Goal: Task Accomplishment & Management: Use online tool/utility

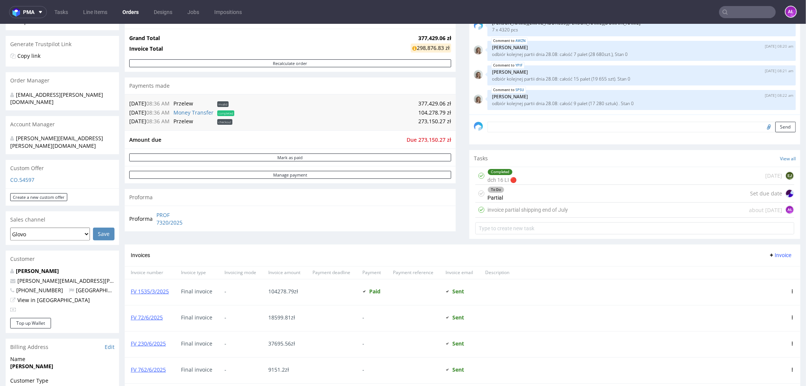
scroll to position [210, 0]
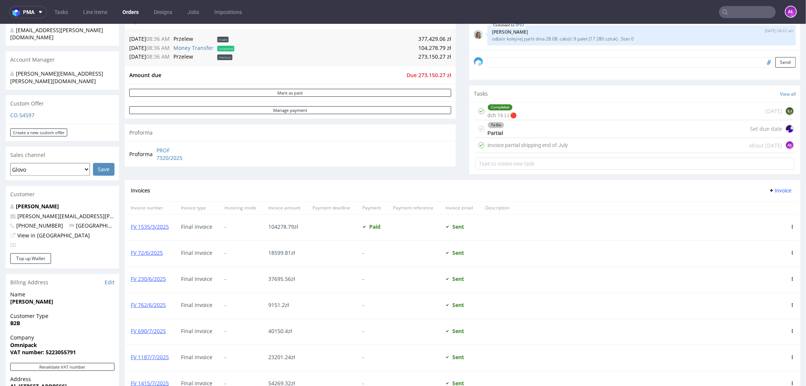
click at [502, 130] on div "To Do Partial Set due date" at bounding box center [634, 129] width 319 height 18
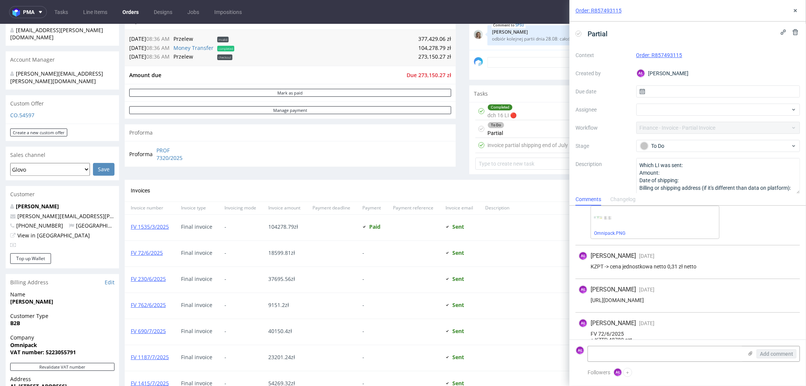
scroll to position [42, 0]
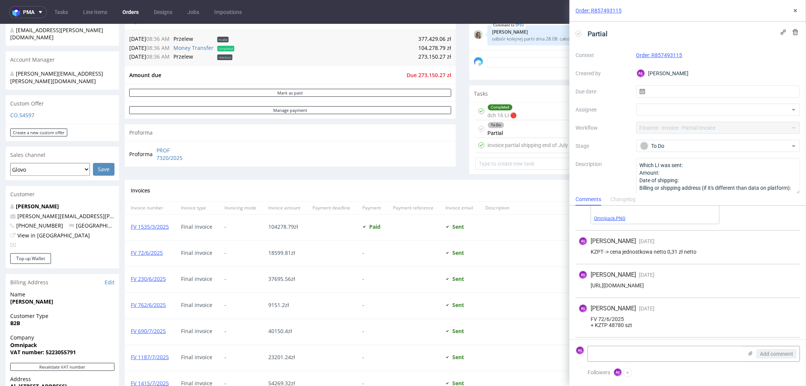
click at [613, 218] on link "Omnipack.PNG" at bounding box center [609, 218] width 31 height 5
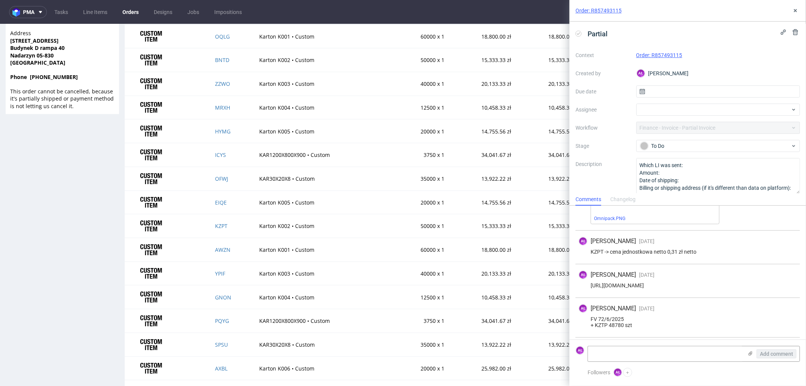
scroll to position [671, 0]
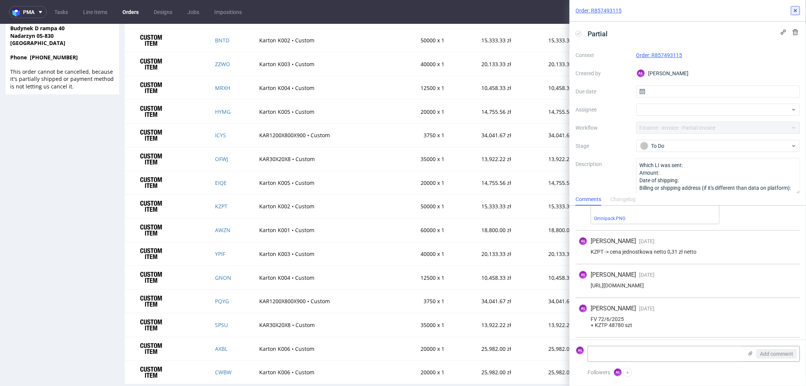
click at [644, 11] on icon at bounding box center [795, 11] width 6 height 6
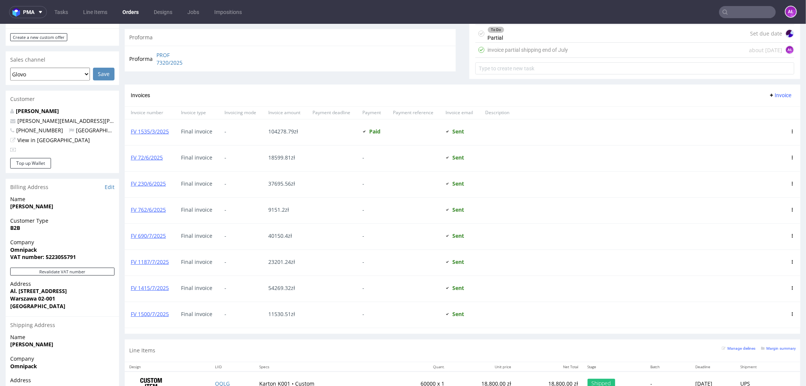
scroll to position [182, 0]
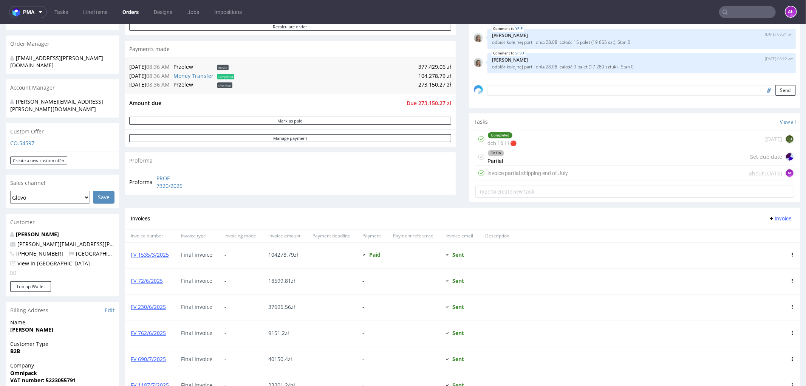
click at [543, 151] on div "To Do Partial Set due date" at bounding box center [634, 157] width 319 height 18
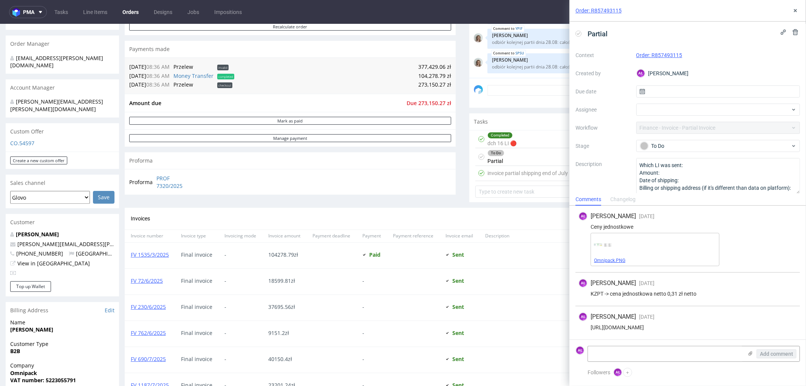
click at [616, 261] on link "Omnipack.PNG" at bounding box center [609, 260] width 31 height 5
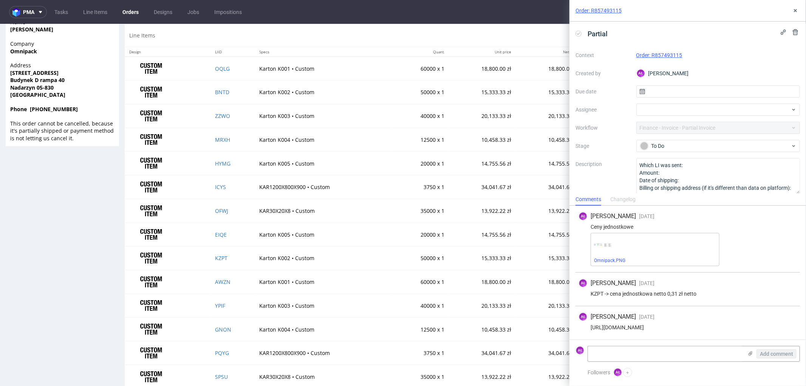
scroll to position [685, 0]
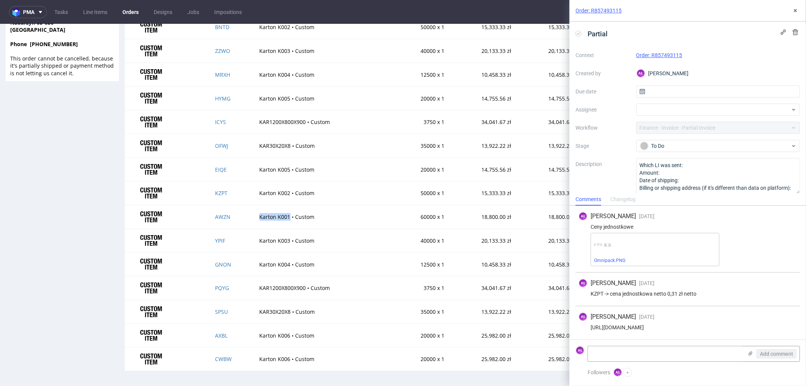
drag, startPoint x: 244, startPoint y: 219, endPoint x: 278, endPoint y: 222, distance: 34.1
click at [278, 222] on td "Karton K001 • Custom" at bounding box center [323, 217] width 137 height 24
copy td "Karton K001"
click at [600, 259] on link "Omnipack.PNG" at bounding box center [609, 260] width 31 height 5
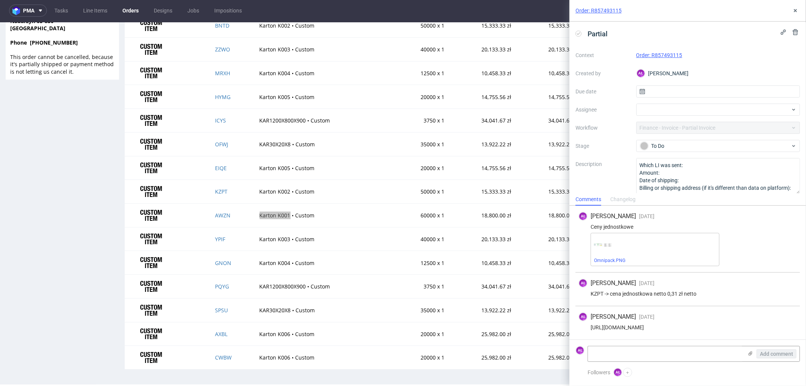
scroll to position [2, 0]
drag, startPoint x: 249, startPoint y: 239, endPoint x: 278, endPoint y: 241, distance: 29.9
click at [278, 241] on td "Karton K003 • Custom" at bounding box center [323, 238] width 137 height 24
copy td "Karton K003"
click at [620, 258] on link "Omnipack.PNG" at bounding box center [609, 260] width 31 height 5
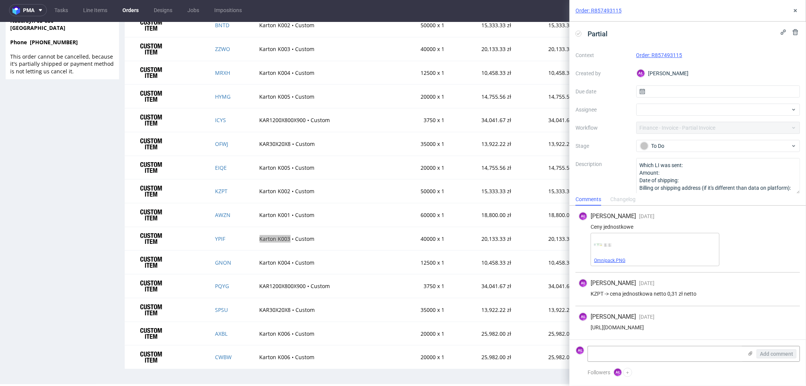
click at [616, 261] on link "Omnipack.PNG" at bounding box center [609, 260] width 31 height 5
drag, startPoint x: 252, startPoint y: 312, endPoint x: 279, endPoint y: 313, distance: 26.8
click at [279, 295] on td "KAR30X20X8 • Custom" at bounding box center [323, 309] width 137 height 24
copy td "KAR30X20X8"
click at [621, 258] on link "Omnipack.PNG" at bounding box center [609, 260] width 31 height 5
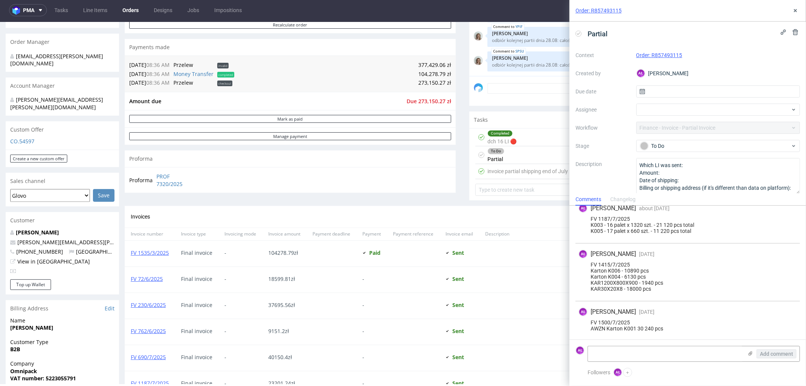
scroll to position [338, 0]
paste textarea "AWZN: Karton K001 28 680 szt. -> 0,31 pln netto YPIF: Karton K003 19 655 szt. -…"
click at [636, 295] on textarea at bounding box center [665, 353] width 155 height 15
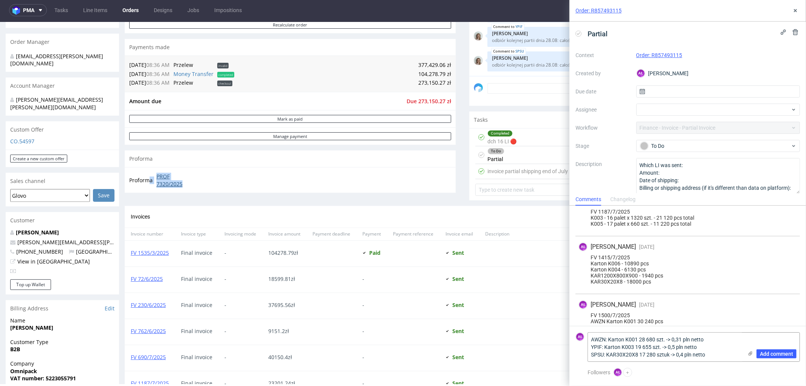
drag, startPoint x: 151, startPoint y: 175, endPoint x: 191, endPoint y: 183, distance: 40.4
click at [191, 183] on tr "Proforma PROF 7320/2025" at bounding box center [163, 179] width 68 height 16
copy tr "a PROF 7320/2025"
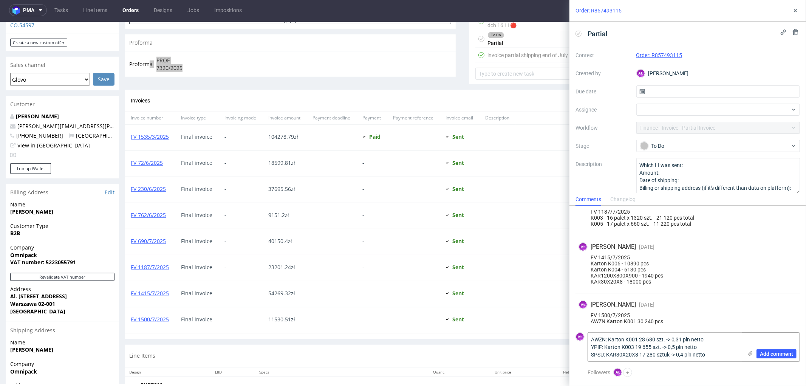
scroll to position [391, 0]
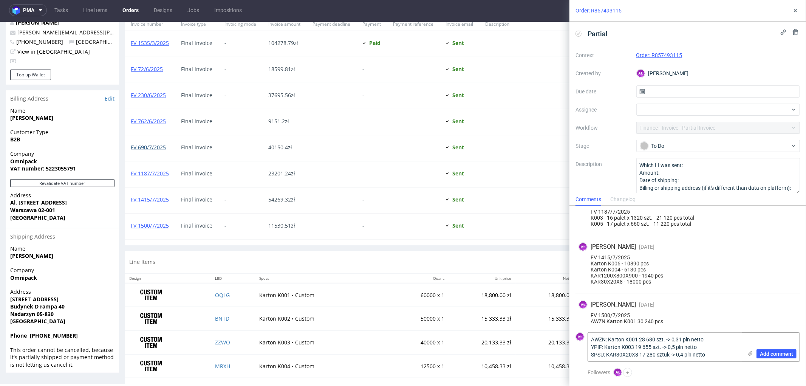
click at [153, 143] on link "FV 690/7/2025" at bounding box center [148, 146] width 35 height 7
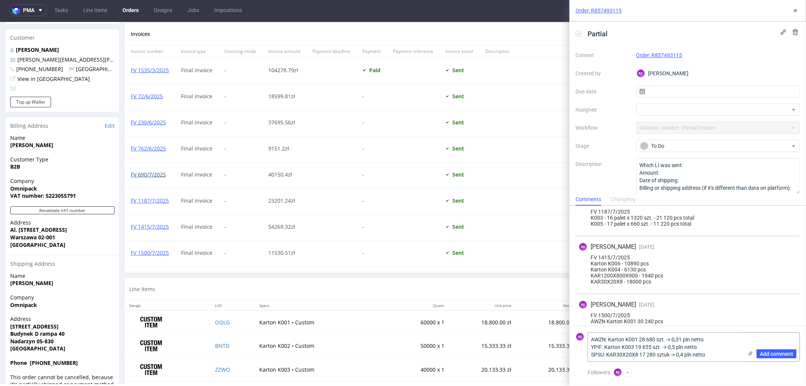
scroll to position [349, 0]
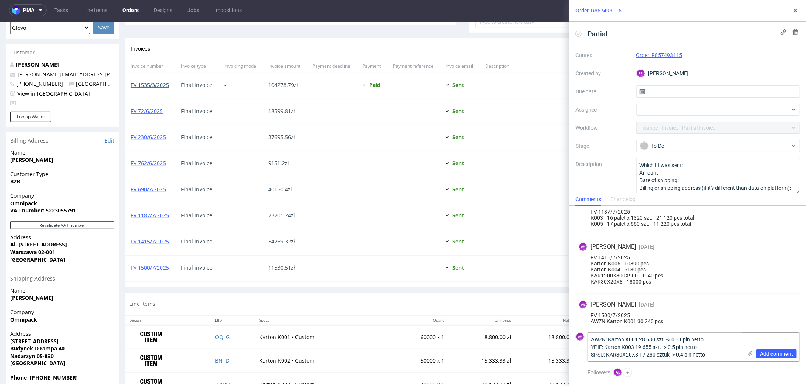
click at [164, 83] on link "FV 1535/3/2025" at bounding box center [150, 84] width 38 height 7
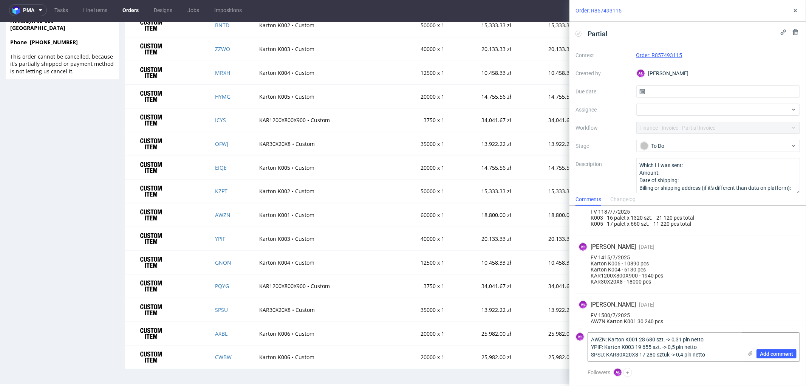
scroll to position [391, 0]
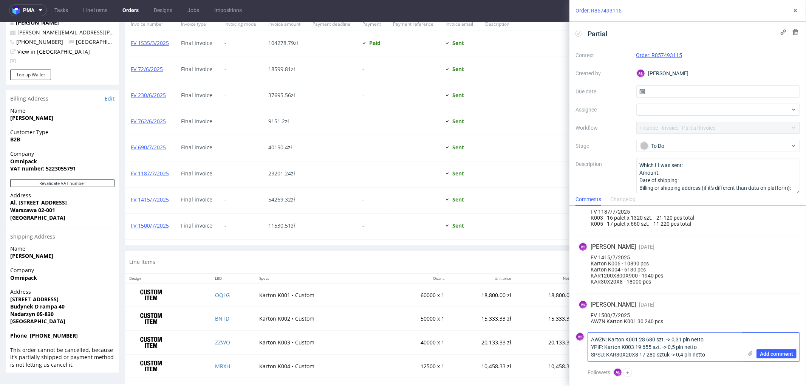
drag, startPoint x: 639, startPoint y: 340, endPoint x: 655, endPoint y: 341, distance: 15.5
click at [644, 295] on textarea "AWZN: Karton K001 28 680 szt. -> 0,31 pln netto YPIF: Karton K003 19 655 szt. -…" at bounding box center [665, 346] width 155 height 29
drag, startPoint x: 635, startPoint y: 349, endPoint x: 651, endPoint y: 349, distance: 15.9
click at [644, 295] on textarea "AWZN: Karton K001 28 680 szt. -> 0,31 pln netto YPIF: Karton K003 19 655 szt. -…" at bounding box center [665, 346] width 155 height 29
drag, startPoint x: 640, startPoint y: 357, endPoint x: 655, endPoint y: 357, distance: 15.5
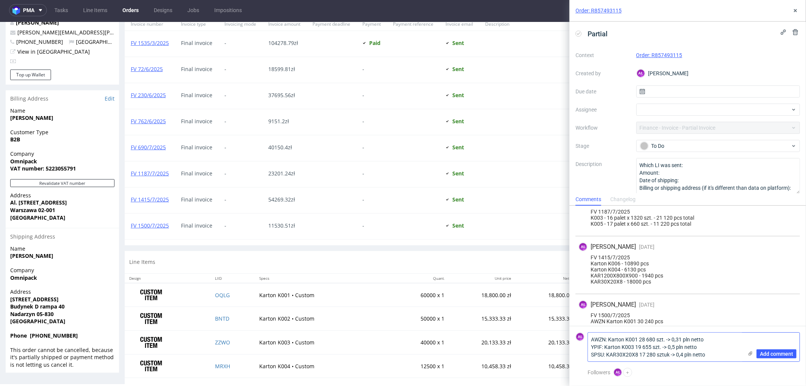
click at [644, 295] on textarea "AWZN: Karton K001 28 680 szt. -> 0,31 pln netto YPIF: Karton K003 19 655 szt. -…" at bounding box center [665, 346] width 155 height 29
click at [590, 295] on textarea "AWZN: Karton K001 28 680 szt. -> 0,31 pln netto YPIF: Karton K003 19 655 szt. -…" at bounding box center [665, 346] width 155 height 29
click at [597, 295] on textarea "AWZN: Karton K001 28 680 szt. -> 0,31 pln netto YPIF: Karton K003 19 655 szt. -…" at bounding box center [665, 343] width 155 height 36
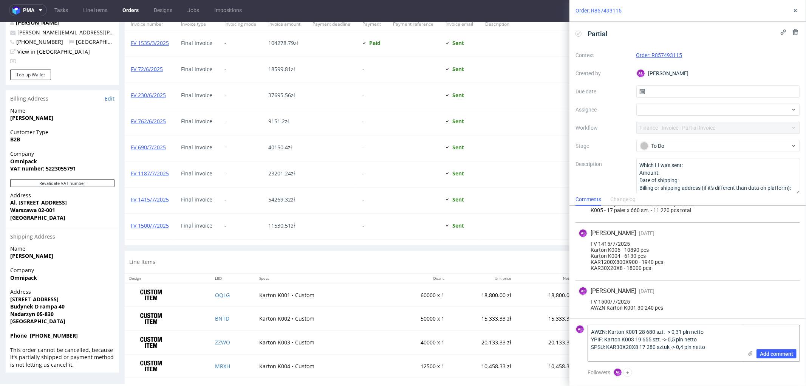
scroll to position [359, 0]
click at [610, 295] on textarea "AWZN: Karton K001 28 680 szt. -> 0,31 pln netto YPIF: Karton K003 19 655 szt. -…" at bounding box center [665, 343] width 155 height 36
paste textarea "FV 1433/8/2025"
type textarea "FV 1433/8/2025 AWZN: Karton K001 28 680 szt. -> 0,31 pln netto YPIF: Karton K00…"
click at [644, 295] on span "Add comment" at bounding box center [776, 353] width 33 height 5
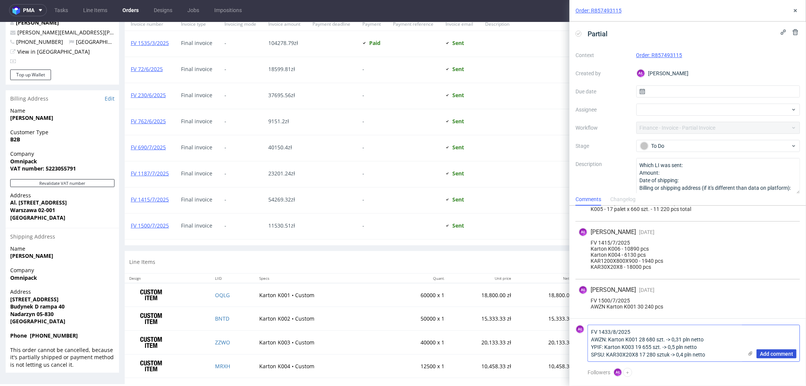
click at [644, 295] on span "Add comment" at bounding box center [776, 353] width 33 height 5
drag, startPoint x: 718, startPoint y: 357, endPoint x: 585, endPoint y: 331, distance: 134.7
click at [585, 295] on div "AŁ FV 1433/8/2025 AWZN: Karton K001 28 680 szt. -> 0,31 pln netto YPIF: Karton …" at bounding box center [687, 342] width 224 height 37
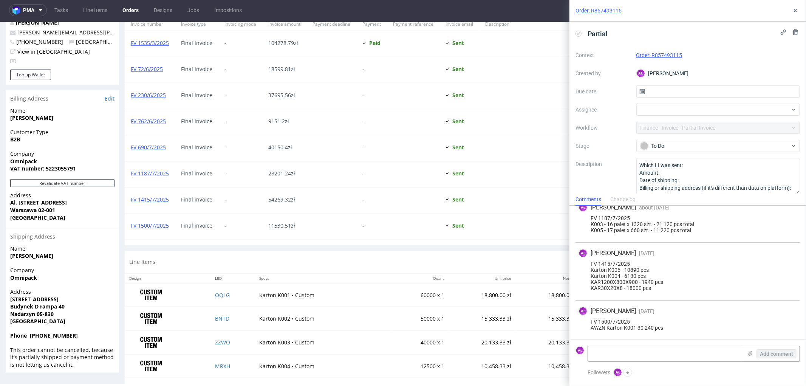
scroll to position [338, 0]
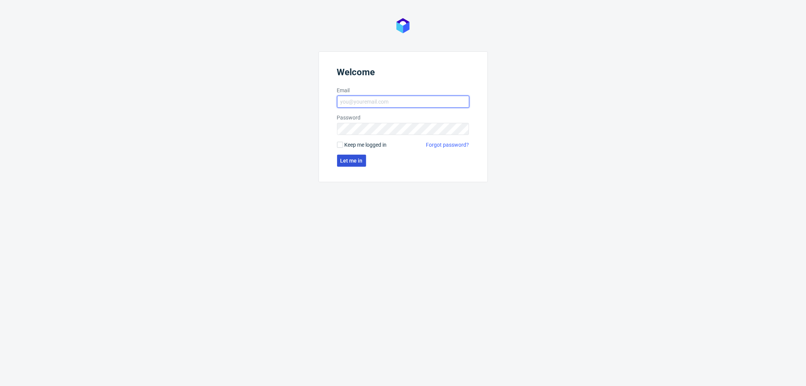
type input "aleksandra.letowska@packhelp.com"
click at [342, 160] on span "Let me in" at bounding box center [351, 160] width 22 height 5
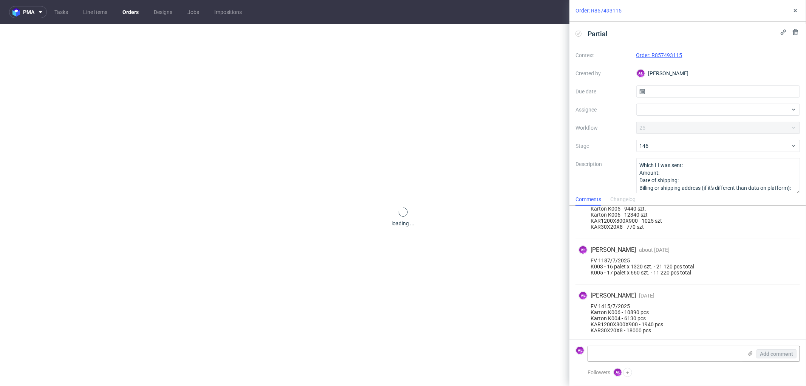
scroll to position [338, 0]
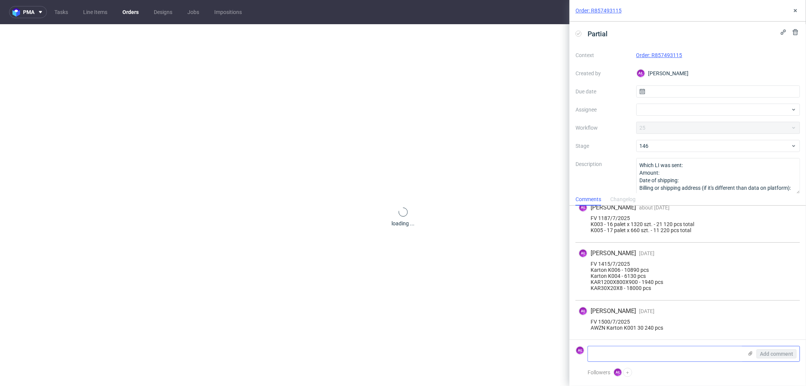
click at [639, 354] on textarea at bounding box center [665, 353] width 155 height 15
paste textarea "FV 1433/8/2025 AWZN: Karton K001 28 680 szt. -> 0,31 pln netto YPIF: Karton K00…"
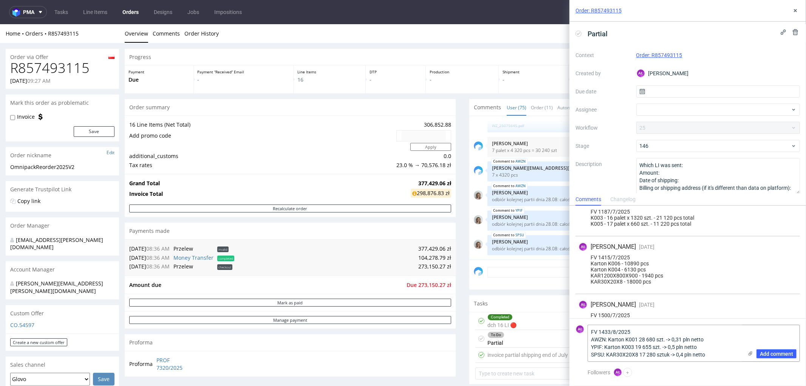
scroll to position [359, 0]
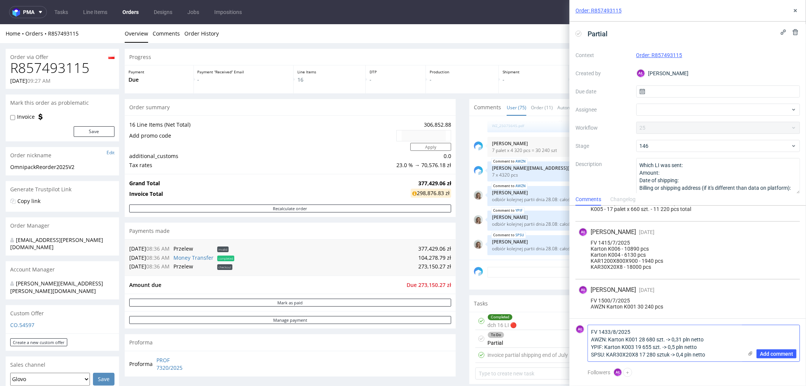
click at [591, 332] on textarea "FV 1433/8/2025 AWZN: Karton K001 28 680 szt. -> 0,31 pln netto YPIF: Karton K00…" at bounding box center [665, 343] width 155 height 36
type textarea "FV 1433/8/2025 AWZN: Karton K001 28 680 szt. -> 0,31 pln netto YPIF: Karton K00…"
click at [774, 354] on span "Add comment" at bounding box center [776, 353] width 33 height 5
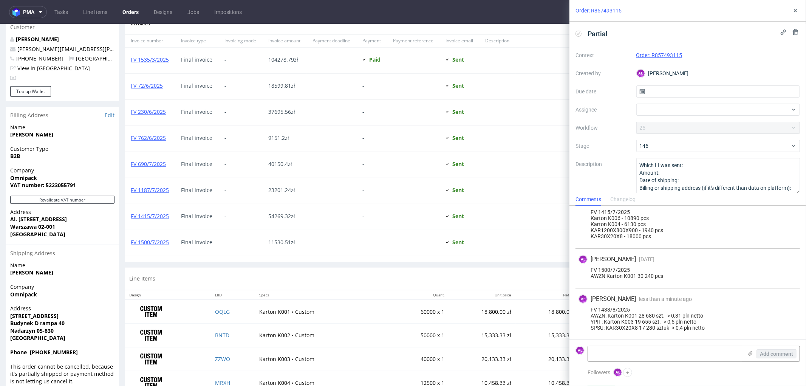
scroll to position [378, 0]
click at [162, 240] on link "FV 1500/7/2025" at bounding box center [150, 240] width 38 height 7
click at [796, 10] on icon at bounding box center [795, 11] width 6 height 6
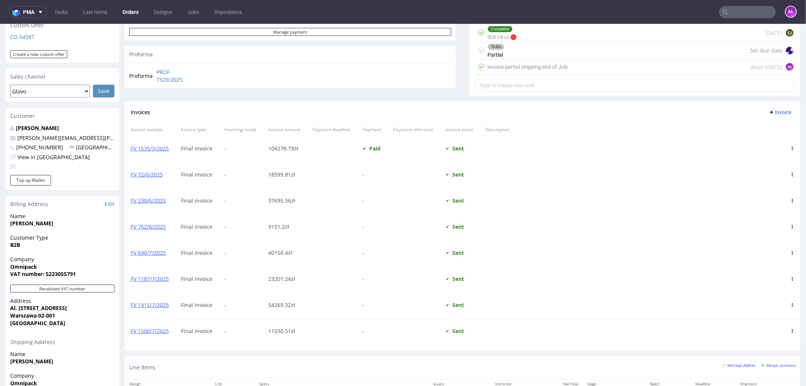
scroll to position [210, 0]
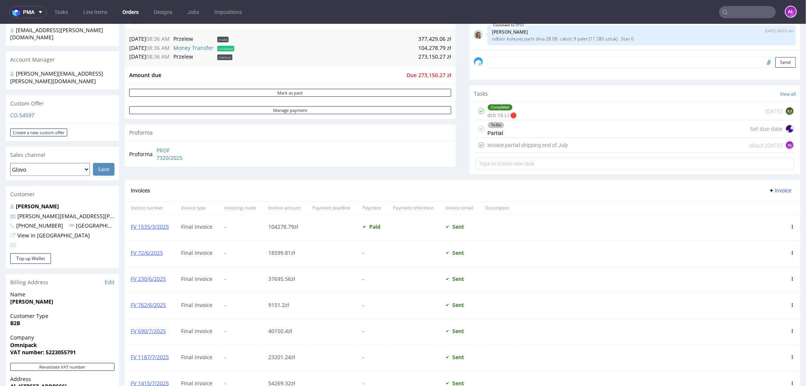
click at [768, 188] on span "Invoice" at bounding box center [779, 190] width 23 height 6
click at [762, 208] on span "Upload" at bounding box center [767, 206] width 37 height 8
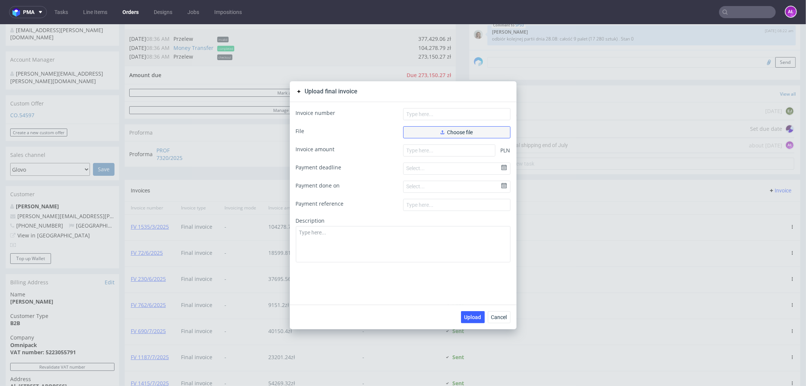
click at [472, 131] on button "Choose file" at bounding box center [456, 132] width 107 height 12
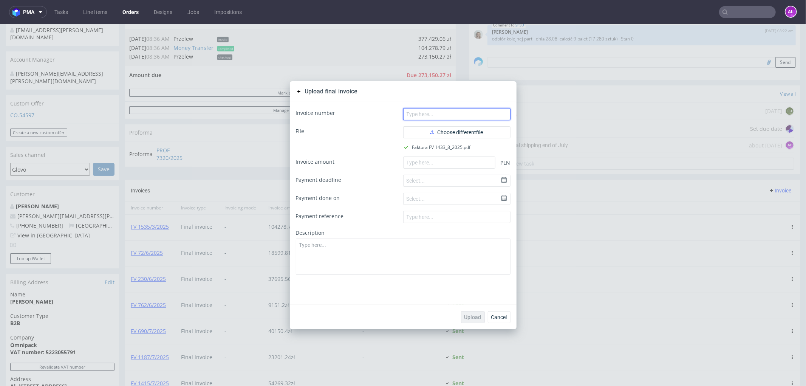
click at [438, 116] on input "text" at bounding box center [456, 114] width 107 height 12
paste input "FV 1433/8/2025 AWZN: Karton K001 28 680 szt. -> 0,31 pln netto YPIF: Karton K00…"
click at [431, 111] on input "FV 1433/8/2025 AWZN: Karton K001 28 680 szt. -> 0,31 pln netto YPIF: Karton K00…" at bounding box center [456, 114] width 107 height 12
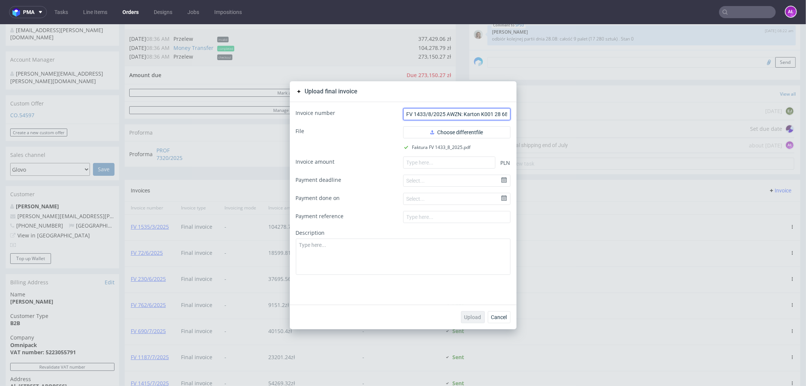
click at [431, 111] on input "FV 1433/8/2025 AWZN: Karton K001 28 680 szt. -> 0,31 pln netto YPIF: Karton K00…" at bounding box center [456, 114] width 107 height 12
paste input "FV 1433/8/2025"
type input "FV 1433/8/2025"
click at [450, 160] on input "number" at bounding box center [449, 162] width 92 height 12
paste input "31525.27"
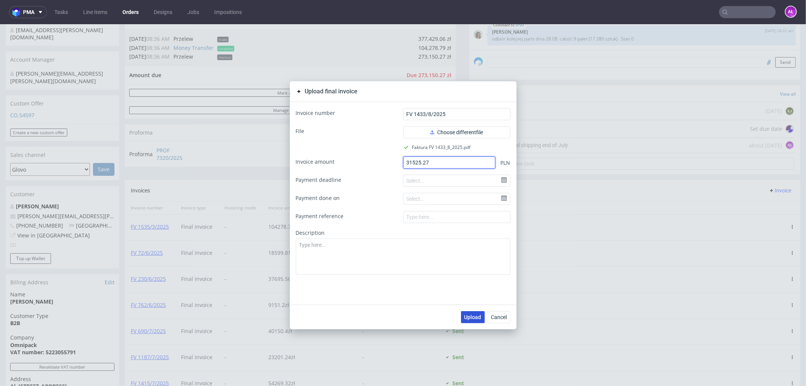
type input "31525.27"
click at [475, 315] on span "Upload" at bounding box center [472, 316] width 17 height 5
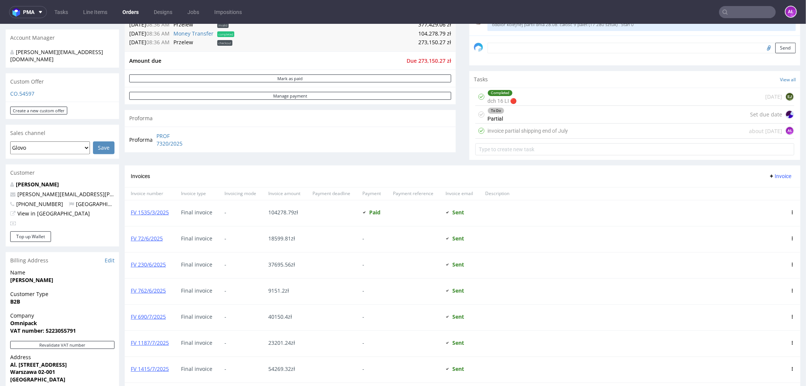
scroll to position [335, 0]
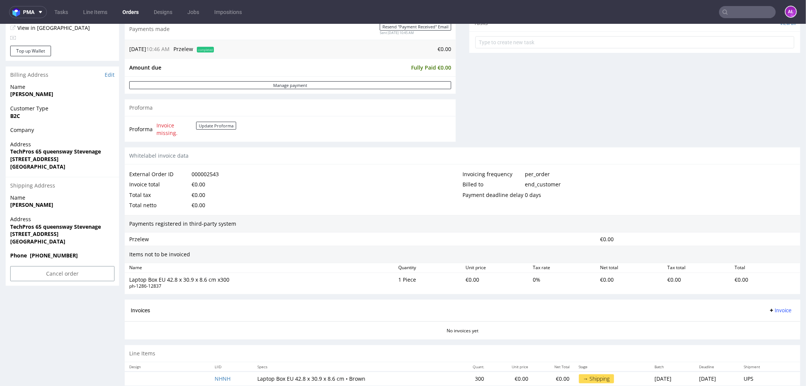
scroll to position [295, 0]
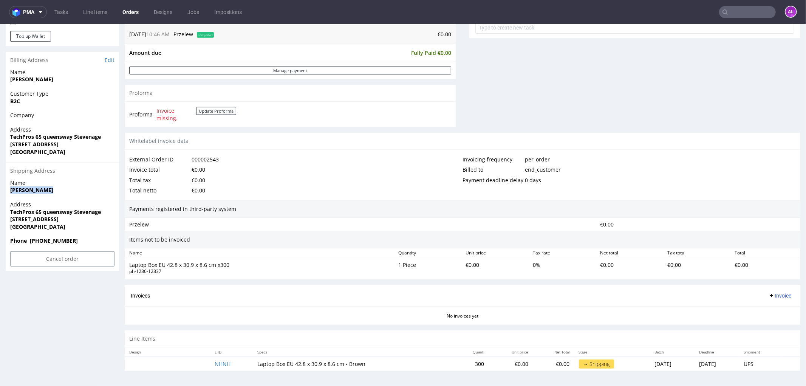
drag, startPoint x: 40, startPoint y: 191, endPoint x: 0, endPoint y: 193, distance: 40.1
click at [0, 193] on div "Order R242793630 (000002543) 28.08.2025 10:46 AM Mark this order as problematic…" at bounding box center [403, 65] width 806 height 634
copy strong "Shabbir Ahmed"
drag, startPoint x: 8, startPoint y: 213, endPoint x: 108, endPoint y: 215, distance: 100.5
click at [108, 210] on div "Address TechPros 65 queensway Stevenage Stvenage United Kingdom SG1 1DN United …" at bounding box center [62, 218] width 113 height 36
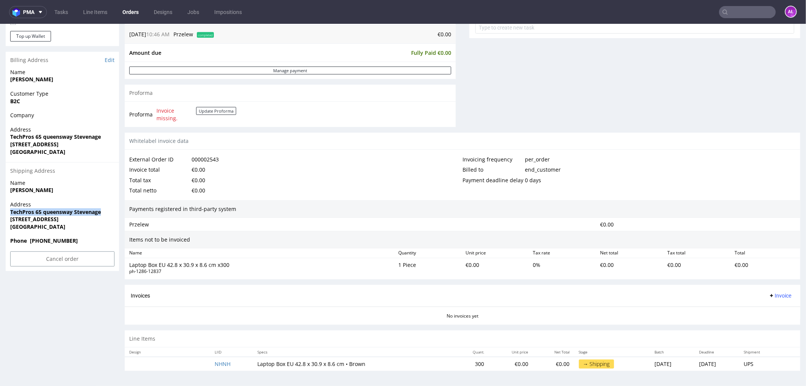
copy strong "TechPros 65 queensway Stevenage"
drag, startPoint x: 7, startPoint y: 221, endPoint x: 120, endPoint y: 219, distance: 113.0
click at [120, 219] on div "Order R242793630 (000002543) 28.08.2025 10:46 AM Mark this order as problematic…" at bounding box center [403, 65] width 806 height 634
copy strong "Stvenage United Kingdom SG1 1DN"
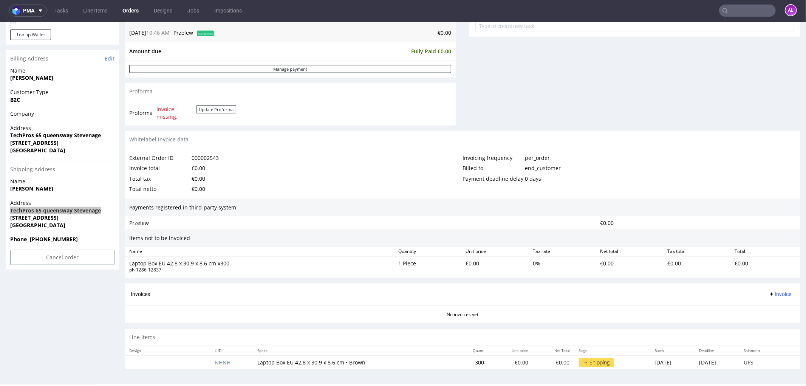
scroll to position [2, 0]
drag, startPoint x: 250, startPoint y: 361, endPoint x: 286, endPoint y: 363, distance: 36.3
click at [286, 363] on td "Laptop Box EU 42.8 x 30.9 x 8.6 cm • Brown" at bounding box center [353, 361] width 201 height 14
copy td "Laptop Box EU"
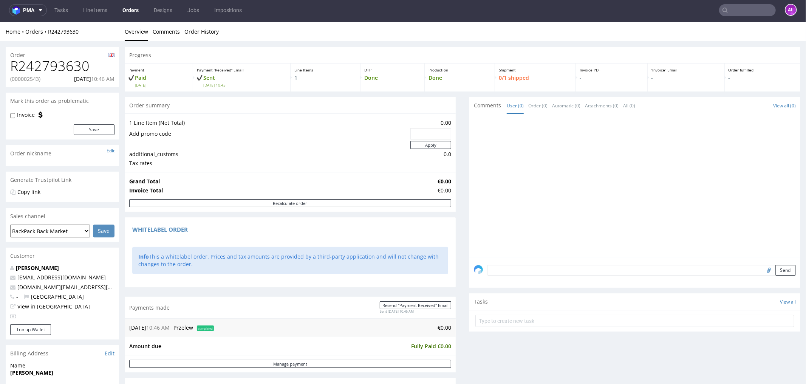
scroll to position [0, 0]
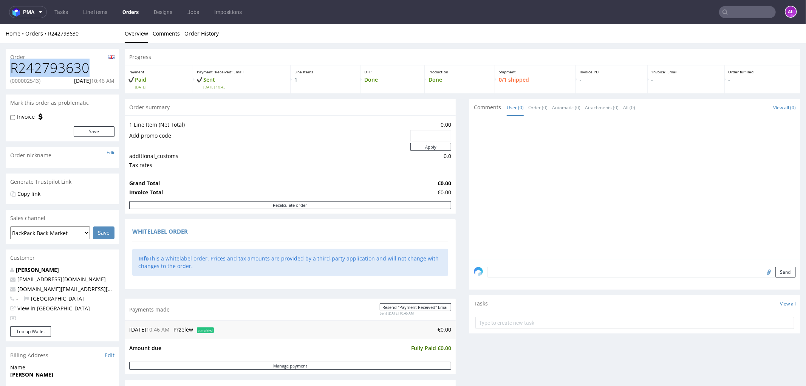
drag, startPoint x: 91, startPoint y: 65, endPoint x: 10, endPoint y: 73, distance: 81.2
click at [9, 71] on div "R242793630 (000002543) 28.08.2025 10:46 AM" at bounding box center [62, 74] width 113 height 28
copy h1 "R242793630"
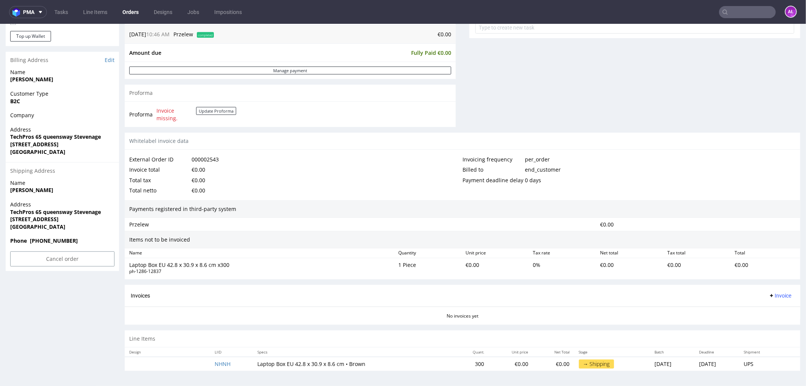
scroll to position [295, 0]
drag, startPoint x: 54, startPoint y: 226, endPoint x: 0, endPoint y: 205, distance: 58.0
click at [0, 205] on div "Order R242793630 (000002543) 28.08.2025 10:46 AM Mark this order as problematic…" at bounding box center [403, 65] width 806 height 634
click at [40, 224] on strong "United Kingdom" at bounding box center [37, 225] width 55 height 7
drag, startPoint x: 39, startPoint y: 224, endPoint x: 3, endPoint y: 212, distance: 38.0
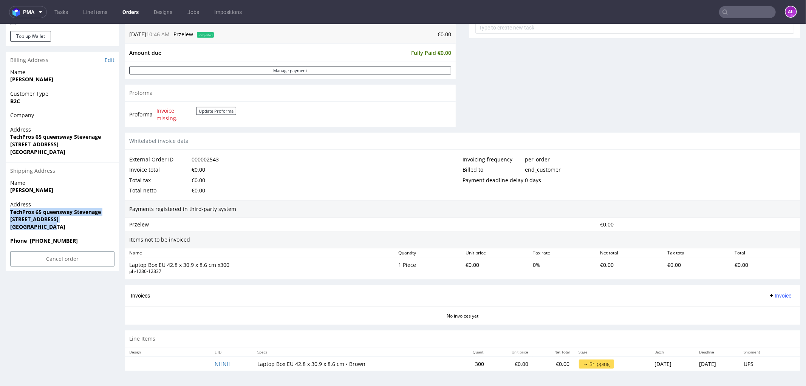
click at [3, 212] on div "Order R242793630 (000002543) 28.08.2025 10:46 AM Mark this order as problematic…" at bounding box center [403, 65] width 806 height 634
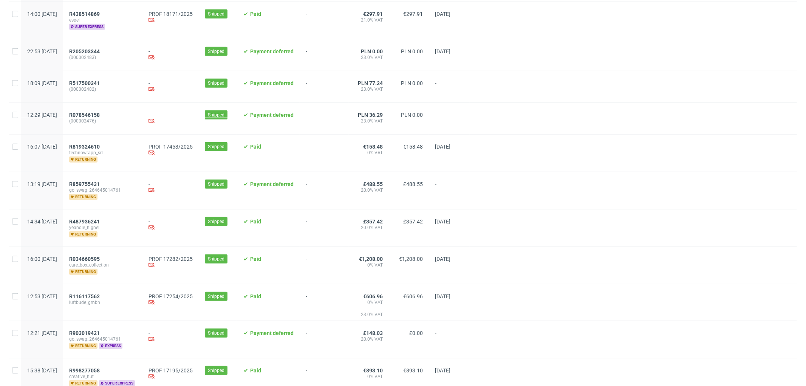
scroll to position [504, 0]
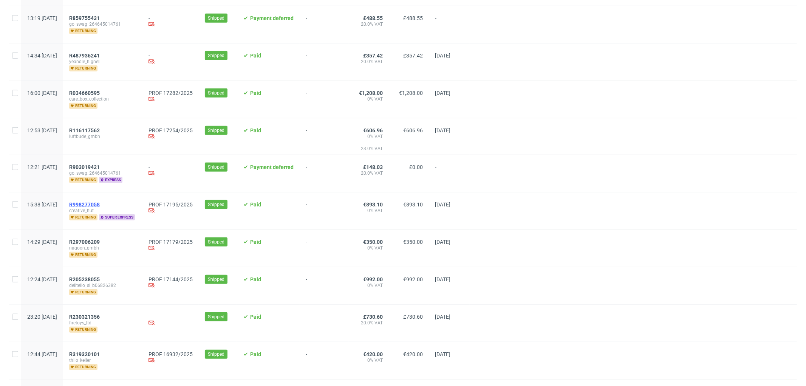
click at [100, 204] on span "R998277058" at bounding box center [84, 204] width 31 height 6
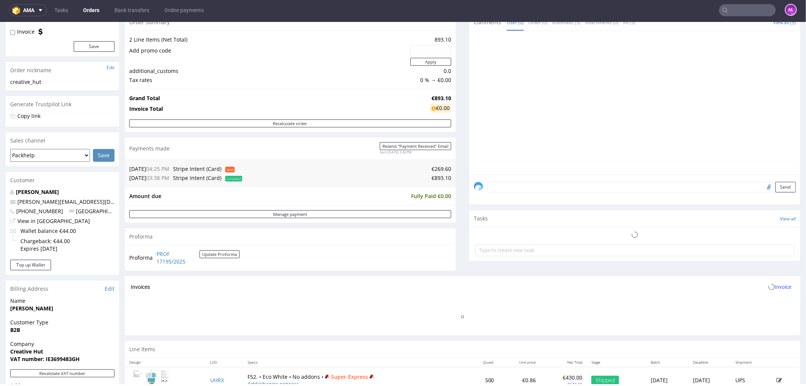
scroll to position [210, 0]
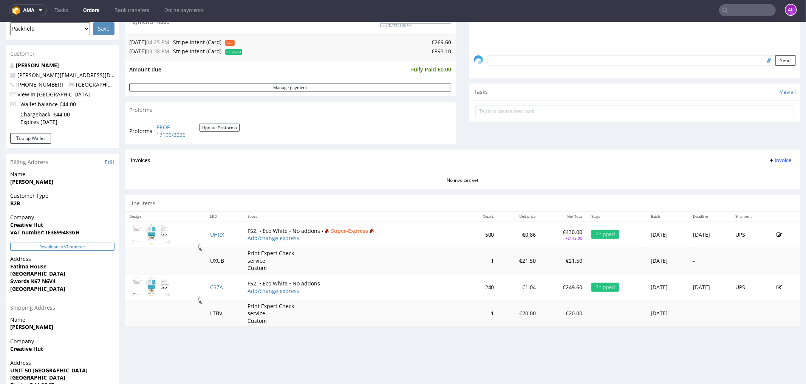
click at [92, 247] on button "Revalidate VAT number" at bounding box center [62, 246] width 104 height 8
click at [770, 158] on span "Invoice" at bounding box center [779, 160] width 23 height 6
click at [772, 170] on li "Generate" at bounding box center [764, 176] width 49 height 14
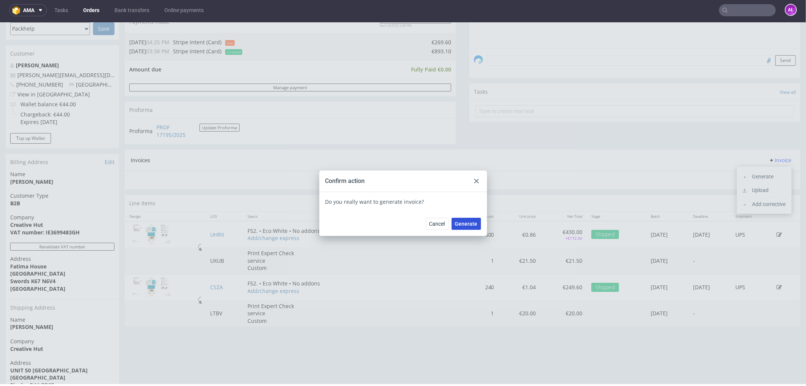
drag, startPoint x: 460, startPoint y: 222, endPoint x: 789, endPoint y: 208, distance: 328.9
click at [461, 222] on span "Generate" at bounding box center [466, 223] width 23 height 5
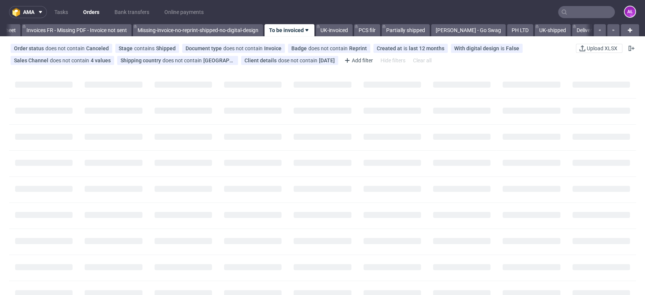
scroll to position [0, 1266]
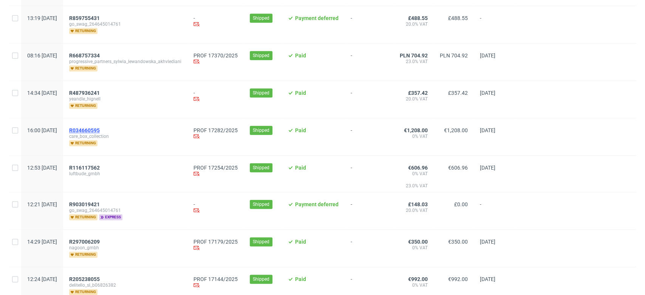
click at [100, 129] on span "R034660595" at bounding box center [84, 130] width 31 height 6
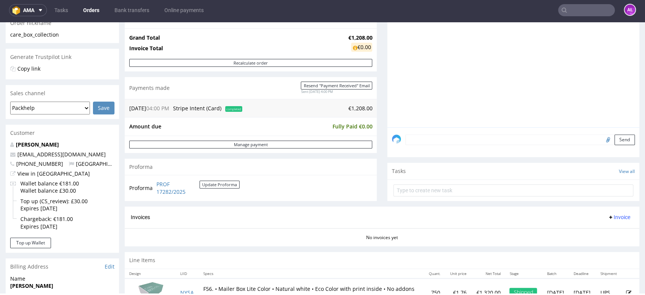
scroll to position [252, 0]
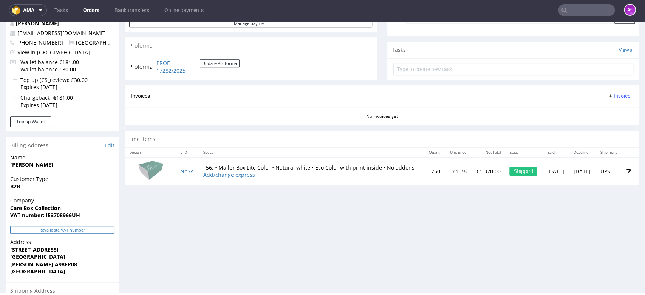
click at [106, 228] on button "Revalidate VAT number" at bounding box center [62, 230] width 104 height 8
click at [607, 94] on span "Invoice" at bounding box center [618, 96] width 23 height 6
click at [608, 109] on span "Generate" at bounding box center [605, 112] width 37 height 8
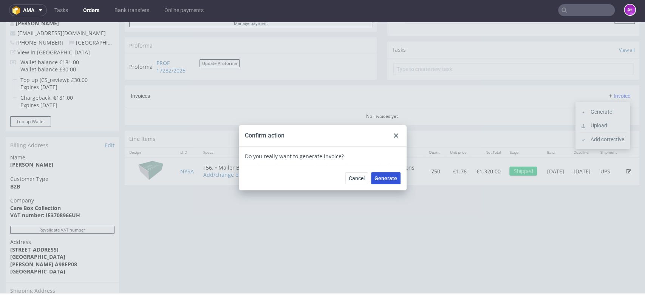
click at [377, 180] on span "Generate" at bounding box center [385, 178] width 23 height 5
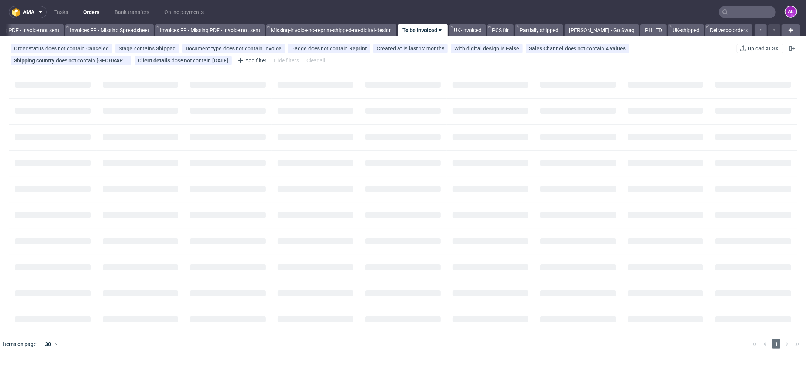
scroll to position [0, 1132]
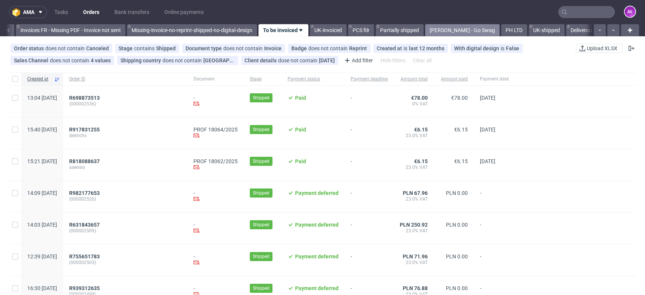
scroll to position [0, 1266]
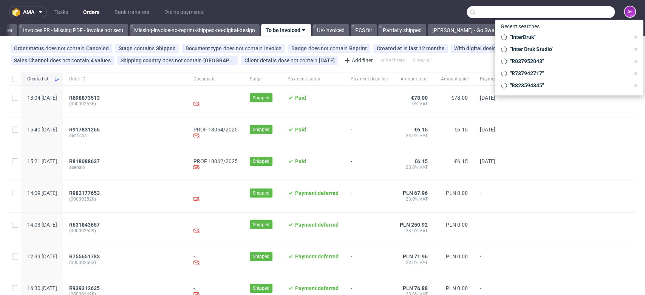
drag, startPoint x: 582, startPoint y: 17, endPoint x: 578, endPoint y: 15, distance: 4.4
click at [583, 16] on input "text" at bounding box center [540, 12] width 148 height 12
paste input "FV 100/8/2025/GB"
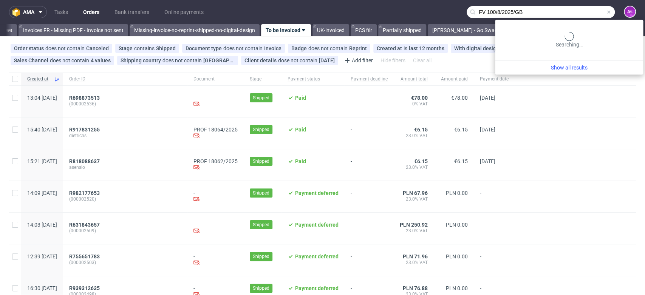
type input "FV 100/8/2025/GB"
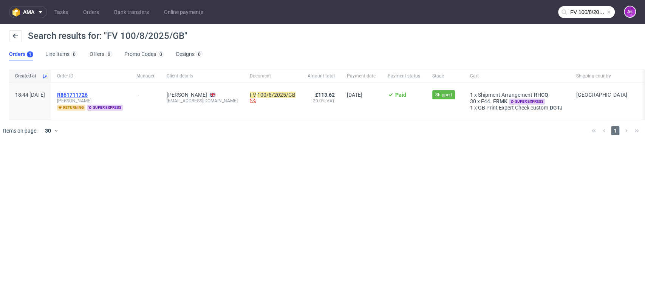
click at [88, 94] on span "R861711726" at bounding box center [72, 95] width 31 height 6
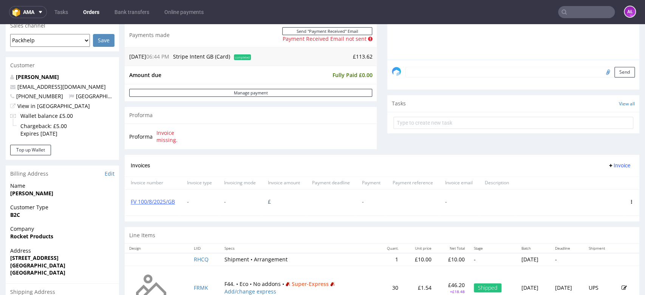
scroll to position [210, 0]
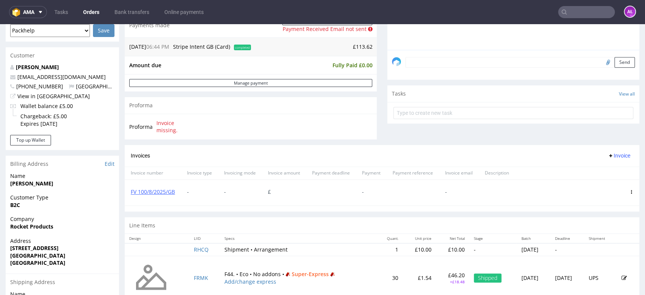
click at [629, 193] on span at bounding box center [631, 192] width 4 height 6
click at [629, 191] on icon at bounding box center [631, 192] width 4 height 4
click at [600, 263] on span "Delete invoice" at bounding box center [601, 260] width 46 height 8
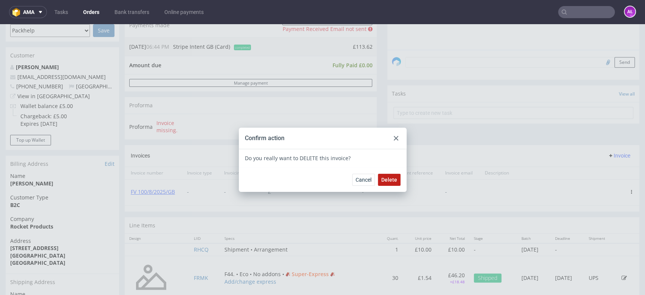
click at [390, 178] on span "Delete" at bounding box center [389, 179] width 16 height 5
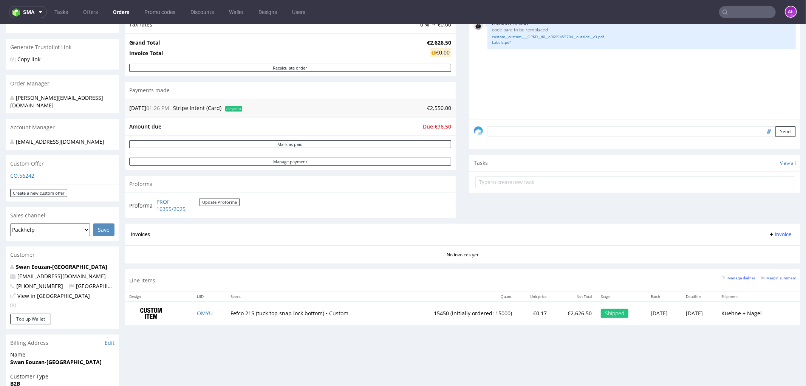
scroll to position [210, 0]
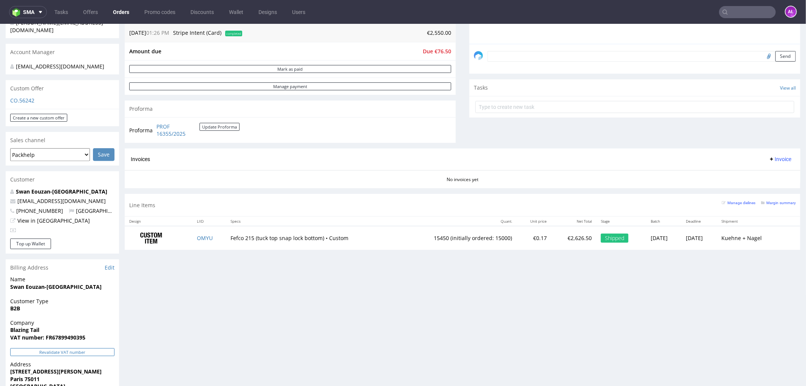
click at [101, 348] on button "Revalidate VAT number" at bounding box center [62, 352] width 104 height 8
click at [227, 127] on button "Update Proforma" at bounding box center [219, 126] width 40 height 8
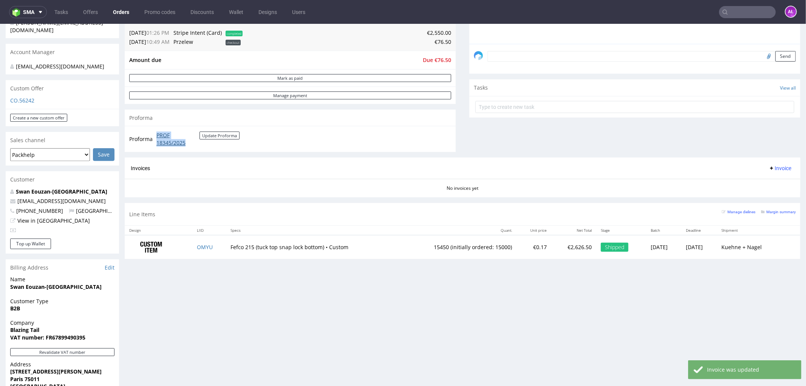
drag, startPoint x: 153, startPoint y: 134, endPoint x: 190, endPoint y: 144, distance: 38.8
click at [190, 144] on tr "Proforma PROF 18345/2025 Update Proforma" at bounding box center [184, 138] width 111 height 16
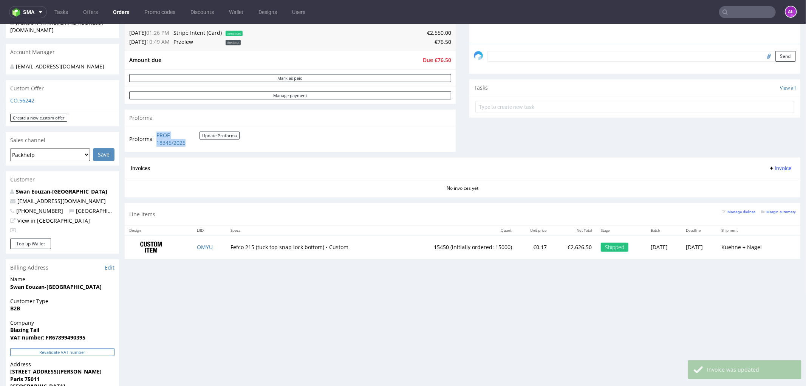
copy tr "PROF 18345/2025"
click at [85, 348] on button "Revalidate VAT number" at bounding box center [62, 352] width 104 height 8
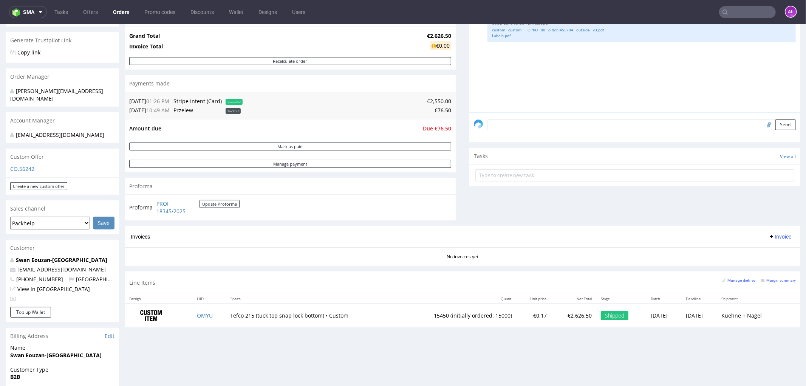
scroll to position [126, 0]
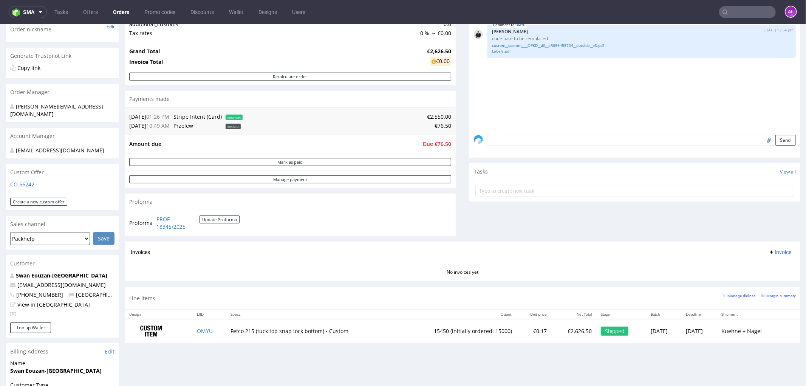
click at [775, 251] on span "Invoice" at bounding box center [779, 252] width 23 height 6
click at [768, 281] on span "Upload" at bounding box center [767, 281] width 37 height 8
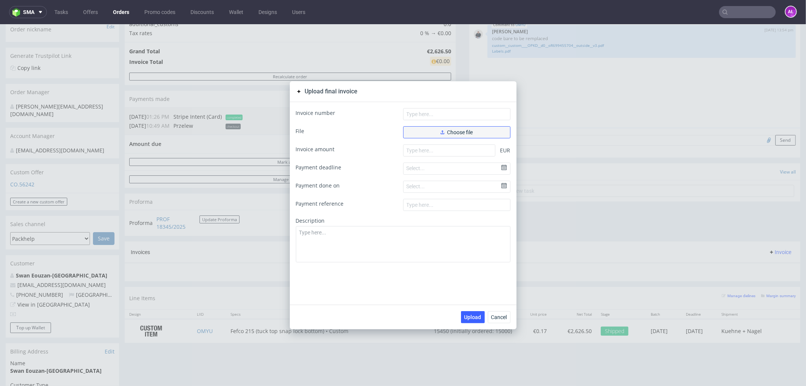
click at [482, 132] on button "Choose file" at bounding box center [456, 132] width 107 height 12
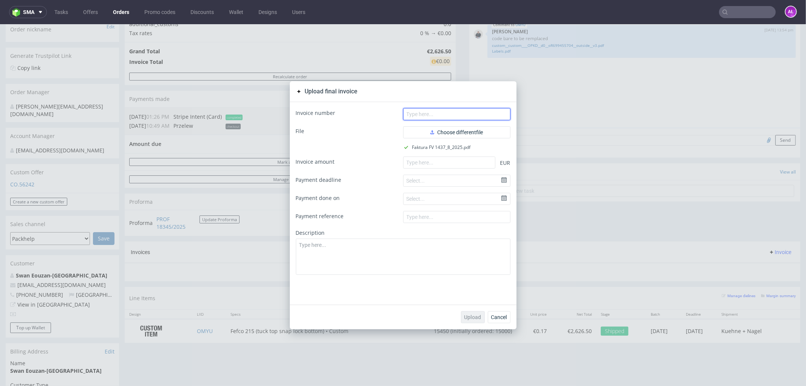
drag, startPoint x: 444, startPoint y: 116, endPoint x: 451, endPoint y: 116, distance: 6.8
click at [444, 116] on input "text" at bounding box center [456, 114] width 107 height 12
paste input "FV 1437/8/2025"
type input "FV 1437/8/2025"
click at [468, 167] on input "number" at bounding box center [449, 162] width 92 height 12
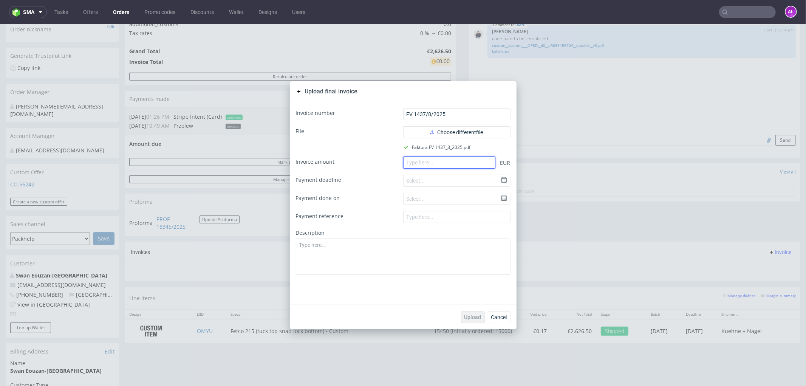
paste input "2550.00"
type input "2550.00"
click at [474, 322] on button "Upload" at bounding box center [473, 316] width 24 height 12
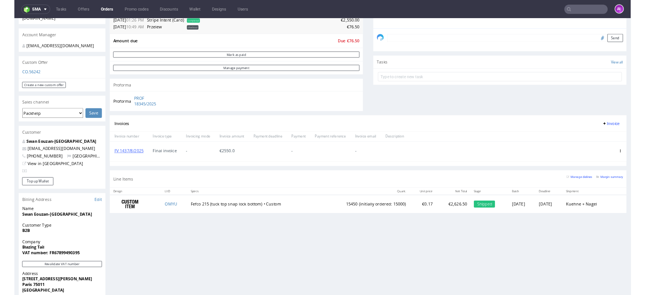
scroll to position [168, 0]
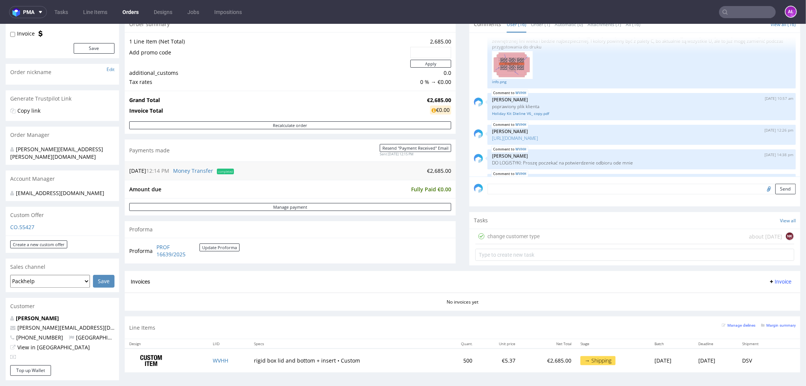
scroll to position [210, 0]
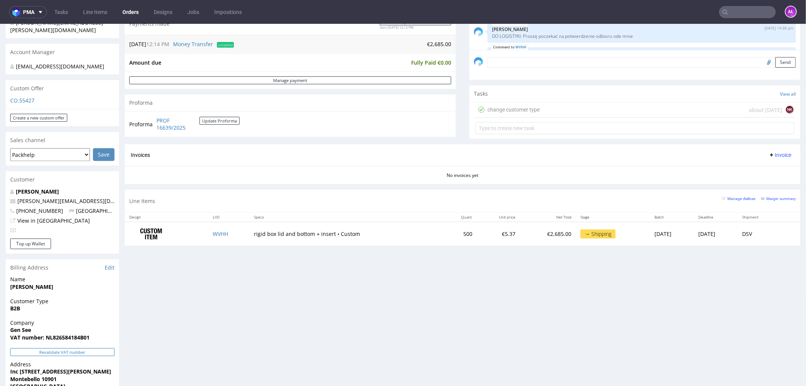
click at [98, 348] on button "Revalidate VAT number" at bounding box center [62, 352] width 104 height 8
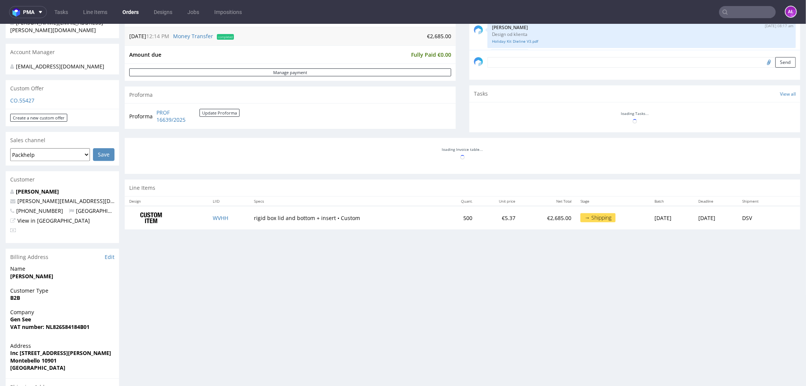
scroll to position [394, 0]
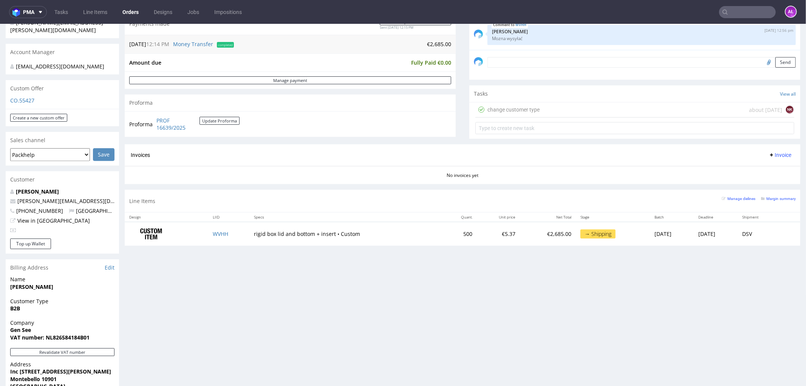
drag, startPoint x: 768, startPoint y: 155, endPoint x: 769, endPoint y: 159, distance: 4.8
click at [768, 155] on span "Invoice" at bounding box center [779, 154] width 23 height 6
click at [773, 173] on span "Generate" at bounding box center [767, 171] width 37 height 8
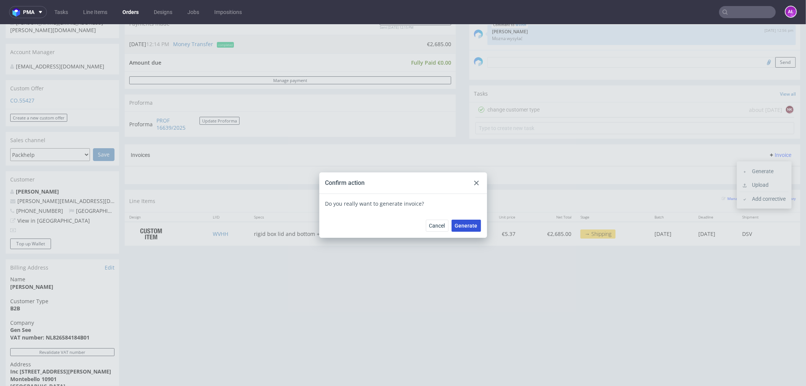
click at [471, 221] on button "Generate" at bounding box center [465, 225] width 29 height 12
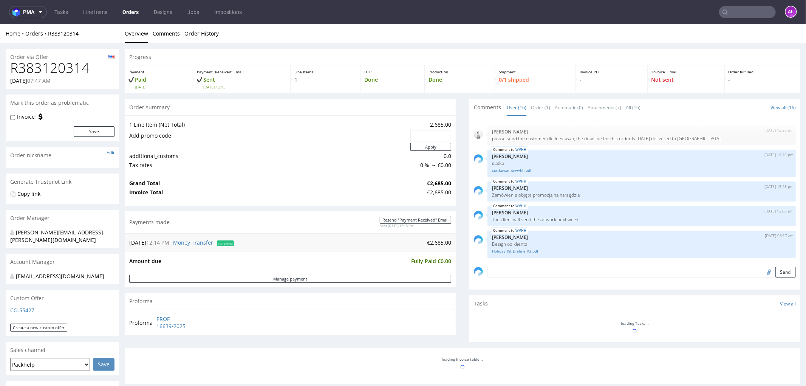
scroll to position [394, 0]
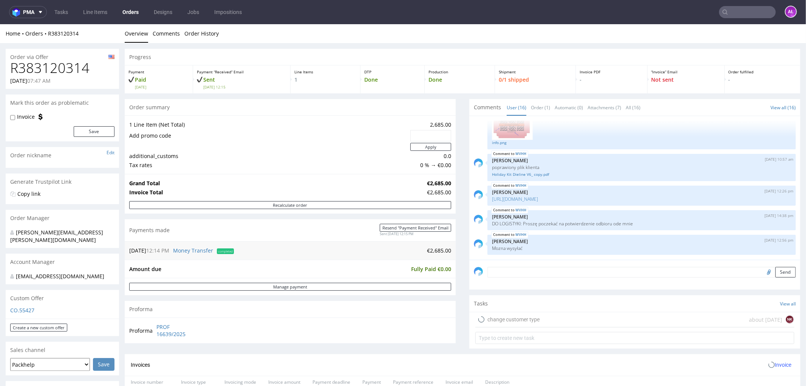
click at [739, 11] on input "text" at bounding box center [747, 12] width 57 height 12
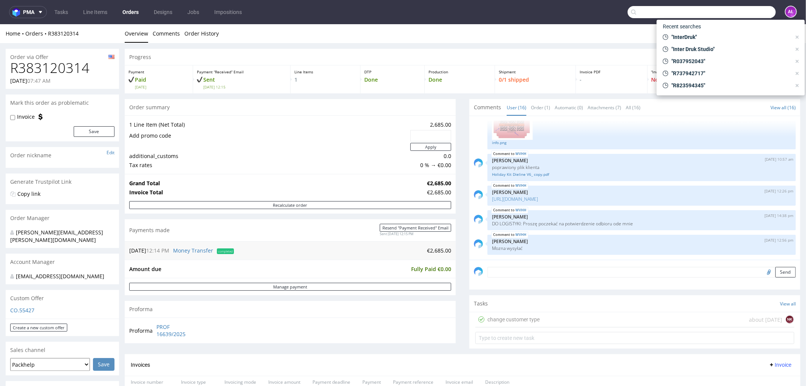
paste input "R980887671"
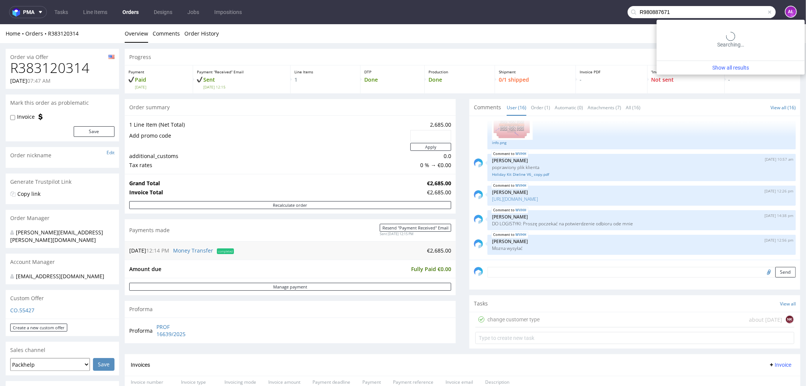
type input "R980887671"
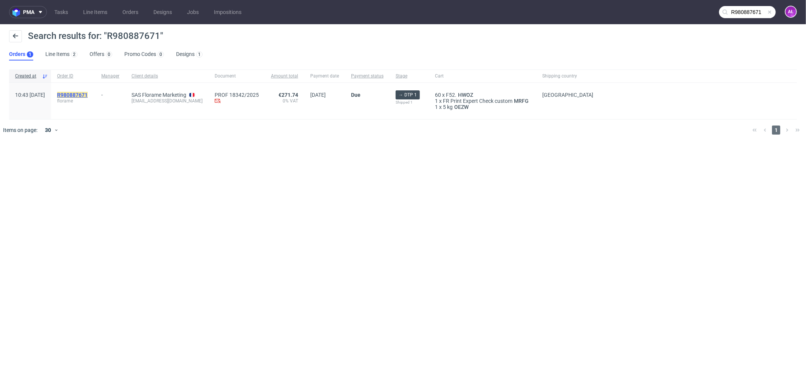
click at [88, 94] on mark "R980887671" at bounding box center [72, 95] width 31 height 6
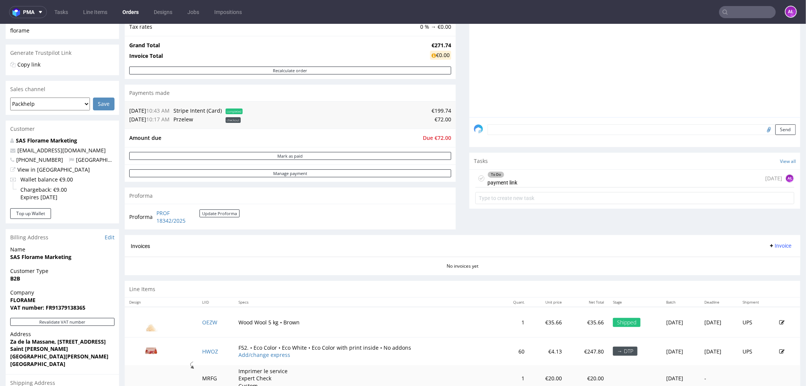
scroll to position [168, 0]
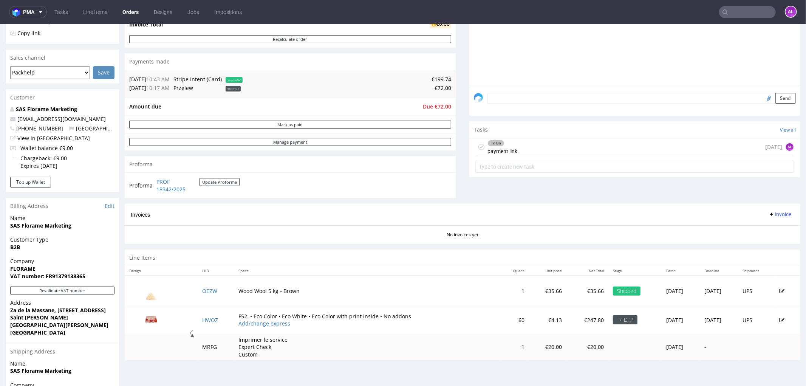
click at [509, 148] on div "To Do payment link" at bounding box center [502, 146] width 30 height 17
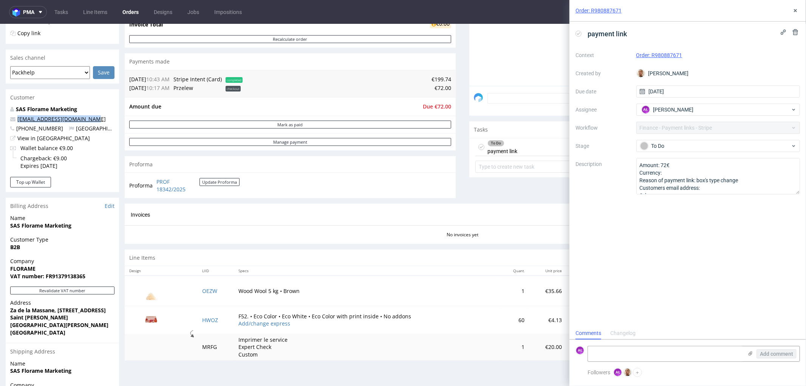
drag, startPoint x: 100, startPoint y: 119, endPoint x: 17, endPoint y: 120, distance: 83.1
click at [17, 120] on p "webmasterflorame@gmail.com" at bounding box center [62, 119] width 104 height 8
copy link "webmasterflorame@gmail.com"
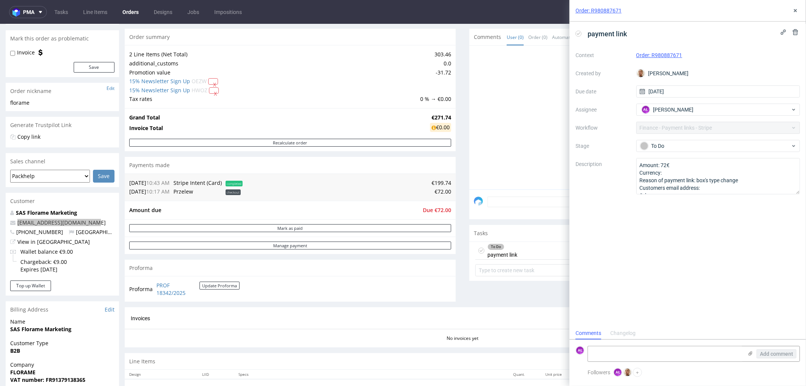
scroll to position [42, 0]
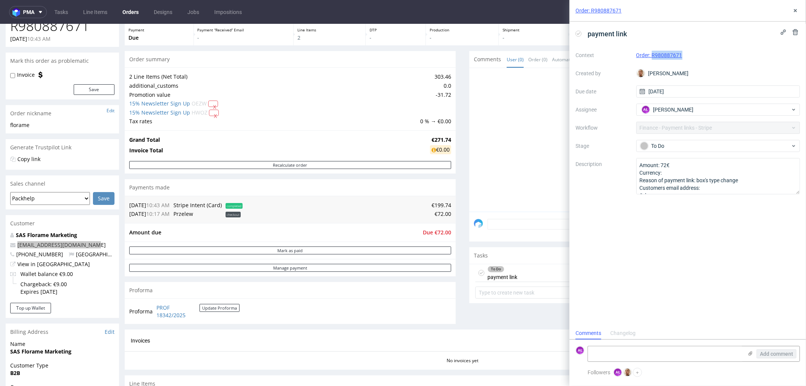
drag, startPoint x: 691, startPoint y: 58, endPoint x: 653, endPoint y: 62, distance: 38.7
click at [653, 62] on div "Context Order: R980887671 Created by Bartłomiej Leśniczuk Due date 29/08/2025 A…" at bounding box center [687, 121] width 224 height 145
copy link "R980887671"
click at [693, 359] on textarea at bounding box center [665, 353] width 155 height 15
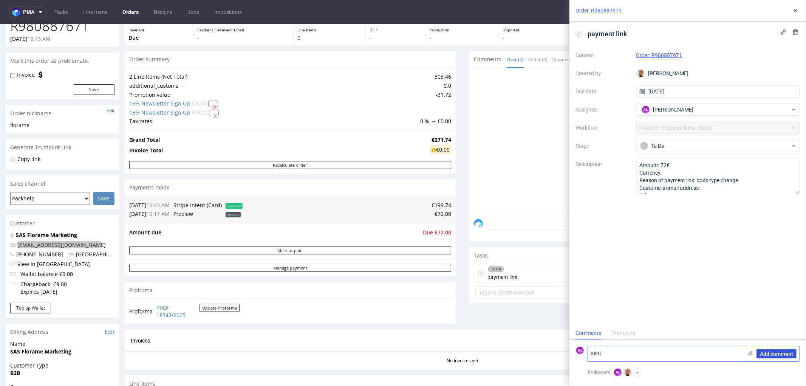
type textarea "sent"
click at [784, 351] on span "Add comment" at bounding box center [776, 353] width 33 height 5
click at [686, 146] on div "To Do" at bounding box center [715, 146] width 150 height 8
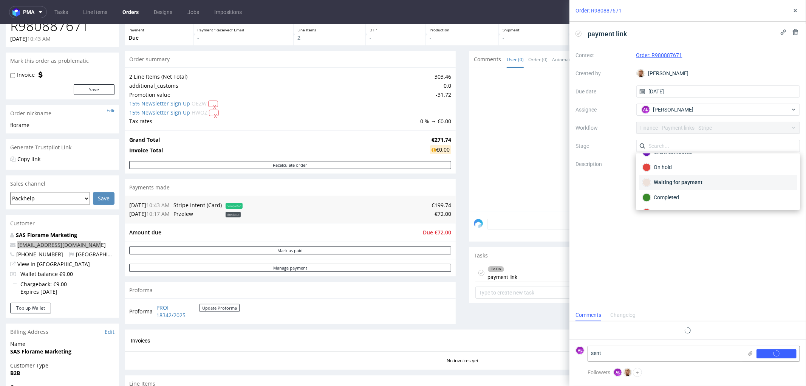
scroll to position [0, 0]
click at [706, 178] on div "Waiting for payment" at bounding box center [718, 182] width 158 height 15
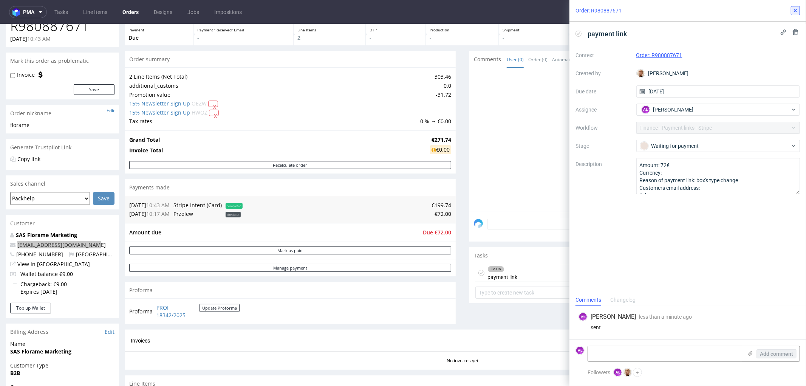
click at [797, 12] on icon at bounding box center [795, 11] width 6 height 6
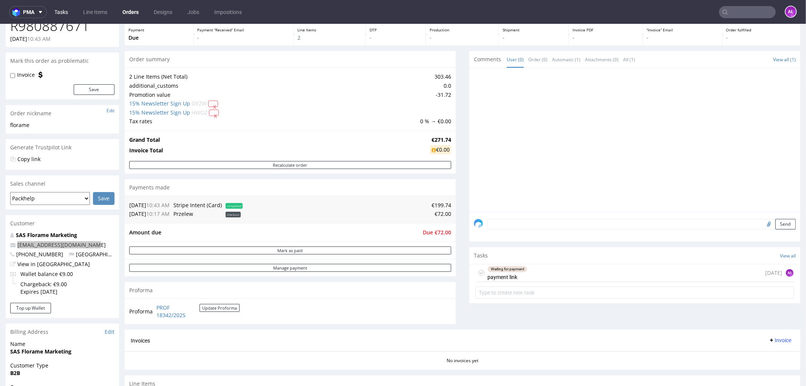
click at [61, 13] on link "Tasks" at bounding box center [61, 12] width 23 height 12
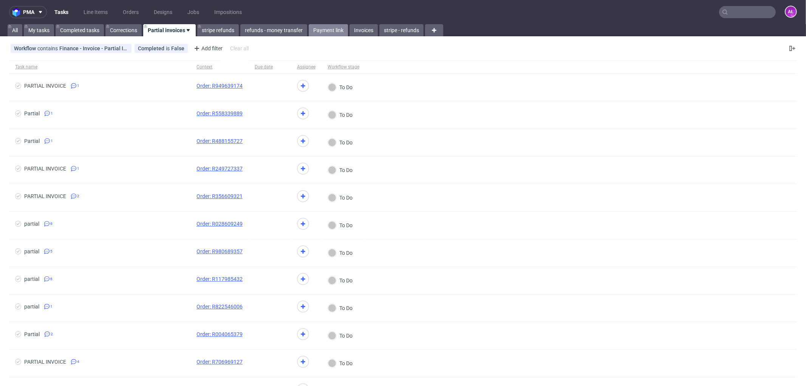
click at [337, 29] on link "Payment link" at bounding box center [328, 30] width 39 height 12
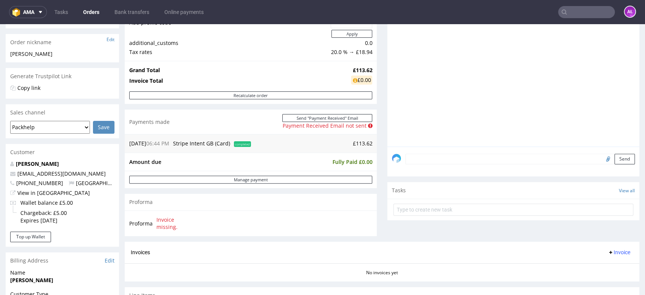
scroll to position [252, 0]
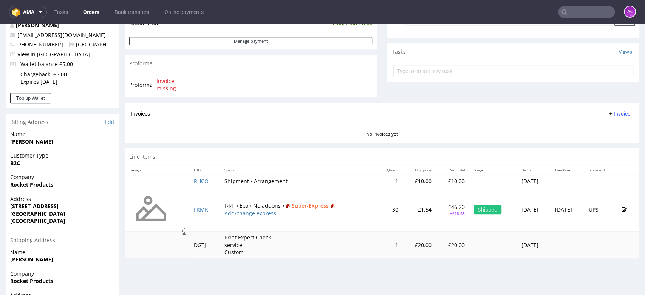
click at [607, 114] on span "Invoice" at bounding box center [618, 114] width 23 height 6
click at [603, 128] on span "Upload" at bounding box center [605, 130] width 37 height 8
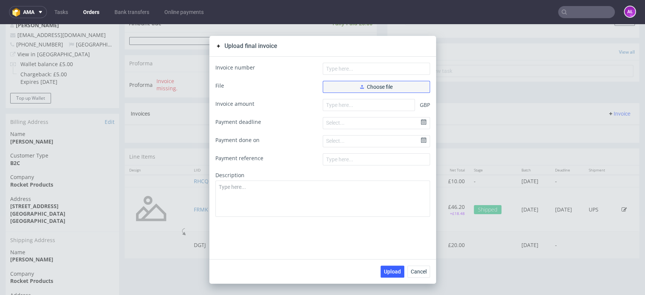
click at [386, 88] on span "Choose file" at bounding box center [376, 86] width 32 height 5
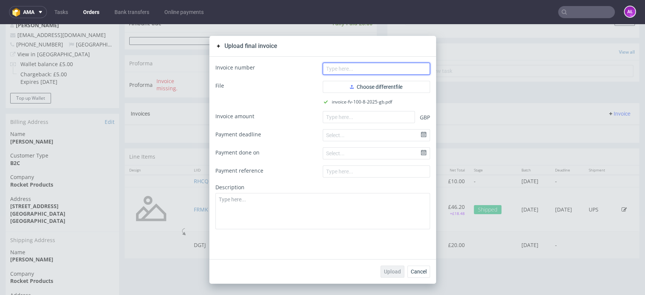
click at [341, 73] on input "text" at bounding box center [376, 69] width 107 height 12
paste input "FV 100/8/2025/GB"
type input "FV 100/8/2025/GB"
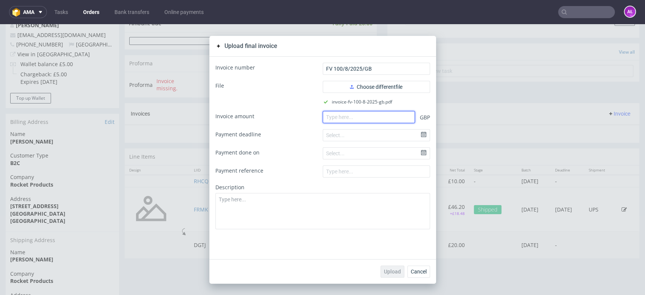
click at [397, 117] on input "number" at bounding box center [369, 117] width 92 height 12
paste input "113.62"
type input "113.62"
click at [391, 267] on button "Upload" at bounding box center [392, 272] width 24 height 12
click at [395, 276] on button "Upload" at bounding box center [392, 272] width 24 height 12
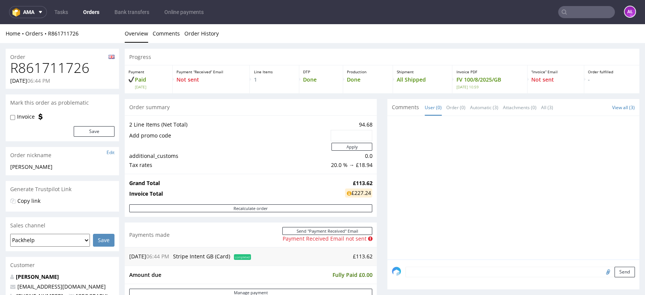
scroll to position [210, 0]
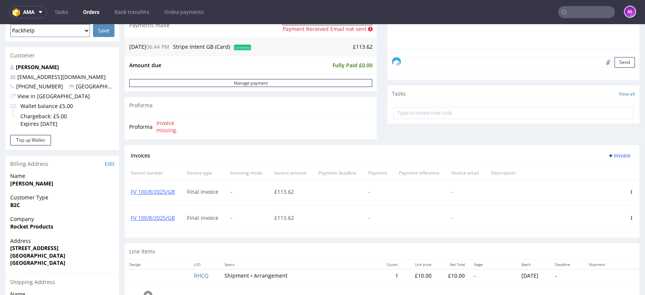
click at [629, 219] on icon at bounding box center [631, 218] width 4 height 4
click at [593, 205] on span "Delete invoice" at bounding box center [601, 205] width 46 height 8
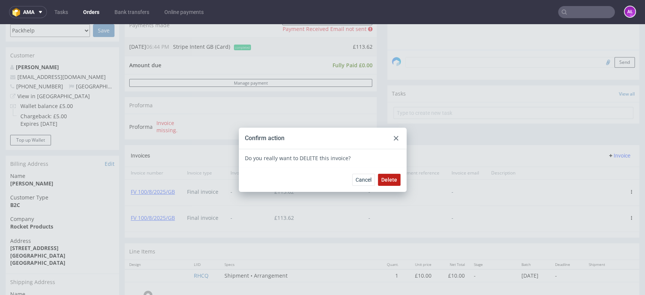
drag, startPoint x: 384, startPoint y: 178, endPoint x: 377, endPoint y: 174, distance: 7.9
click at [384, 178] on span "Delete" at bounding box center [389, 179] width 16 height 5
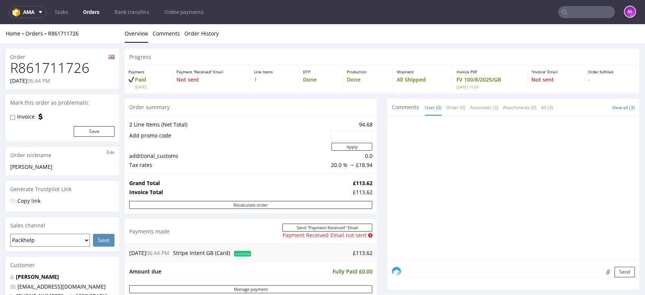
click at [577, 7] on input "text" at bounding box center [586, 12] width 57 height 12
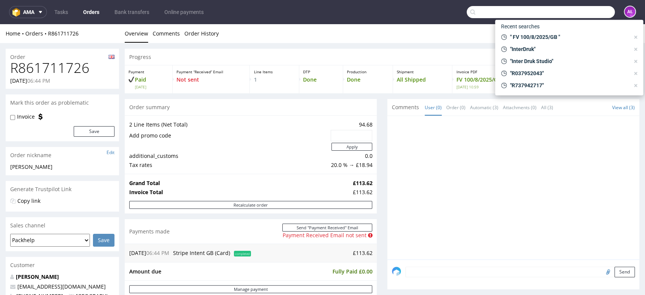
paste input "FV 101/8/2025/GB"
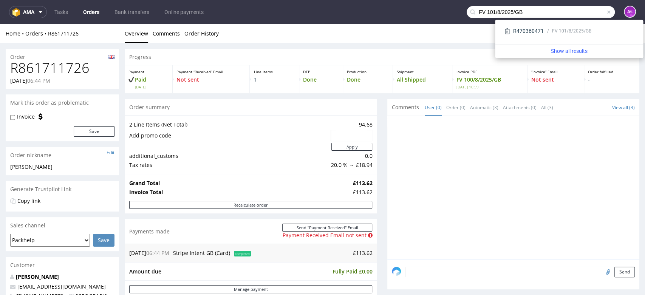
type input "FV 101/8/2025/GB"
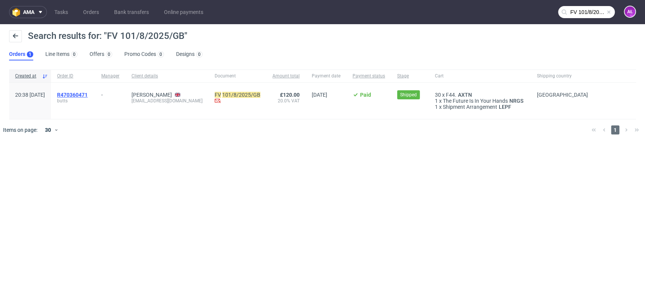
click at [88, 94] on span "R470360471" at bounding box center [72, 95] width 31 height 6
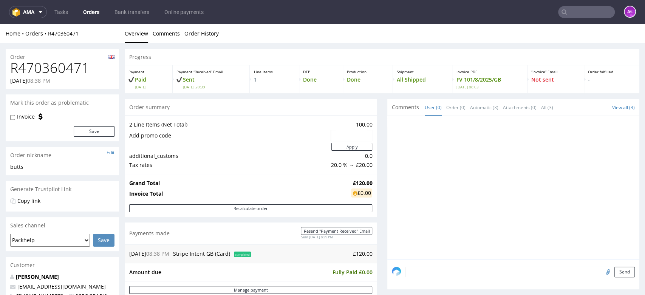
scroll to position [210, 0]
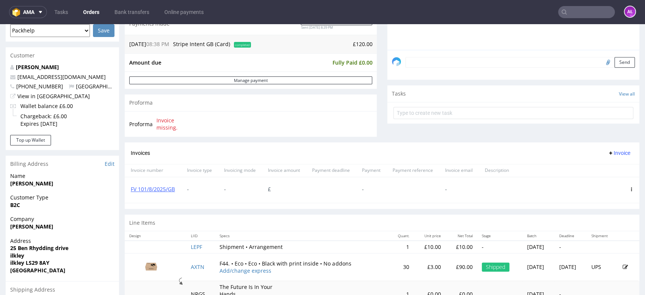
click at [629, 187] on icon at bounding box center [631, 189] width 4 height 4
click at [608, 258] on span "Delete invoice" at bounding box center [601, 257] width 46 height 8
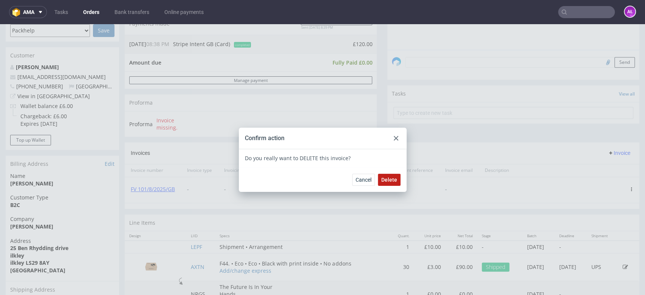
click at [381, 179] on span "Delete" at bounding box center [389, 179] width 16 height 5
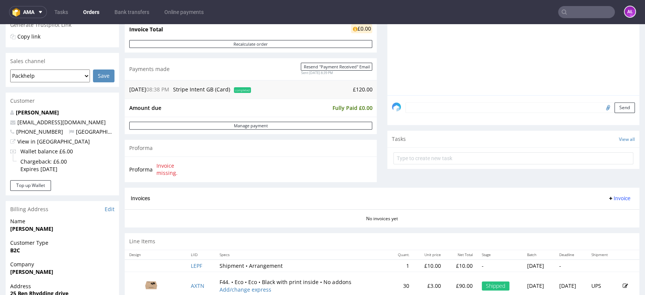
scroll to position [210, 0]
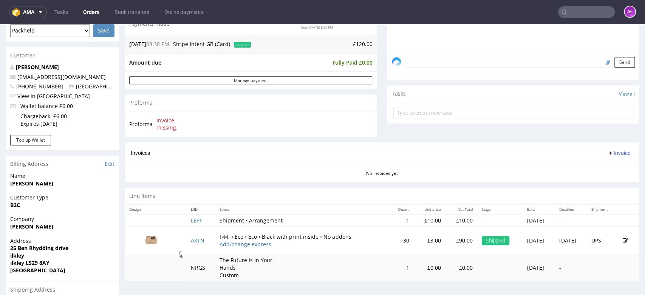
click at [607, 154] on span "Invoice" at bounding box center [618, 153] width 23 height 6
click at [614, 173] on li "Upload" at bounding box center [602, 169] width 49 height 14
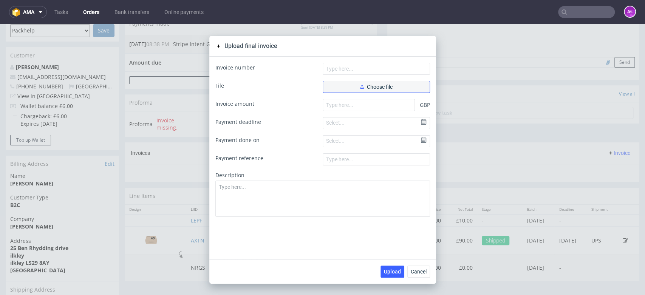
click at [360, 88] on span "Choose file" at bounding box center [376, 86] width 32 height 5
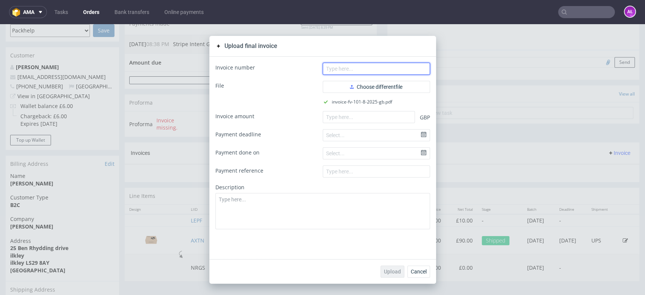
drag, startPoint x: 385, startPoint y: 71, endPoint x: 378, endPoint y: 72, distance: 6.9
click at [384, 71] on input "text" at bounding box center [376, 69] width 107 height 12
paste input "FV 101/8/2025/GB"
type input "FV 101/8/2025/GB"
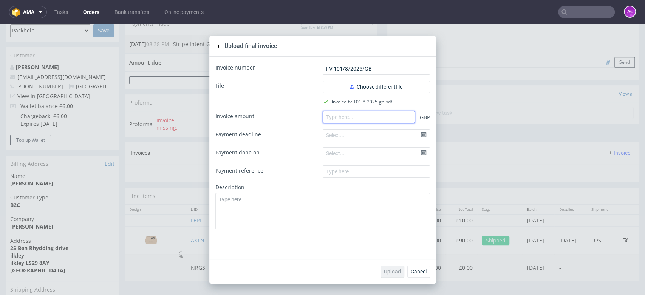
drag, startPoint x: 352, startPoint y: 114, endPoint x: 352, endPoint y: 123, distance: 8.7
click at [352, 114] on input "number" at bounding box center [369, 117] width 92 height 12
paste input "120.00"
type input "120.00"
click at [394, 274] on span "Upload" at bounding box center [392, 271] width 17 height 5
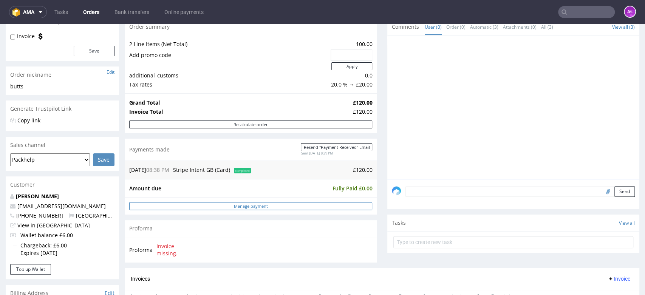
scroll to position [168, 0]
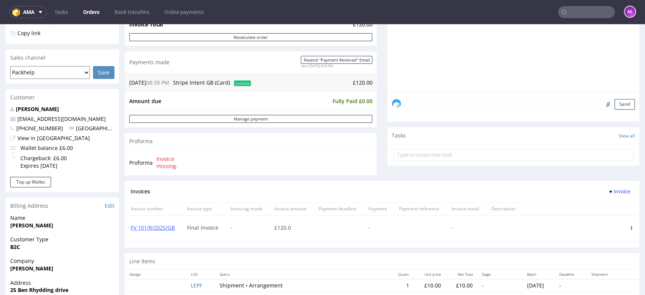
click at [572, 14] on input "text" at bounding box center [586, 12] width 57 height 12
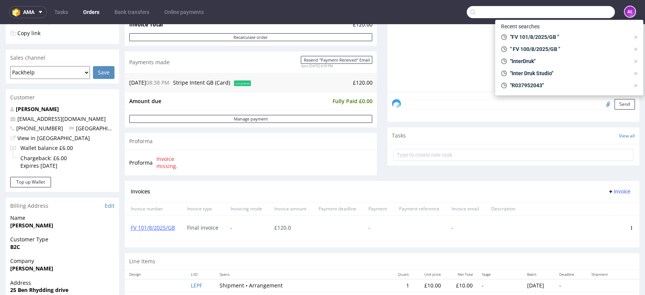
paste input "FV 102/8/2025/GB"
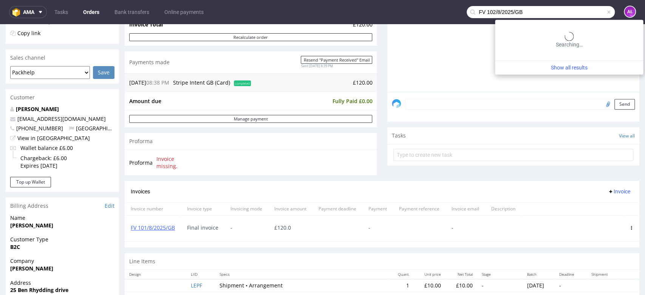
type input "FV 102/8/2025/GB"
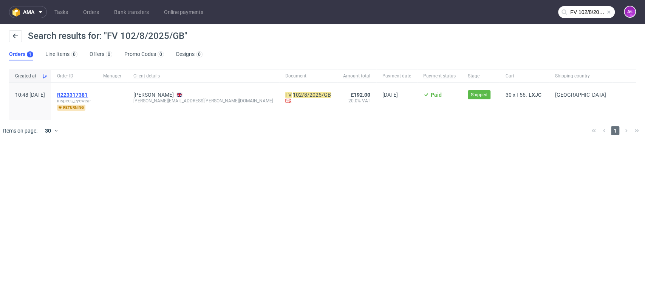
click at [88, 95] on span "R223317381" at bounding box center [72, 95] width 31 height 6
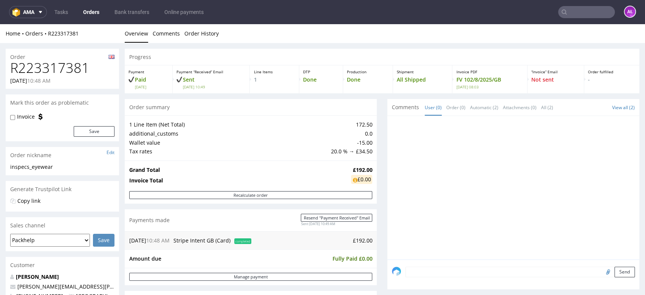
scroll to position [168, 0]
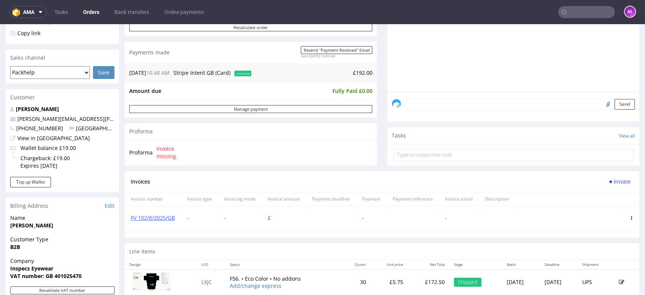
click at [629, 216] on icon at bounding box center [631, 218] width 4 height 4
click at [602, 208] on span "Delete invoice" at bounding box center [601, 205] width 46 height 8
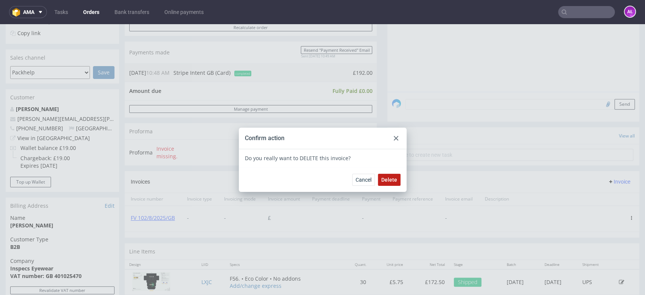
click at [381, 181] on span "Delete" at bounding box center [389, 179] width 16 height 5
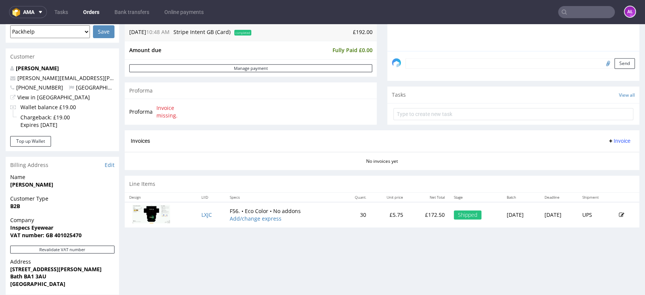
scroll to position [210, 0]
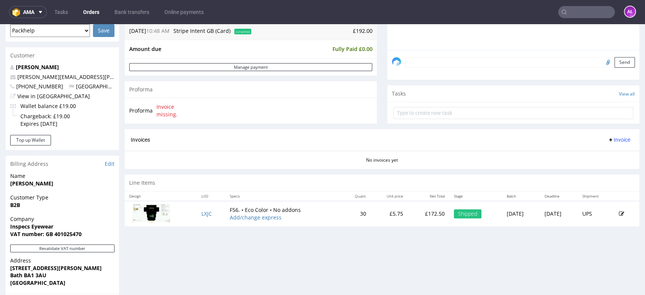
click at [607, 138] on span "Invoice" at bounding box center [618, 140] width 23 height 6
click at [605, 159] on span "Upload" at bounding box center [605, 155] width 37 height 8
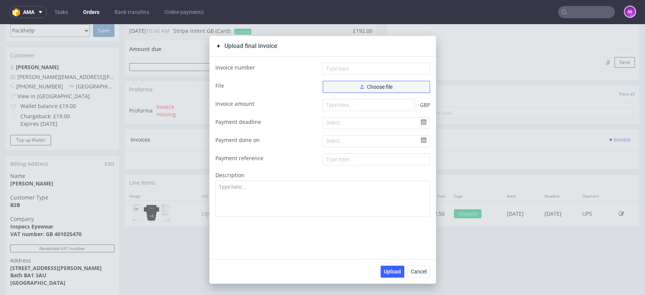
click at [367, 87] on span "Choose file" at bounding box center [376, 86] width 32 height 5
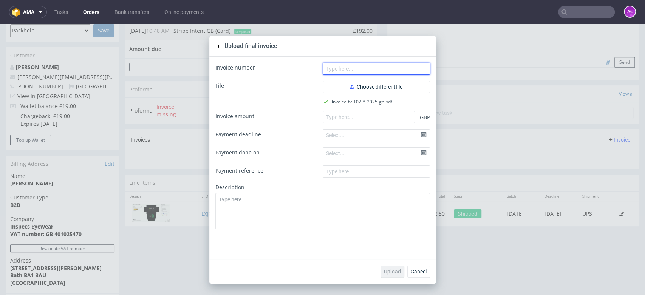
click at [343, 68] on input "text" at bounding box center [376, 69] width 107 height 12
paste input "FV 102/8/2025/GB"
type input "FV 102/8/2025/GB"
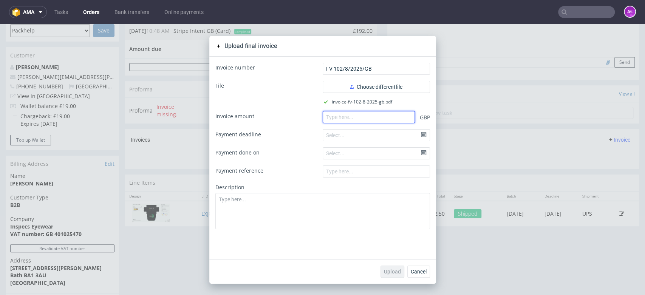
click at [403, 117] on input "number" at bounding box center [369, 117] width 92 height 12
paste input "192.00"
type input "192.00"
drag, startPoint x: 389, startPoint y: 270, endPoint x: 328, endPoint y: 206, distance: 87.9
click at [389, 270] on span "Upload" at bounding box center [392, 271] width 17 height 5
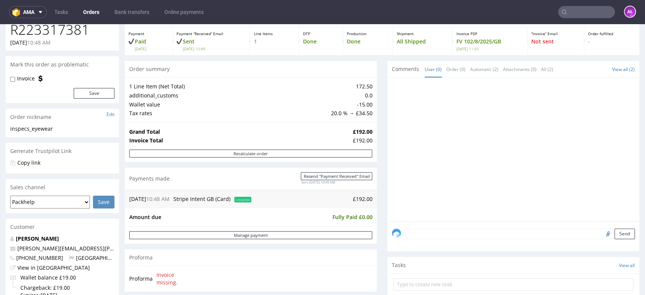
scroll to position [168, 0]
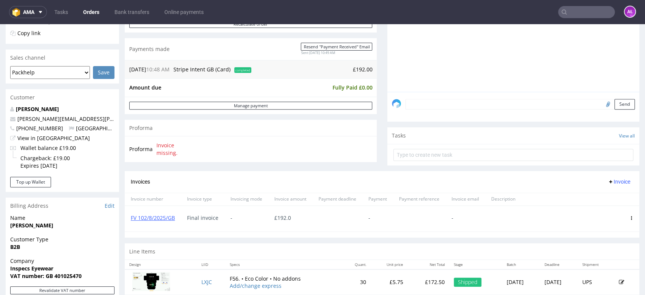
click at [576, 15] on input "text" at bounding box center [586, 12] width 57 height 12
paste input "FV 103/8/2025/GB"
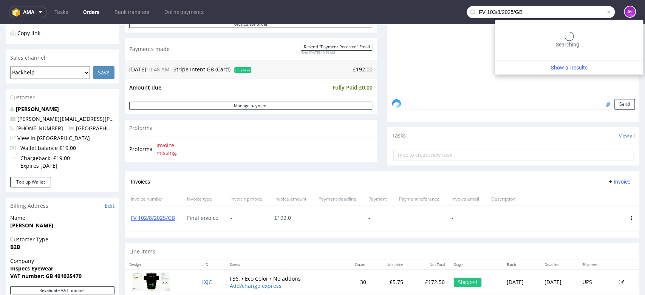
scroll to position [0, 0]
type input "FV 103/8/2025/GB"
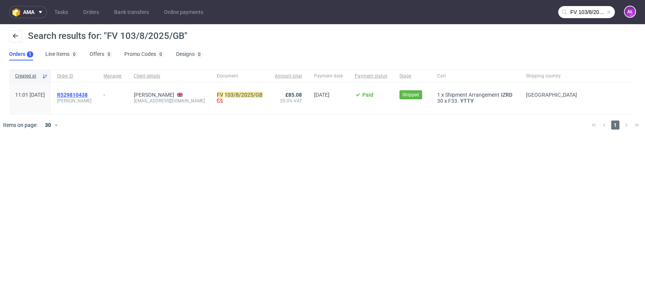
click at [88, 95] on span "R529810438" at bounding box center [72, 95] width 31 height 6
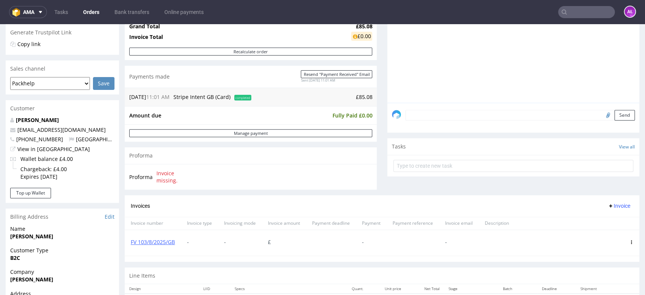
scroll to position [210, 0]
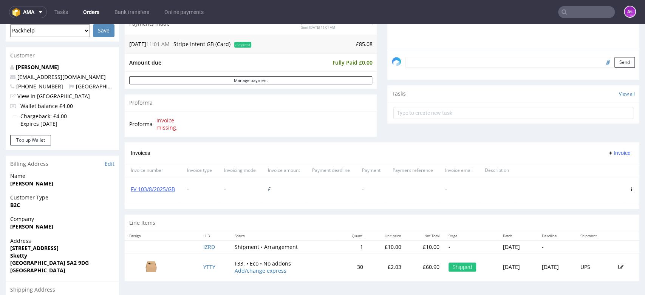
click at [631, 187] on use at bounding box center [631, 189] width 1 height 4
click at [596, 258] on span "Delete invoice" at bounding box center [601, 257] width 46 height 8
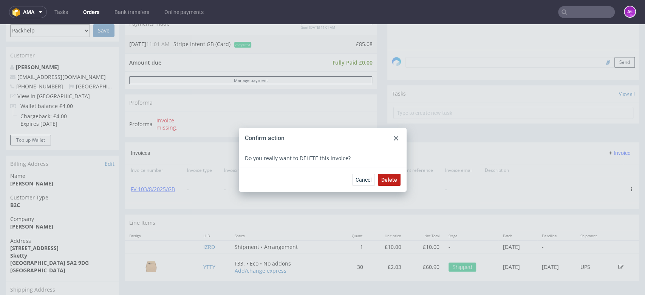
click at [386, 182] on span "Delete" at bounding box center [389, 179] width 16 height 5
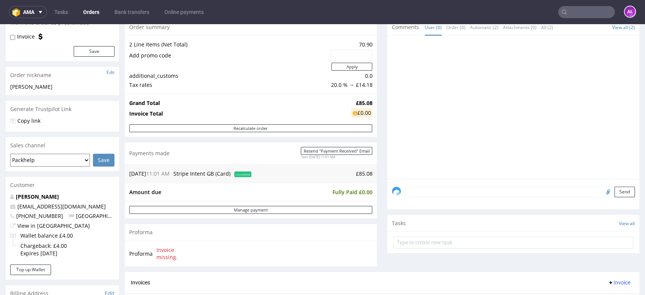
scroll to position [210, 0]
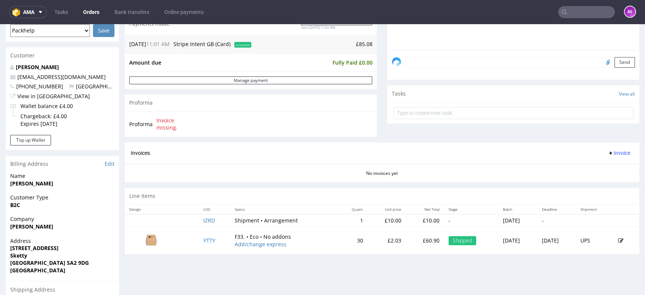
click at [609, 154] on span "Invoice" at bounding box center [618, 153] width 23 height 6
click at [609, 171] on span "Upload" at bounding box center [605, 169] width 37 height 8
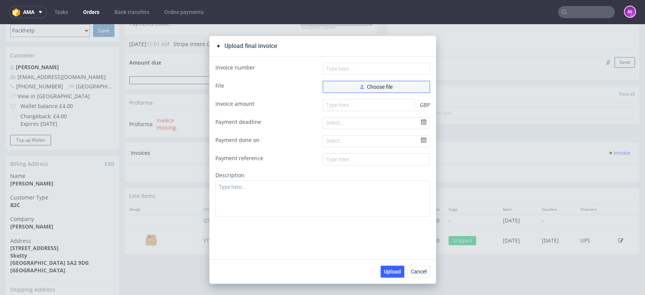
click at [385, 91] on button "Choose file" at bounding box center [376, 87] width 107 height 12
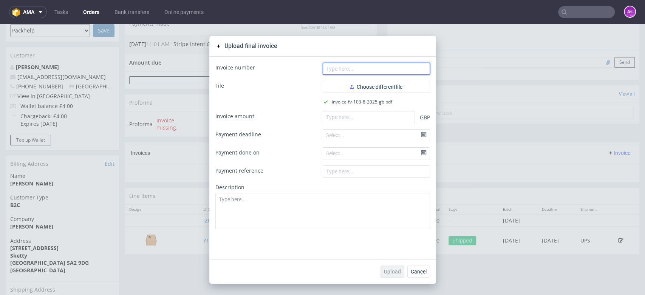
click at [391, 65] on input "text" at bounding box center [376, 69] width 107 height 12
paste input "FV 103/8/2025/GB"
type input "FV 103/8/2025/GB"
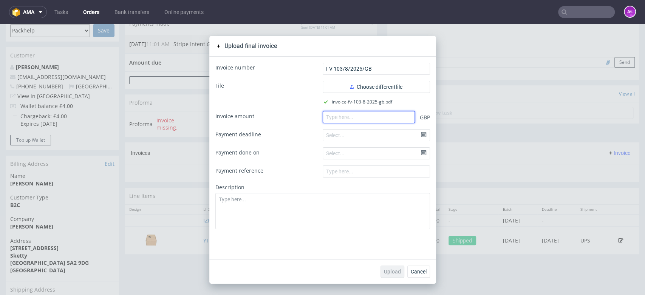
click at [365, 114] on input "number" at bounding box center [369, 117] width 92 height 12
paste input "85.08"
type input "85.08"
click at [393, 271] on span "Upload" at bounding box center [392, 271] width 17 height 5
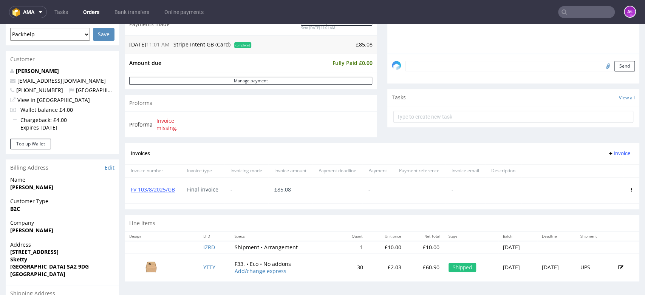
scroll to position [210, 0]
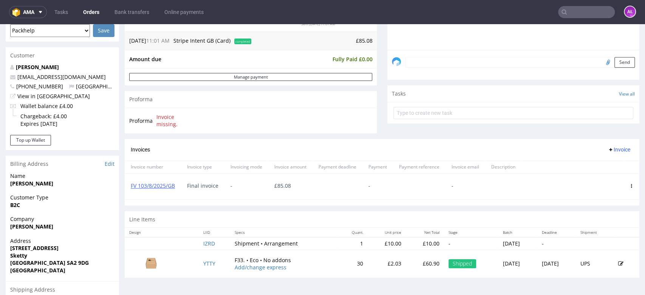
click at [586, 14] on input "text" at bounding box center [586, 12] width 57 height 12
paste input "FV 104/8/2025/GB"
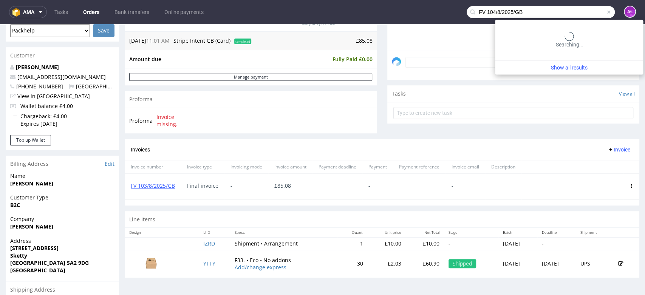
type input "FV 104/8/2025/GB"
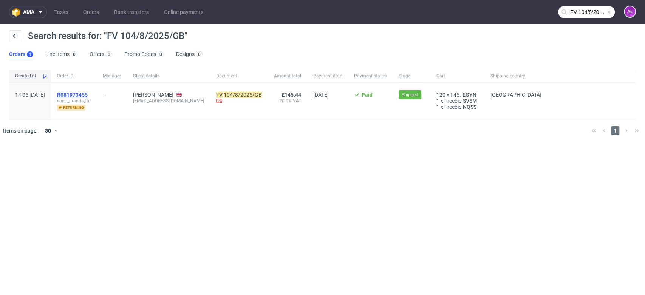
click at [88, 94] on span "R081973455" at bounding box center [72, 95] width 31 height 6
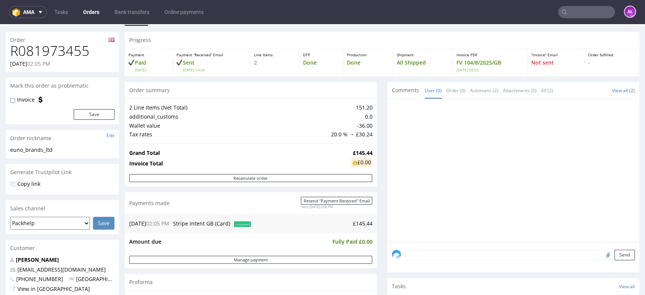
scroll to position [210, 0]
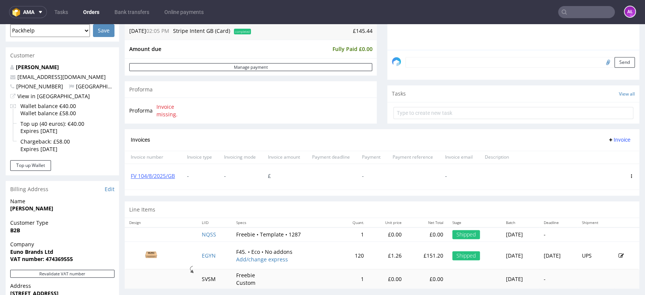
click at [629, 174] on icon at bounding box center [631, 176] width 4 height 4
click at [608, 242] on span "Delete invoice" at bounding box center [601, 244] width 46 height 8
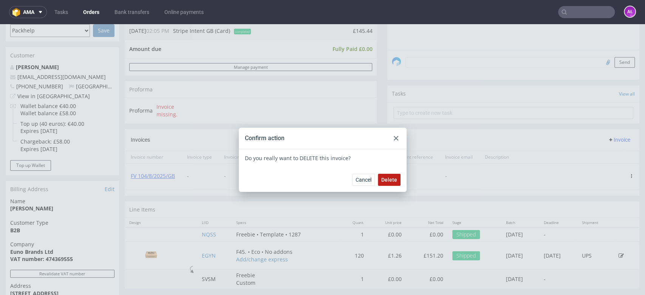
click at [390, 183] on button "Delete" at bounding box center [389, 180] width 23 height 12
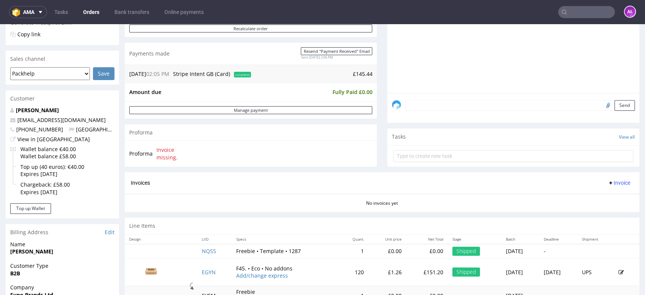
scroll to position [168, 0]
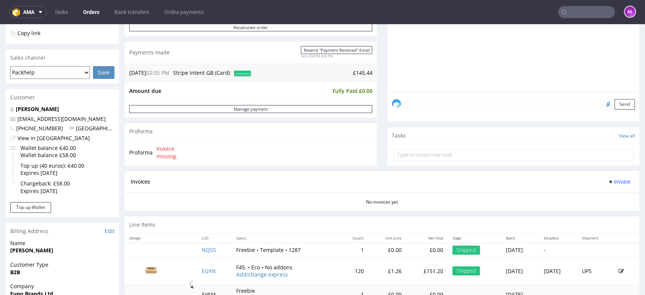
drag, startPoint x: 609, startPoint y: 182, endPoint x: 609, endPoint y: 186, distance: 4.2
click at [609, 182] on span "Invoice" at bounding box center [618, 182] width 23 height 6
click at [612, 195] on span "Upload" at bounding box center [605, 197] width 37 height 8
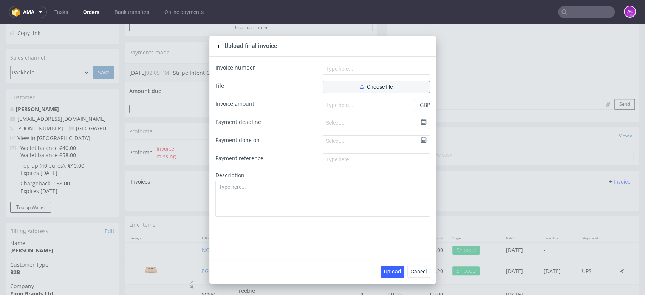
click at [382, 88] on span "Choose file" at bounding box center [376, 86] width 32 height 5
click at [371, 86] on span "Choose file" at bounding box center [376, 86] width 32 height 5
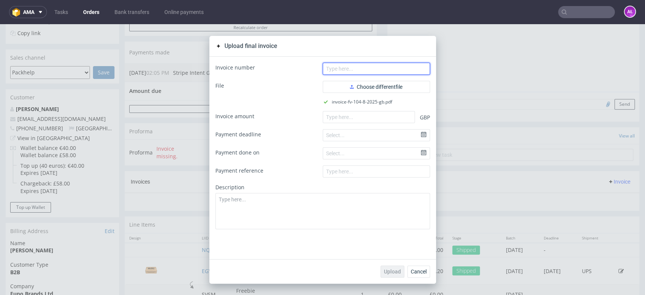
click at [408, 67] on input "text" at bounding box center [376, 69] width 107 height 12
paste input "FV 104/8/2025/GB"
type input "FV 104/8/2025/GB"
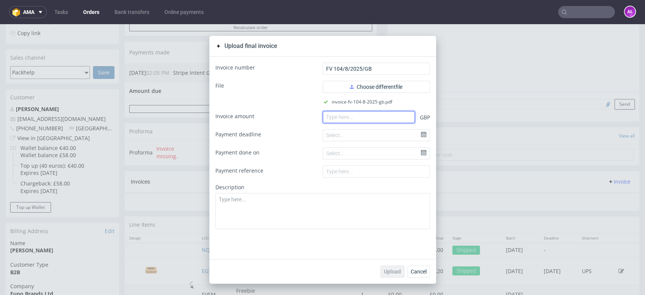
click at [391, 114] on input "number" at bounding box center [369, 117] width 92 height 12
paste input "145.44"
type input "145.44"
click at [389, 267] on button "Upload" at bounding box center [392, 272] width 24 height 12
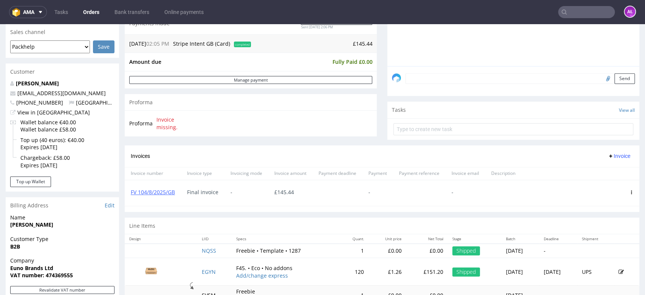
scroll to position [210, 0]
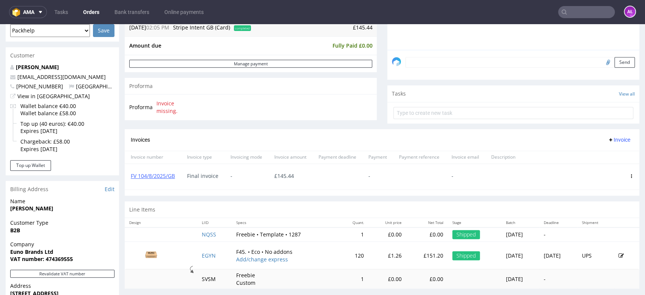
click at [568, 10] on input "text" at bounding box center [586, 12] width 57 height 12
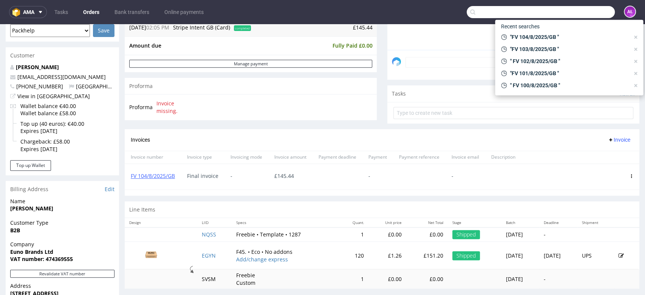
paste input "FV 105/8/2025/GB"
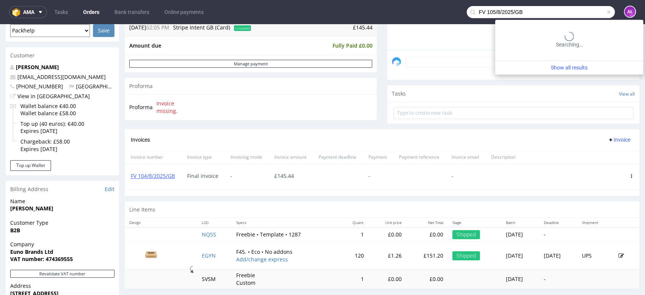
type input "FV 105/8/2025/GB"
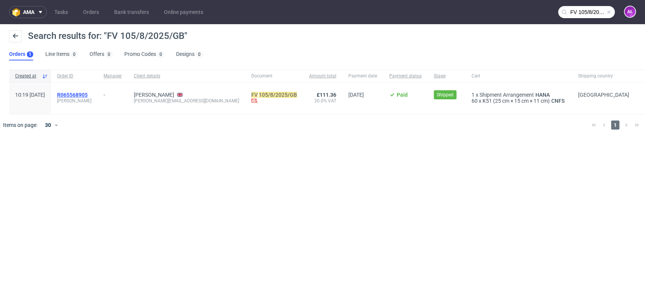
click at [88, 94] on span "R065568905" at bounding box center [72, 95] width 31 height 6
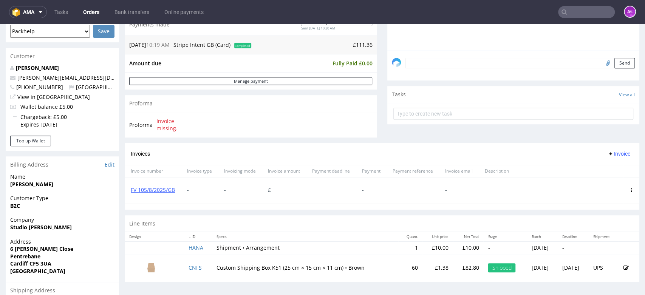
scroll to position [210, 0]
click at [629, 188] on icon at bounding box center [631, 189] width 4 height 4
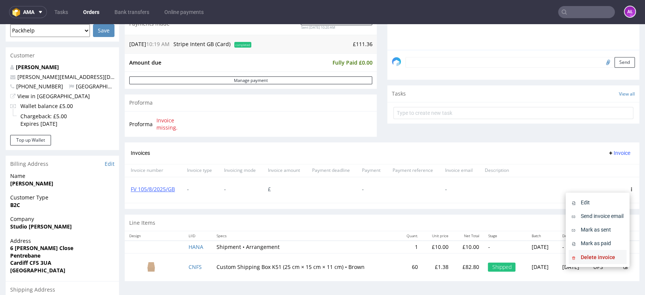
click at [605, 253] on span "Delete invoice" at bounding box center [601, 257] width 46 height 8
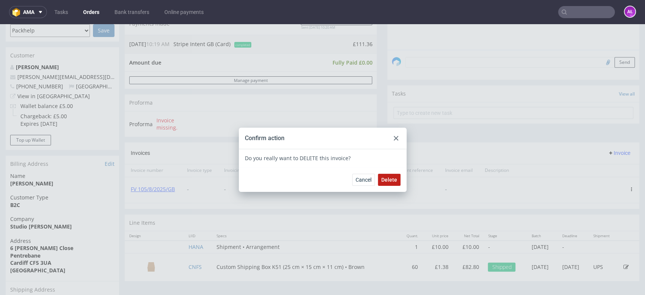
click at [386, 181] on span "Delete" at bounding box center [389, 179] width 16 height 5
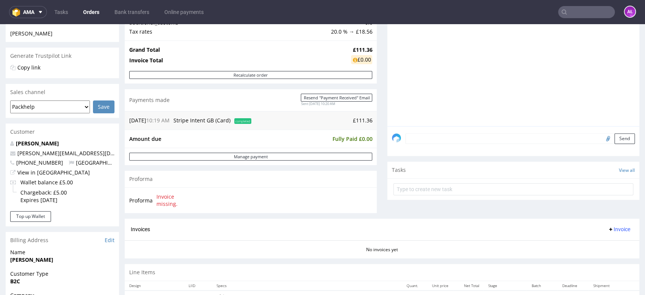
scroll to position [210, 0]
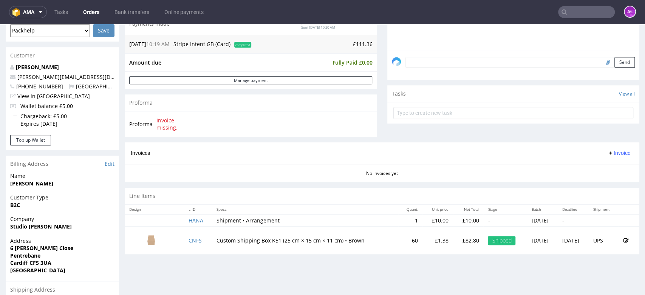
click at [607, 150] on span "Invoice" at bounding box center [618, 153] width 23 height 6
click at [608, 168] on span "Upload" at bounding box center [605, 169] width 37 height 8
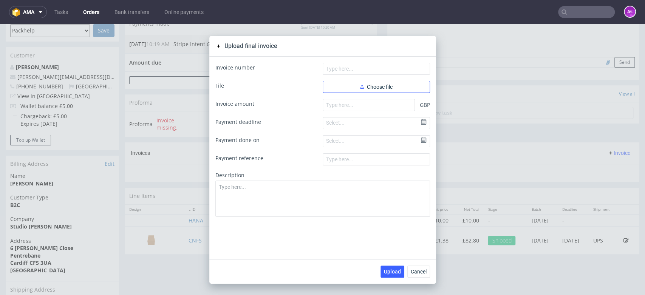
click at [381, 86] on span "Choose file" at bounding box center [376, 86] width 32 height 5
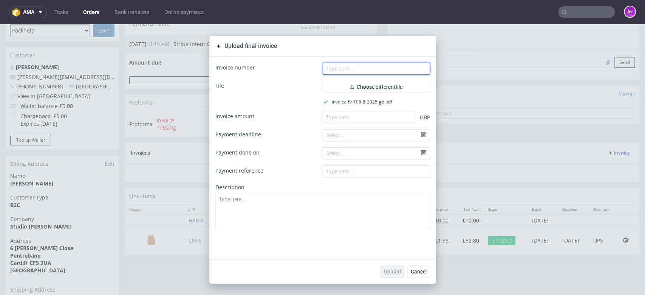
click at [360, 71] on input "text" at bounding box center [376, 69] width 107 height 12
paste input "FV 105/8/2025/GB"
type input "FV 105/8/2025/GB"
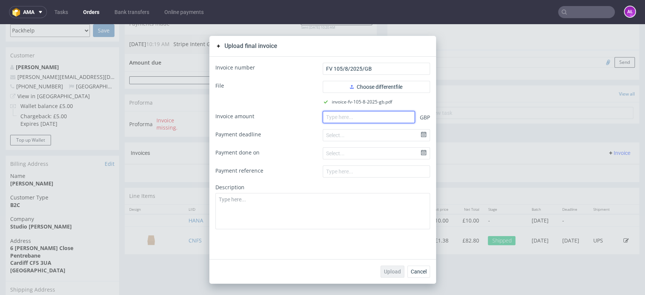
click at [395, 115] on input "number" at bounding box center [369, 117] width 92 height 12
paste input "111.36"
type input "111.36"
click at [394, 270] on span "Upload" at bounding box center [392, 271] width 17 height 5
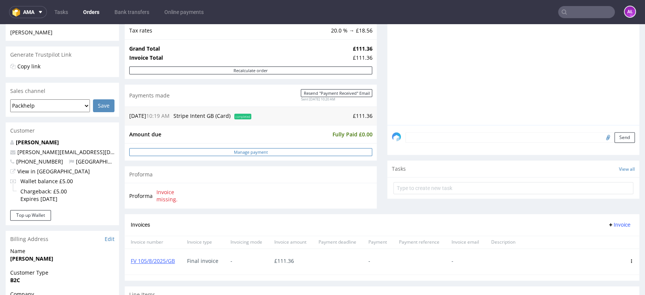
scroll to position [168, 0]
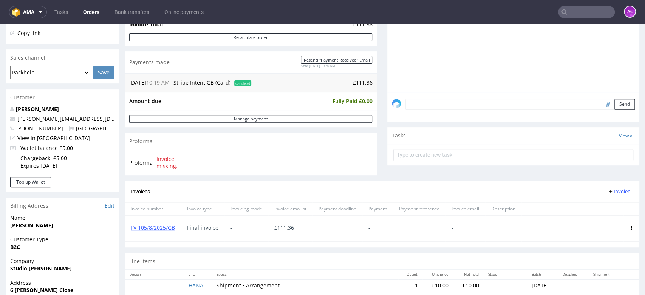
click at [578, 11] on input "text" at bounding box center [586, 12] width 57 height 12
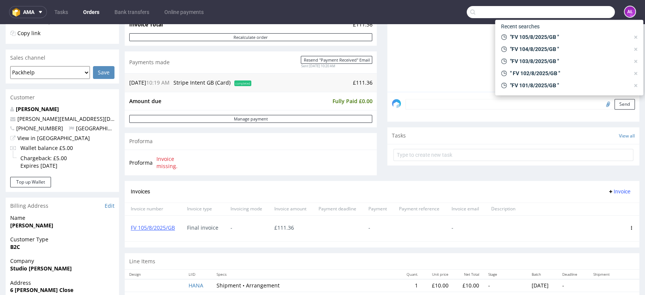
paste input "FV 106/8/2025/GB"
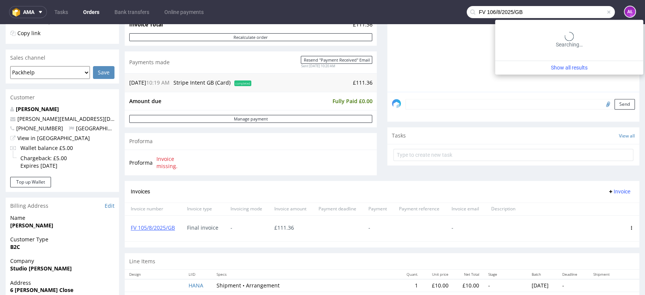
type input "FV 106/8/2025/GB"
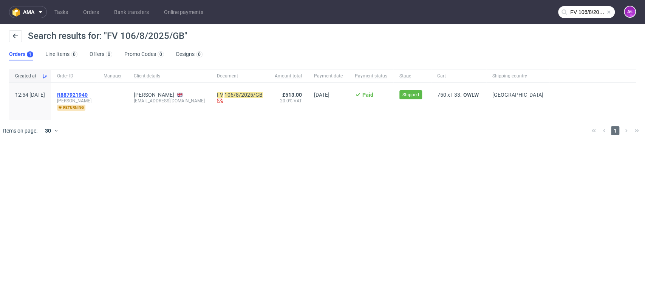
click at [88, 96] on span "R887921940" at bounding box center [72, 95] width 31 height 6
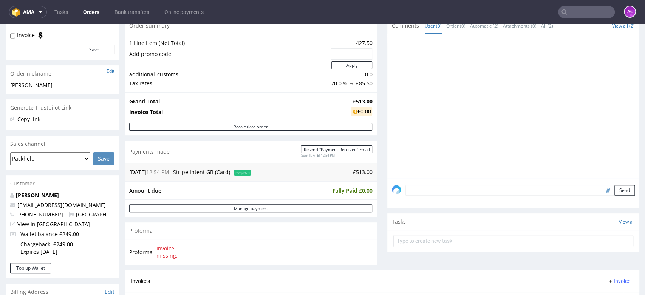
scroll to position [210, 0]
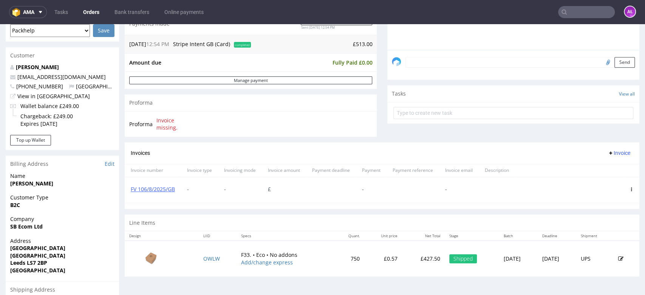
click at [629, 188] on icon at bounding box center [631, 189] width 4 height 4
click at [605, 256] on span "Delete invoice" at bounding box center [601, 257] width 46 height 8
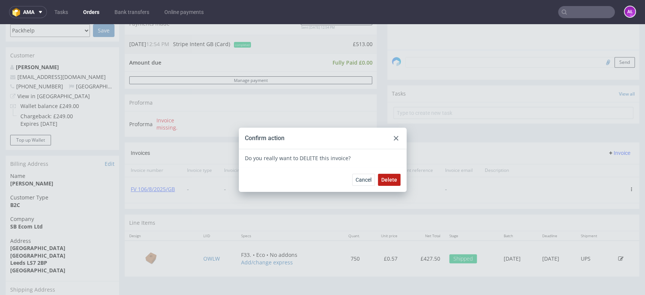
click at [389, 181] on span "Delete" at bounding box center [389, 179] width 16 height 5
click at [392, 141] on div at bounding box center [395, 138] width 9 height 9
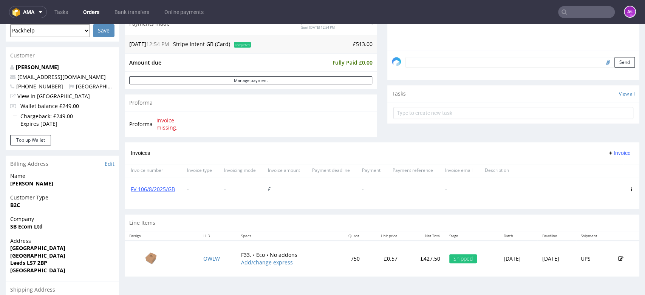
click at [607, 153] on span "Invoice" at bounding box center [618, 153] width 23 height 6
click at [609, 168] on span "Upload" at bounding box center [605, 169] width 37 height 8
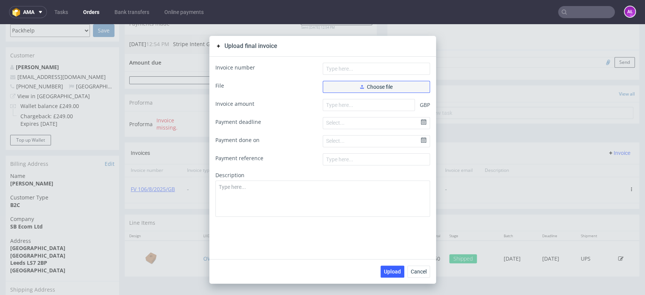
click at [397, 87] on button "Choose file" at bounding box center [376, 87] width 107 height 12
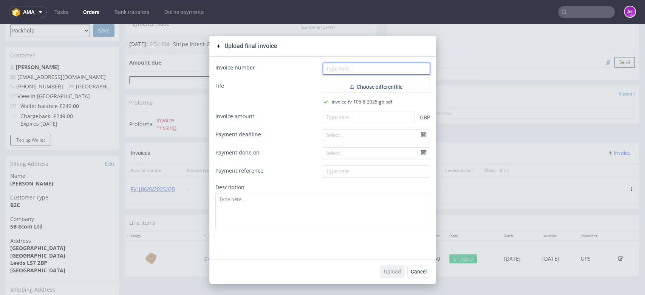
drag, startPoint x: 391, startPoint y: 68, endPoint x: 383, endPoint y: 72, distance: 8.3
click at [391, 68] on input "text" at bounding box center [376, 69] width 107 height 12
paste input "FV 106/8/2025/GB"
type input "FV 106/8/2025/GB"
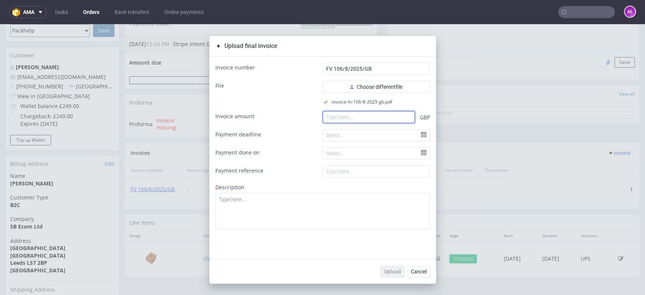
paste input "513.00"
drag, startPoint x: 344, startPoint y: 120, endPoint x: 351, endPoint y: 159, distance: 39.8
click at [344, 120] on input "513.00" at bounding box center [369, 117] width 92 height 12
type input "513.00"
click at [385, 269] on span "Upload" at bounding box center [392, 271] width 17 height 5
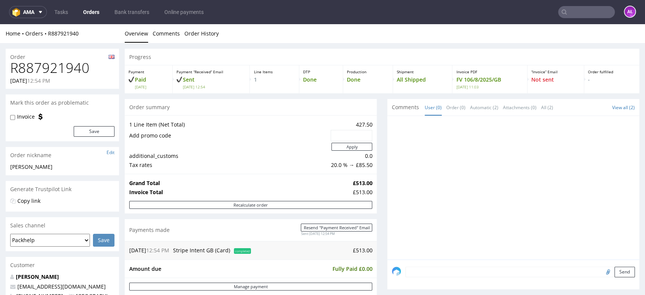
click at [598, 16] on input "text" at bounding box center [586, 12] width 57 height 12
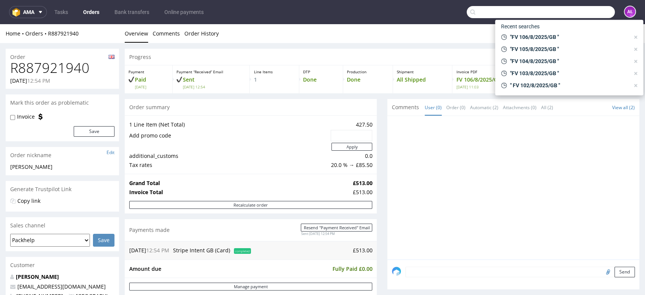
paste input "FV 107/8/2025/GB"
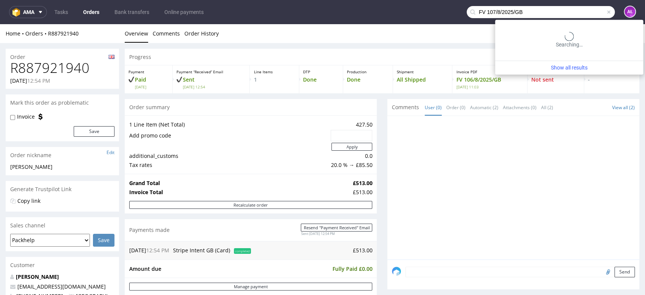
type input "FV 107/8/2025/GB"
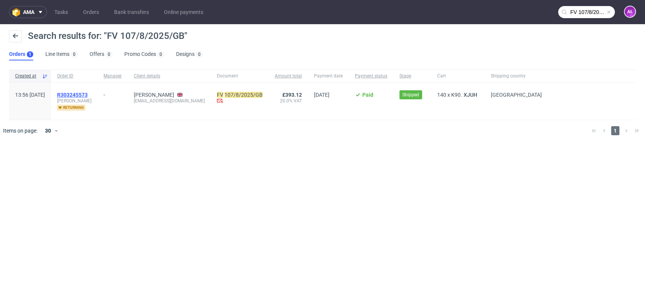
click at [88, 94] on span "R303245573" at bounding box center [72, 95] width 31 height 6
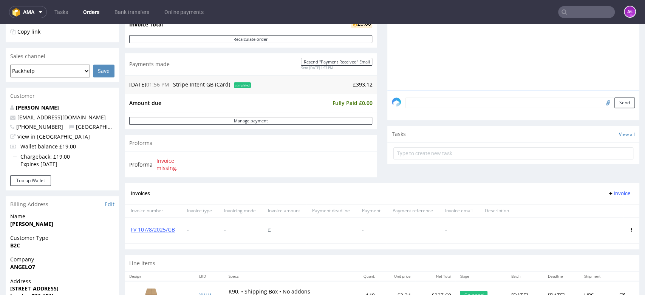
scroll to position [210, 0]
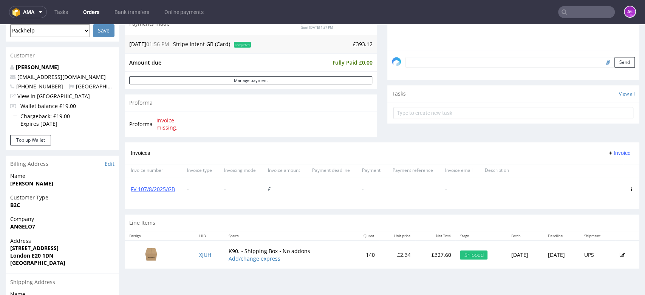
click at [629, 188] on icon at bounding box center [631, 189] width 4 height 4
click at [609, 254] on span "Delete invoice" at bounding box center [601, 257] width 46 height 8
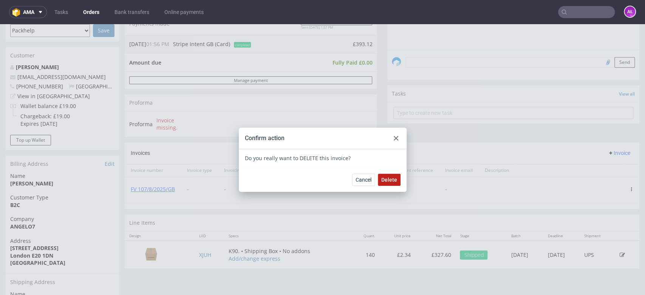
click at [388, 178] on span "Delete" at bounding box center [389, 179] width 16 height 5
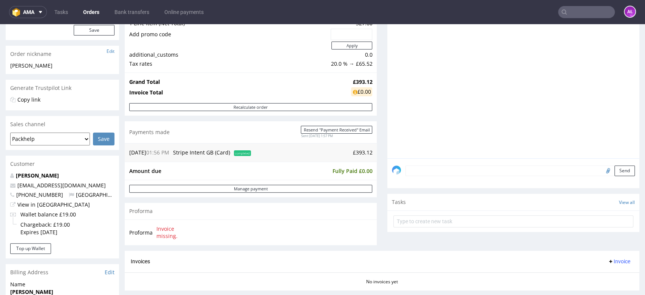
scroll to position [210, 0]
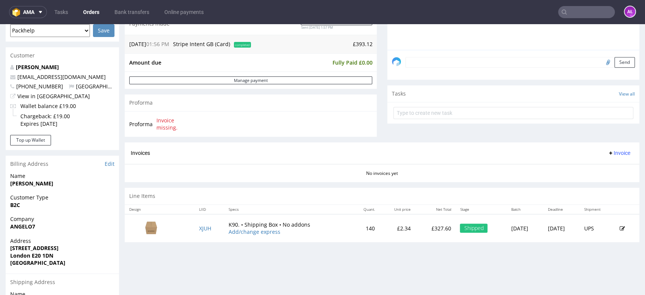
click at [607, 151] on span "Invoice" at bounding box center [618, 153] width 23 height 6
click at [610, 165] on span "Upload" at bounding box center [605, 169] width 37 height 8
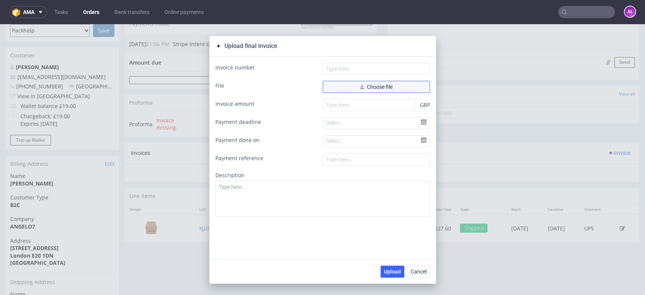
click at [374, 84] on span "Choose file" at bounding box center [376, 86] width 32 height 5
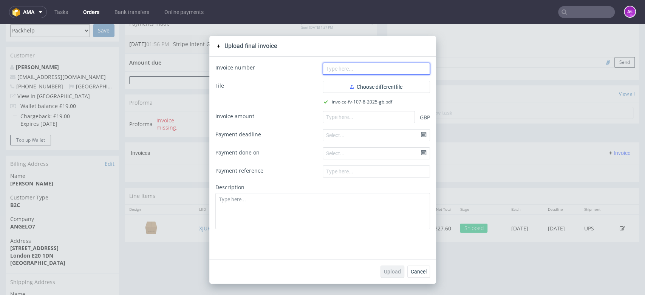
click at [341, 70] on input "text" at bounding box center [376, 69] width 107 height 12
paste input "FV 107/8/2025/GB"
type input "FV 107/8/2025/GB"
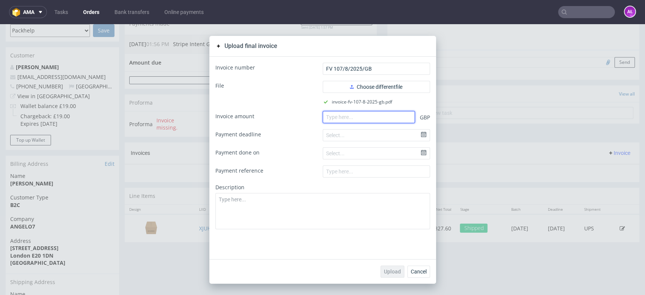
paste input "393.12"
drag, startPoint x: 381, startPoint y: 116, endPoint x: 381, endPoint y: 149, distance: 33.2
click at [381, 116] on input "number" at bounding box center [369, 117] width 92 height 12
type input "393.12"
click at [385, 264] on div "Upload Cancel" at bounding box center [322, 271] width 227 height 25
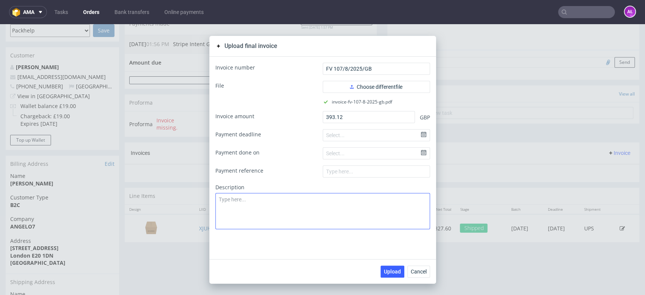
drag, startPoint x: 387, startPoint y: 270, endPoint x: 280, endPoint y: 195, distance: 129.9
click at [387, 270] on span "Upload" at bounding box center [392, 271] width 17 height 5
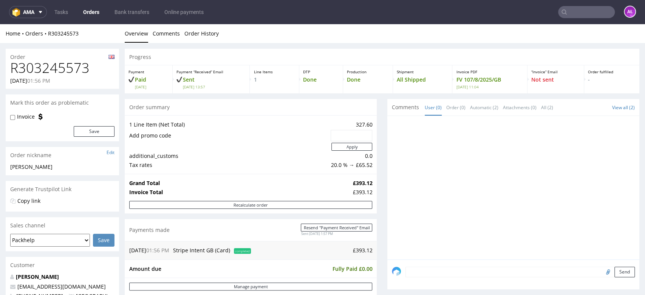
click at [574, 14] on input "text" at bounding box center [586, 12] width 57 height 12
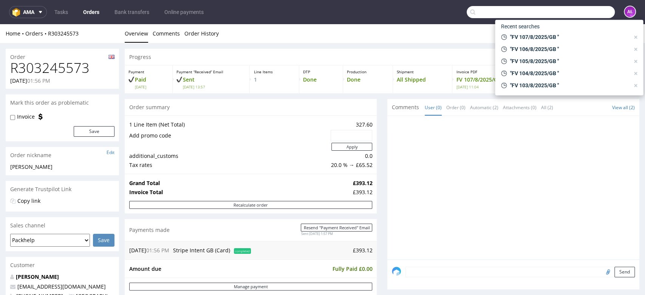
paste input "FV 108/8/2025/GB"
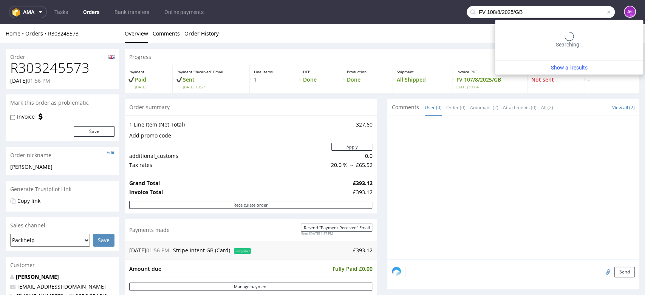
type input "FV 108/8/2025/GB"
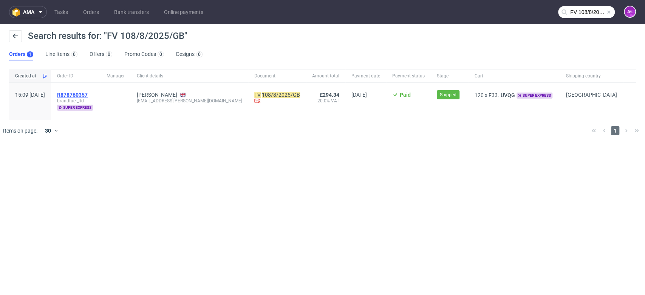
click at [88, 94] on span "R878760357" at bounding box center [72, 95] width 31 height 6
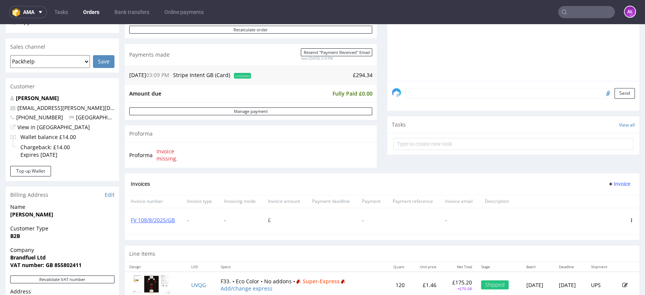
scroll to position [210, 0]
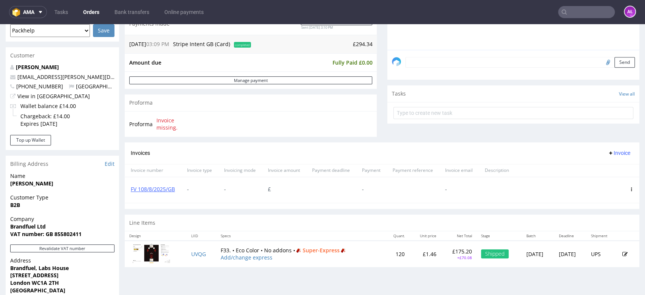
click at [629, 189] on icon at bounding box center [631, 189] width 4 height 4
click at [610, 257] on span "Delete invoice" at bounding box center [601, 257] width 46 height 8
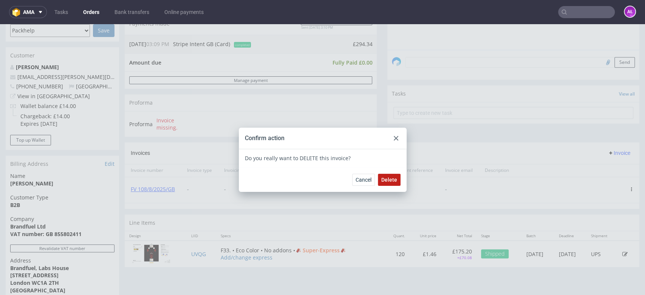
click at [389, 180] on span "Delete" at bounding box center [389, 179] width 16 height 5
click at [395, 138] on div at bounding box center [395, 138] width 9 height 9
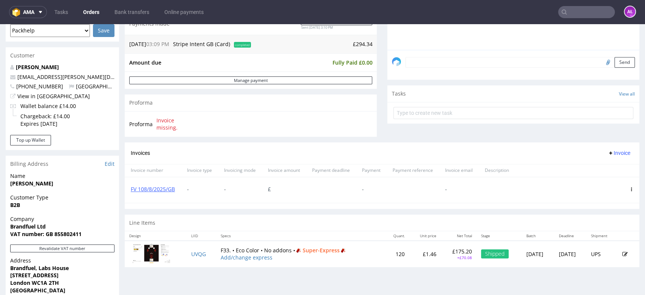
click at [609, 153] on use at bounding box center [610, 152] width 3 height 3
click at [602, 167] on span "Upload" at bounding box center [605, 169] width 37 height 8
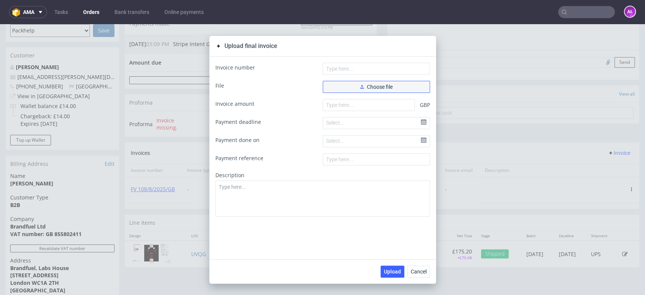
click at [397, 85] on button "Choose file" at bounding box center [376, 87] width 107 height 12
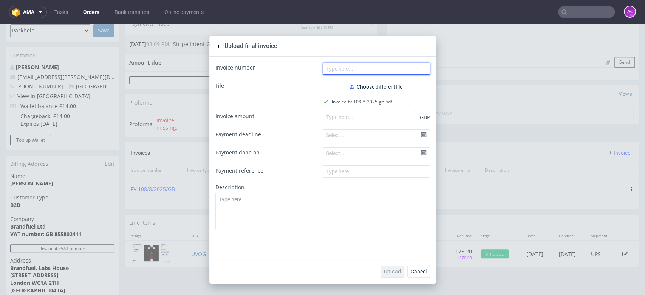
click at [367, 70] on input "text" at bounding box center [376, 69] width 107 height 12
paste input "FV 108/8/2025/GB"
type input "FV 108/8/2025/GB"
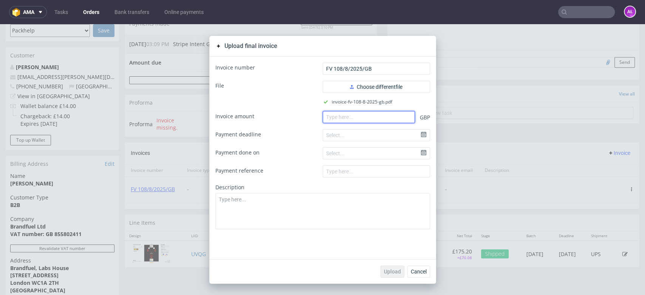
click at [354, 115] on input "number" at bounding box center [369, 117] width 92 height 12
paste input "294.34"
type input "294.34"
click at [392, 274] on button "Upload" at bounding box center [392, 272] width 24 height 12
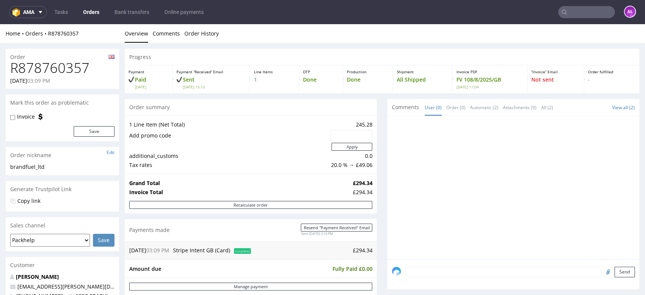
paste input "FV 109/8/2025/GB"
click at [583, 10] on input "text" at bounding box center [586, 12] width 57 height 12
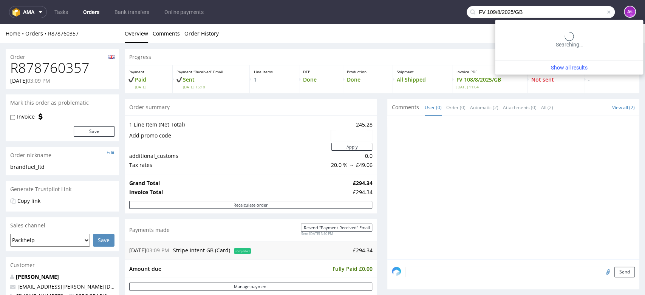
type input "FV 109/8/2025/GB"
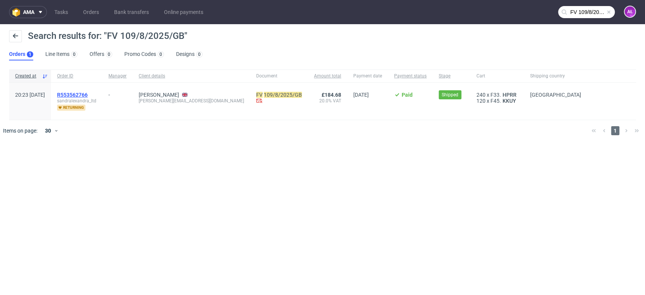
click at [88, 94] on span "R553562766" at bounding box center [72, 95] width 31 height 6
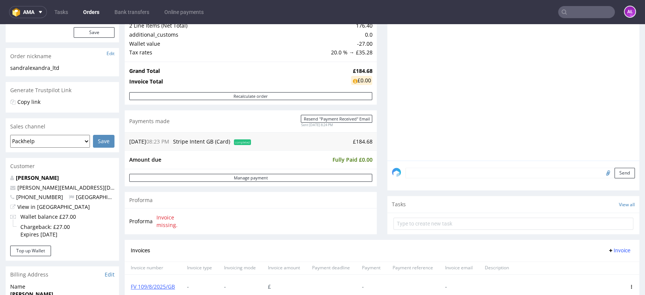
scroll to position [210, 0]
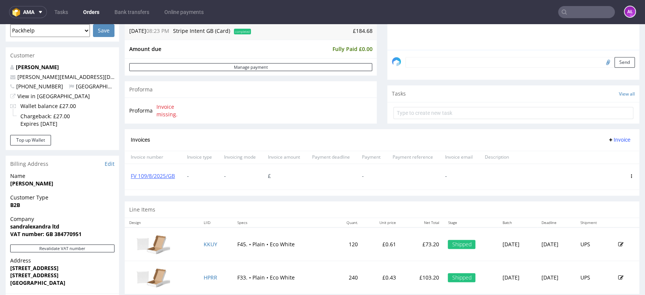
click at [631, 175] on use at bounding box center [631, 176] width 1 height 4
click at [597, 244] on span "Delete invoice" at bounding box center [601, 244] width 46 height 8
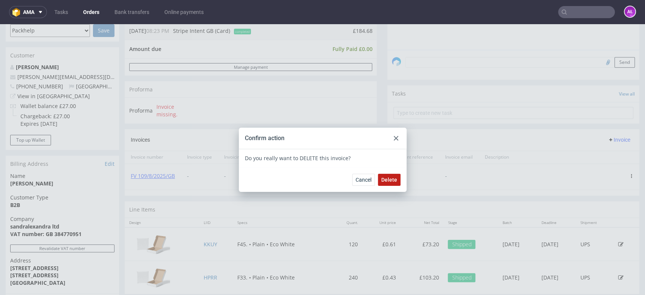
click at [384, 183] on button "Delete" at bounding box center [389, 180] width 23 height 12
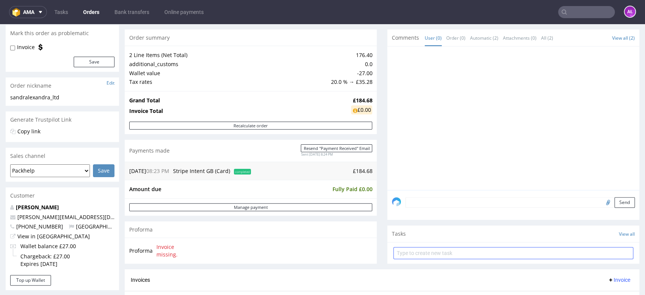
scroll to position [168, 0]
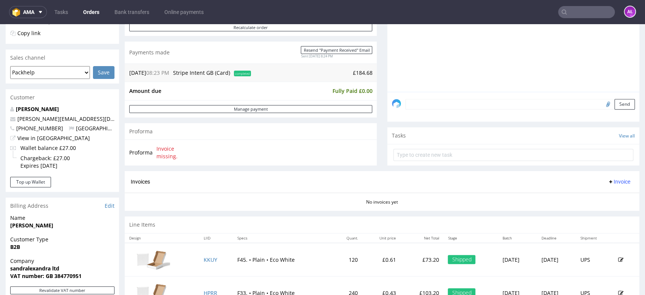
click at [611, 180] on span "Invoice" at bounding box center [618, 182] width 23 height 6
drag, startPoint x: 611, startPoint y: 187, endPoint x: 609, endPoint y: 192, distance: 5.6
click at [609, 192] on li "Upload" at bounding box center [602, 197] width 49 height 14
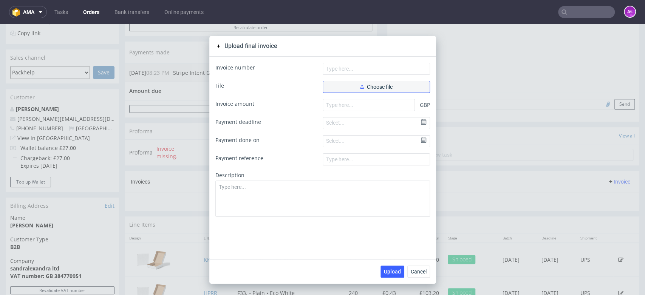
click at [392, 90] on button "Choose file" at bounding box center [376, 87] width 107 height 12
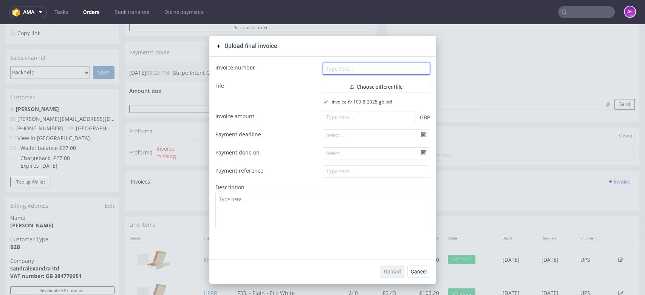
drag, startPoint x: 356, startPoint y: 68, endPoint x: 310, endPoint y: 77, distance: 46.3
click at [356, 67] on input "text" at bounding box center [376, 69] width 107 height 12
paste input "FV 109/8/2025/GB"
type input "FV 109/8/2025/GB"
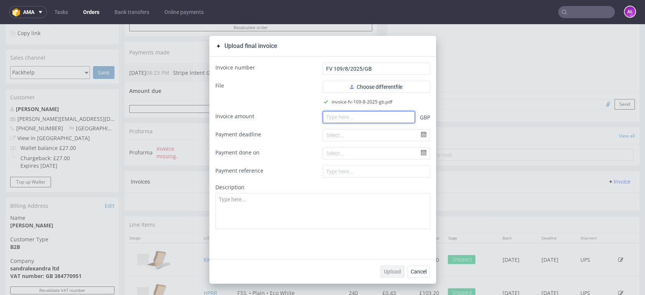
drag, startPoint x: 367, startPoint y: 120, endPoint x: 363, endPoint y: 118, distance: 4.1
click at [367, 120] on input "number" at bounding box center [369, 117] width 92 height 12
paste input "184.68"
type input "184.68"
click at [393, 270] on span "Upload" at bounding box center [392, 271] width 17 height 5
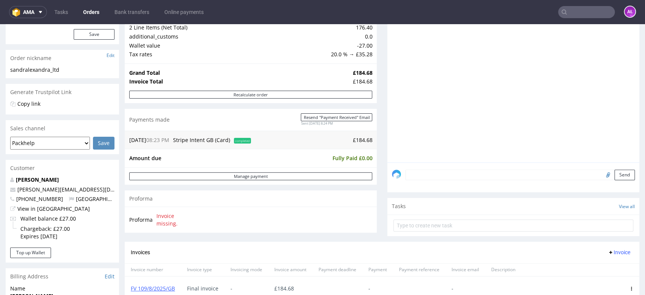
scroll to position [210, 0]
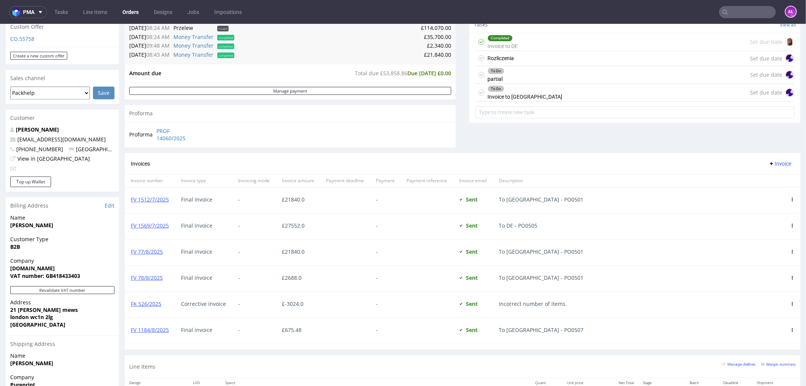
scroll to position [293, 0]
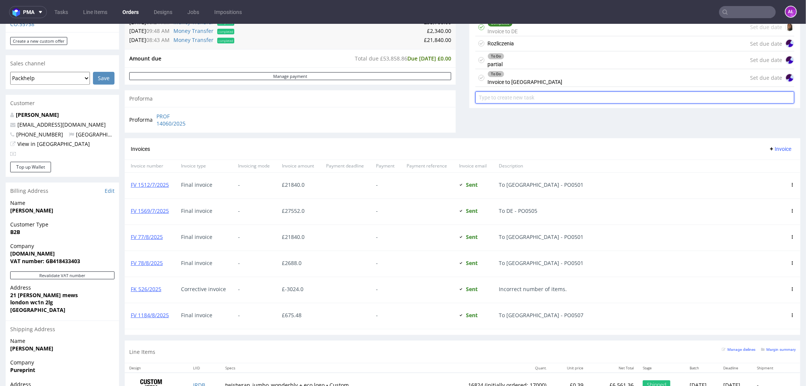
click at [505, 100] on input "text" at bounding box center [634, 97] width 319 height 12
type input "Invoice to [GEOGRAPHIC_DATA]"
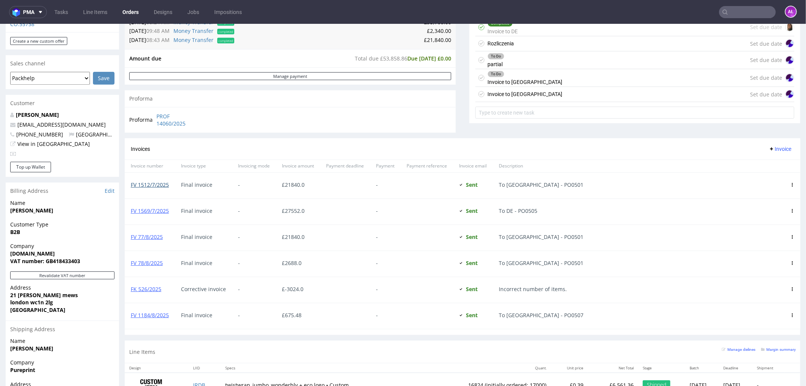
click at [151, 185] on link "FV 1512/7/2025" at bounding box center [150, 184] width 38 height 7
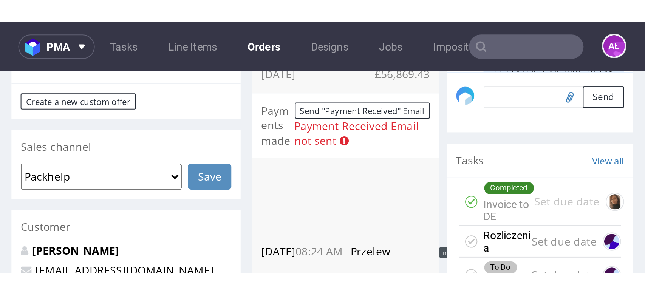
scroll to position [546, 0]
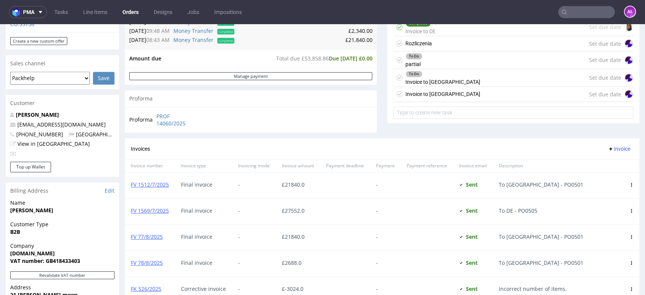
click at [429, 90] on div "Invoice to [GEOGRAPHIC_DATA]" at bounding box center [442, 94] width 75 height 9
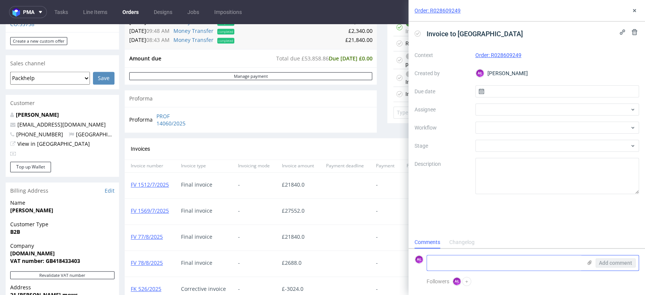
scroll to position [6, 0]
click at [479, 269] on textarea at bounding box center [504, 262] width 155 height 15
paste textarea "FV 1512/7/2025"
click at [455, 267] on textarea "FV 1512/7/2025 +" at bounding box center [504, 259] width 155 height 21
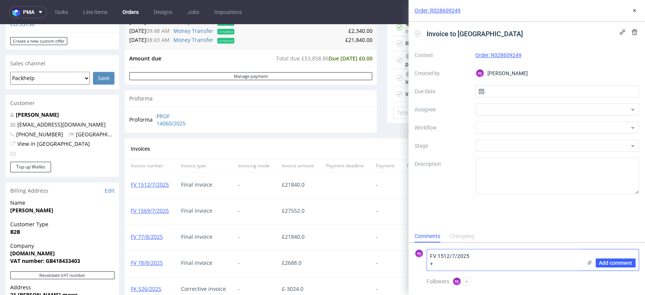
paste textarea "10400 0"
click at [429, 265] on textarea "FV 1512/7/2025 + 10400 0" at bounding box center [504, 256] width 155 height 29
drag, startPoint x: 443, startPoint y: 264, endPoint x: 449, endPoint y: 265, distance: 6.8
click at [444, 264] on textarea "FV 1512/7/2025 + 104000" at bounding box center [504, 259] width 155 height 21
click at [459, 265] on textarea "FV 1512/7/2025 + 104 00" at bounding box center [504, 259] width 155 height 21
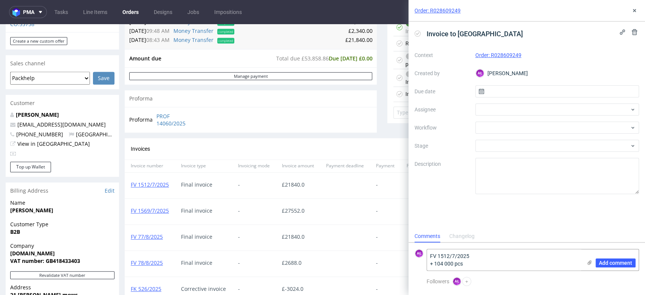
scroll to position [458, 0]
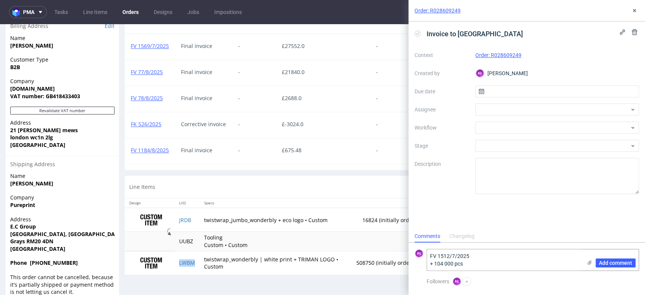
click at [194, 268] on td "LWBM" at bounding box center [187, 262] width 25 height 23
copy link "LWBM"
click at [434, 266] on textarea "FV 1512/7/2025 + 104 000 pcs" at bounding box center [504, 259] width 155 height 21
paste textarea "LWBM"
type textarea "FV 1512/7/2025 + LWBM 104 000 pcs"
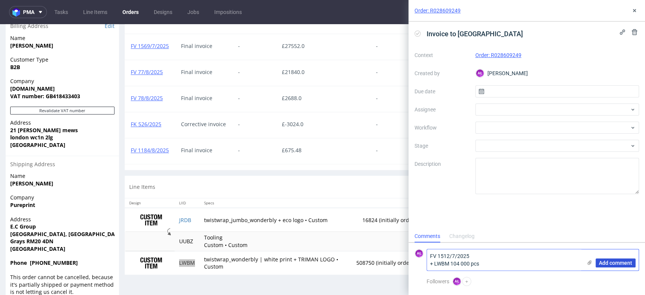
click at [614, 262] on span "Add comment" at bounding box center [615, 262] width 33 height 5
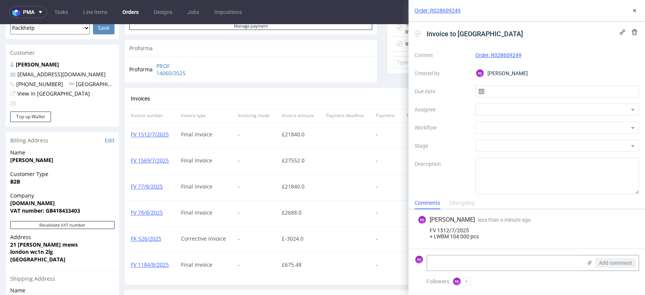
scroll to position [332, 0]
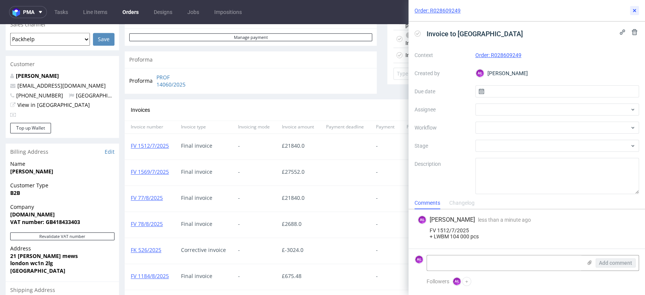
click at [634, 11] on use at bounding box center [634, 10] width 3 height 3
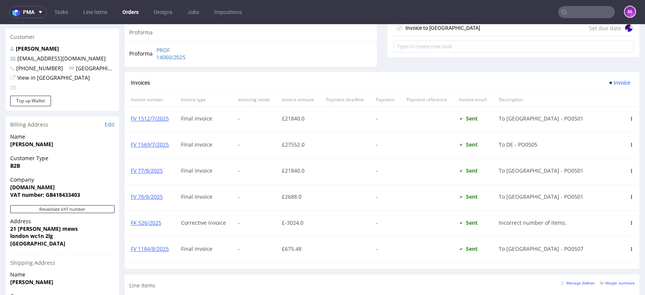
scroll to position [374, 0]
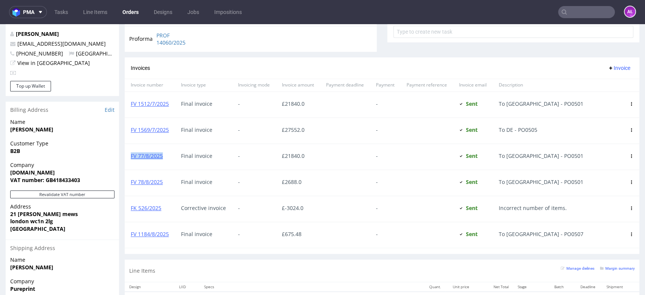
drag, startPoint x: 166, startPoint y: 162, endPoint x: 129, endPoint y: 161, distance: 37.0
click at [129, 161] on div "FV 77/8/2025" at bounding box center [150, 157] width 50 height 26
copy link "FV 77/8/2025"
click at [153, 158] on link "FV 77/8/2025" at bounding box center [147, 155] width 32 height 7
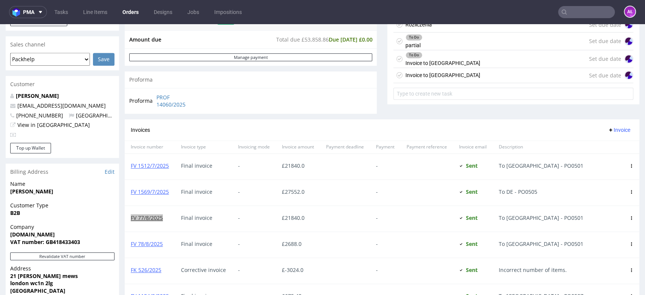
scroll to position [206, 0]
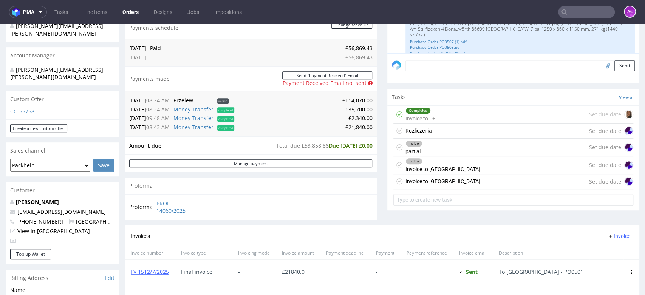
click at [432, 187] on div "Invoice to UK Set due date" at bounding box center [513, 181] width 240 height 15
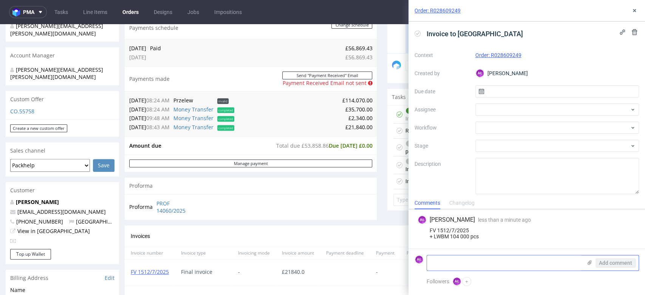
click at [545, 262] on textarea at bounding box center [504, 262] width 155 height 15
paste textarea "FV 77/8/2025"
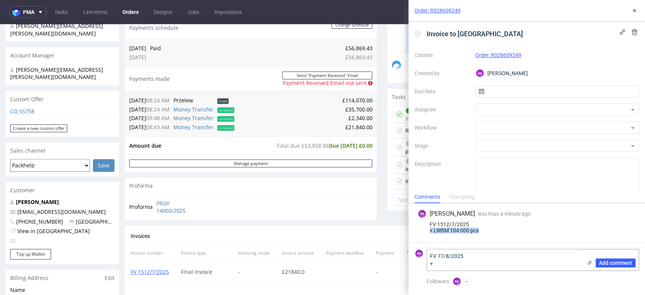
drag, startPoint x: 481, startPoint y: 232, endPoint x: 434, endPoint y: 253, distance: 51.4
click at [428, 232] on div "FV 1512/7/2025 + LWBM 104 000 pcs" at bounding box center [526, 227] width 218 height 12
copy div "+ LWBM 104 000 pcs"
drag, startPoint x: 437, startPoint y: 262, endPoint x: 509, endPoint y: 265, distance: 72.2
click at [420, 264] on div "AŁ FV 77/8/2025 + Add comment" at bounding box center [526, 260] width 224 height 22
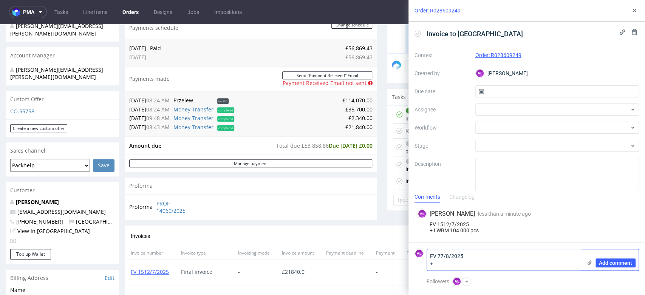
paste textarea "LWBM 104 000 pcs"
type textarea "FV 77/8/2025 + LWBM 104 000 pcs"
click at [621, 264] on span "Add comment" at bounding box center [615, 262] width 33 height 5
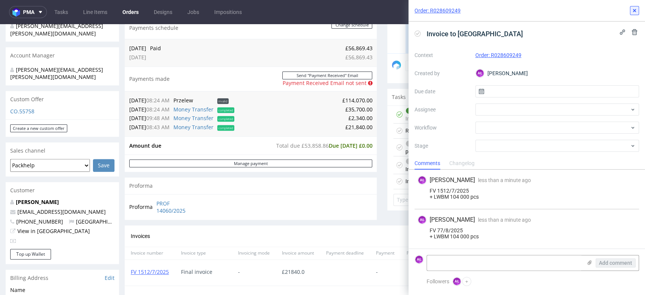
drag, startPoint x: 632, startPoint y: 14, endPoint x: 478, endPoint y: 56, distance: 159.8
click at [632, 14] on button at bounding box center [634, 10] width 9 height 9
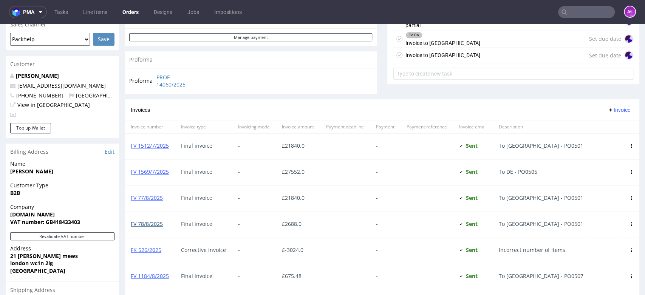
scroll to position [374, 0]
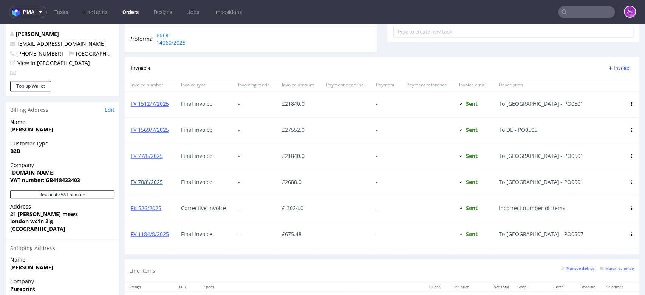
click at [156, 183] on link "FV 78/8/2025" at bounding box center [147, 181] width 32 height 7
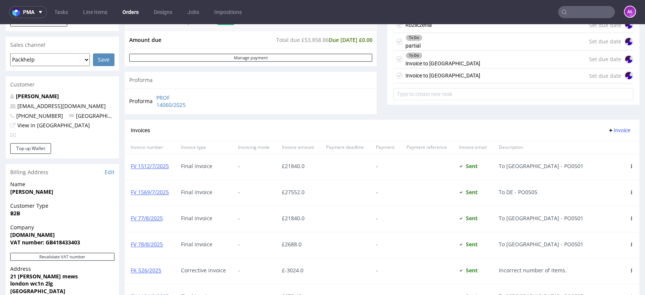
scroll to position [248, 0]
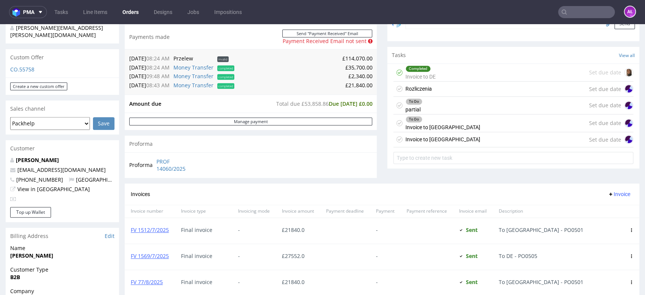
click at [428, 137] on div "Invoice to [GEOGRAPHIC_DATA]" at bounding box center [442, 139] width 75 height 9
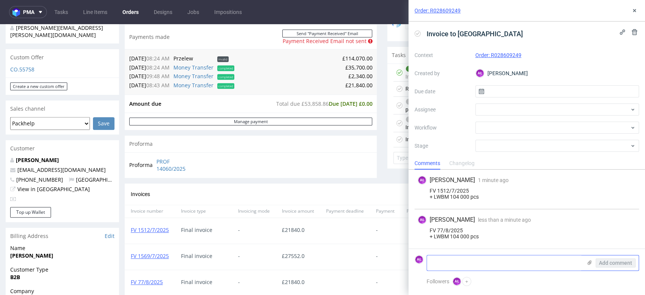
paste textarea "FV 78/8/2025"
click at [450, 259] on textarea "FV 78/8/2025" at bounding box center [504, 262] width 155 height 15
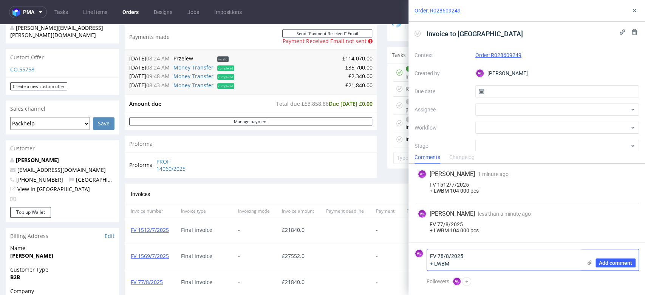
click at [453, 266] on textarea "FV 78/8/2025 + LWBM" at bounding box center [504, 259] width 155 height 21
paste textarea "12800"
type textarea "FV 78/8/2025 + LWBM 12800 pcs"
click at [612, 263] on span "Add comment" at bounding box center [615, 262] width 33 height 5
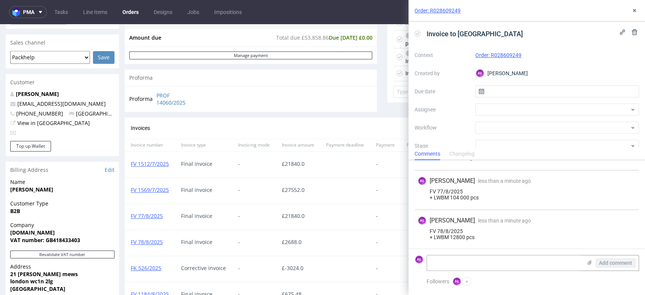
scroll to position [416, 0]
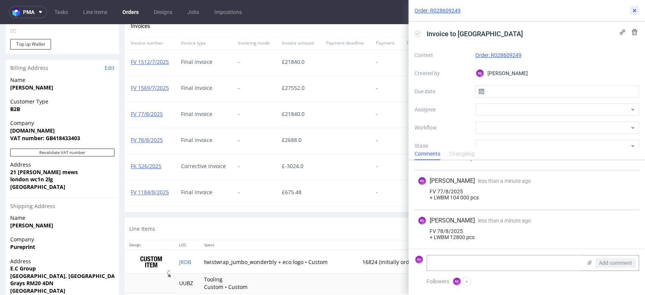
click at [636, 9] on icon at bounding box center [634, 11] width 6 height 6
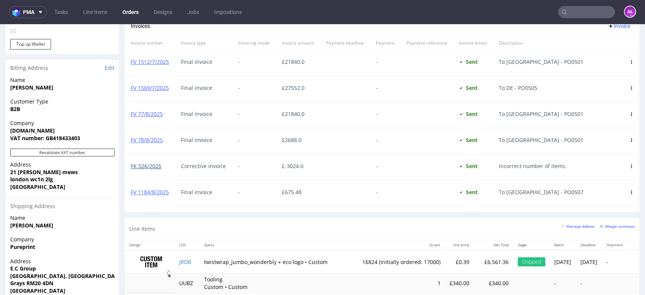
click at [147, 167] on link "FK 526/2025" at bounding box center [146, 165] width 31 height 7
drag, startPoint x: 169, startPoint y: 171, endPoint x: 246, endPoint y: 180, distance: 77.2
click at [129, 173] on div "FK 526/2025" at bounding box center [150, 167] width 50 height 26
copy link "FK 526/2025"
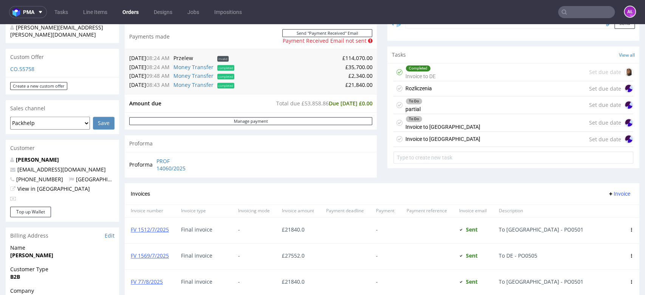
scroll to position [248, 0]
click at [412, 141] on div "Invoice to [GEOGRAPHIC_DATA]" at bounding box center [442, 139] width 75 height 9
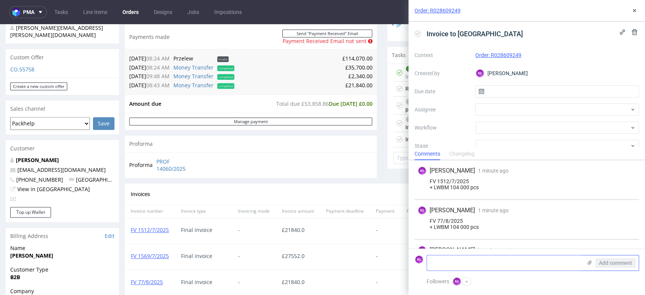
scroll to position [29, 0]
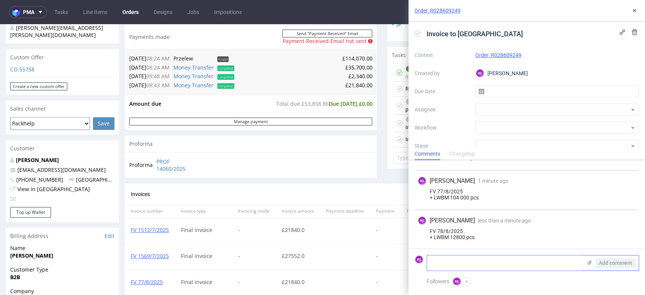
click at [468, 264] on textarea at bounding box center [504, 262] width 155 height 15
paste textarea "FK 526/2025"
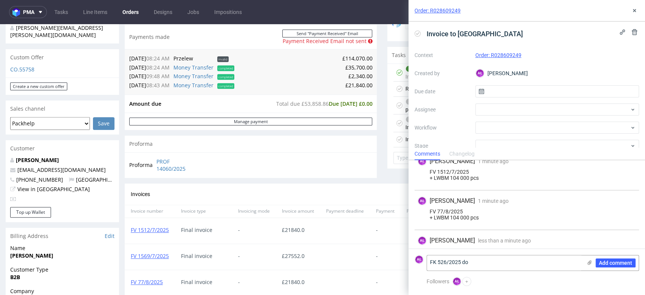
scroll to position [0, 0]
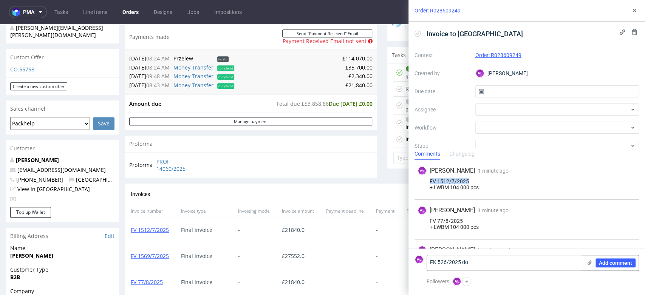
drag, startPoint x: 429, startPoint y: 181, endPoint x: 485, endPoint y: 183, distance: 55.9
click at [485, 183] on div "FV 1512/7/2025 + LWBM 104 000 pcs" at bounding box center [526, 184] width 218 height 12
copy div "FV 1512/7/2025"
click at [480, 263] on textarea "FK 526/2025 do" at bounding box center [504, 262] width 155 height 15
paste textarea "FV 1512/7/2025"
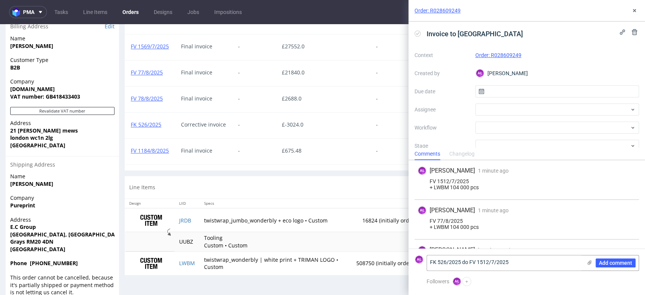
scroll to position [458, 0]
click at [524, 260] on textarea "FK 526/2025 do FV 1512/7/2025" at bounding box center [504, 262] width 155 height 15
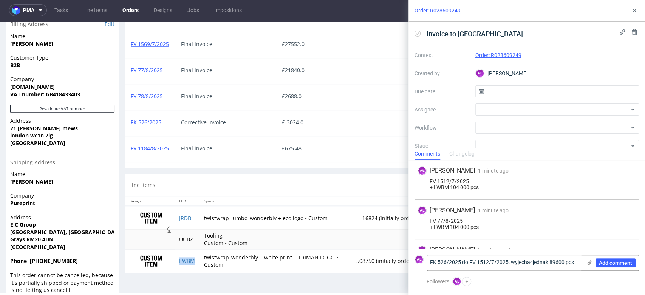
drag, startPoint x: 199, startPoint y: 261, endPoint x: 209, endPoint y: 263, distance: 10.5
click at [199, 261] on td "LWBM" at bounding box center [187, 260] width 25 height 23
copy link "LWBM"
click at [548, 263] on textarea "FK 526/2025 do FV 1512/7/2025, wyjechał jednak 89600 pcs" at bounding box center [504, 262] width 155 height 15
click at [576, 265] on textarea "FK 526/2025 do FV 1512/7/2025, wyjechał jednak 89600 pcs" at bounding box center [504, 262] width 155 height 15
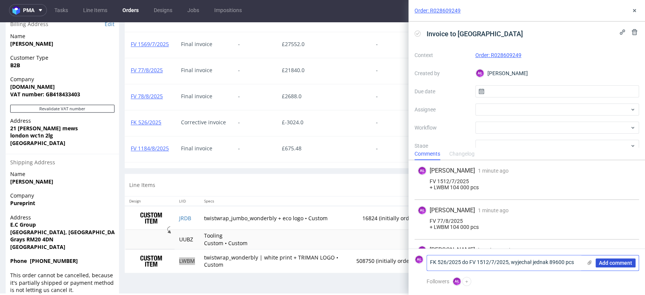
paste textarea "LWBM"
type textarea "FK 526/2025 do FV 1512/7/2025, wyjechał jednak 89600 pcs LWBM"
click at [611, 264] on span "Add comment" at bounding box center [615, 262] width 33 height 5
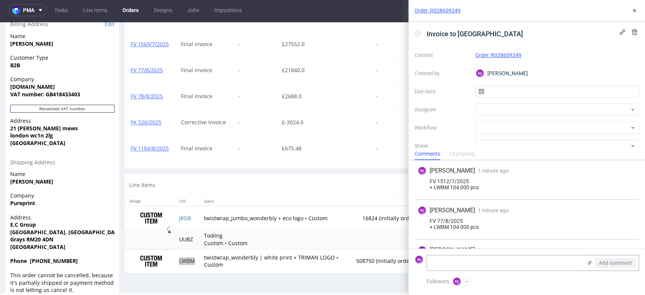
scroll to position [63, 0]
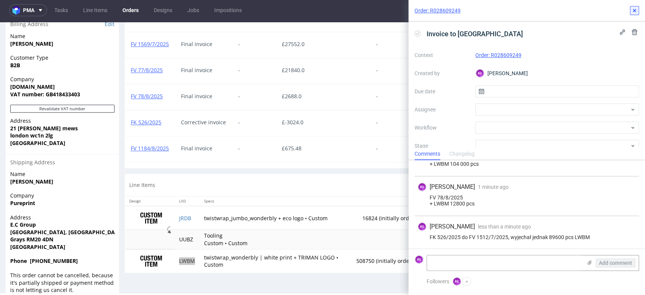
click at [635, 13] on icon at bounding box center [634, 11] width 6 height 6
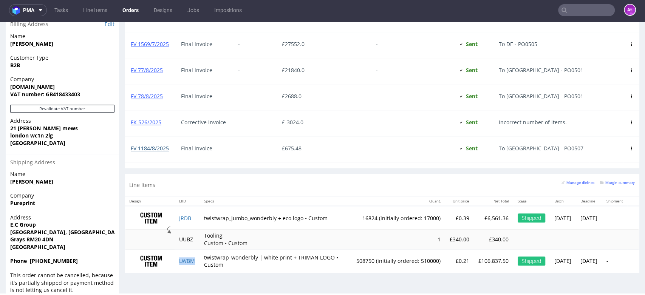
click at [159, 150] on link "FV 1184/8/2025" at bounding box center [150, 148] width 38 height 7
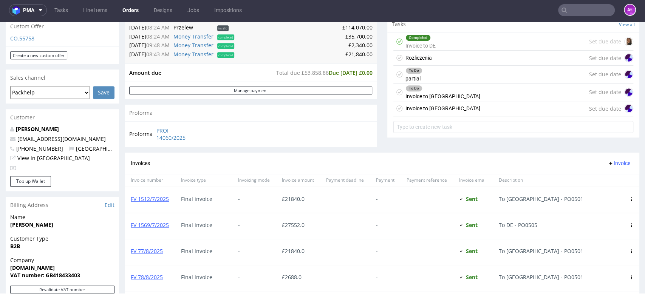
scroll to position [164, 0]
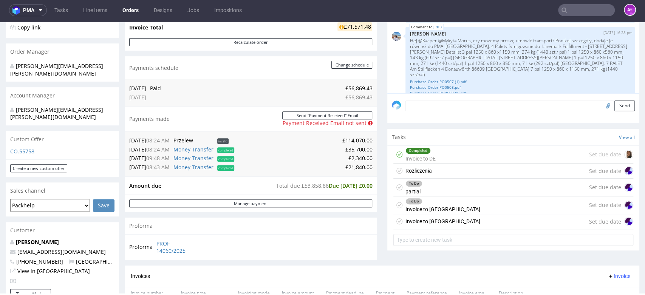
click at [442, 222] on div "Invoice to UK Set due date" at bounding box center [513, 221] width 240 height 15
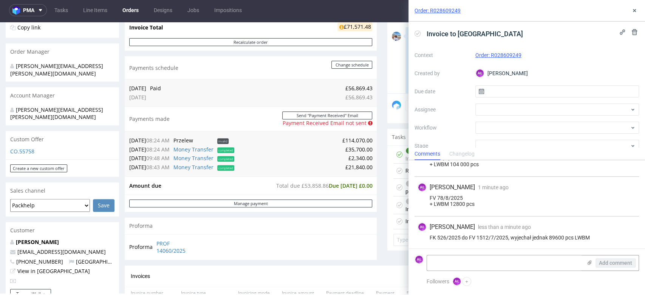
scroll to position [63, 0]
click at [483, 265] on textarea at bounding box center [504, 262] width 155 height 15
paste textarea "FV 1184/8/2025"
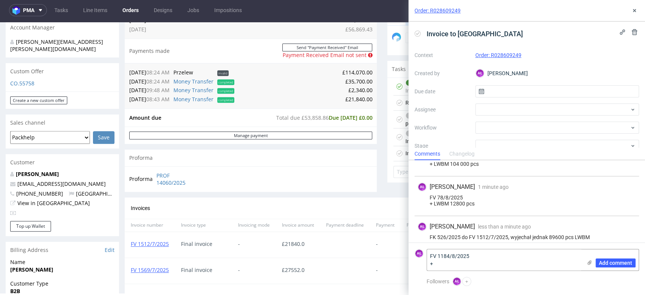
scroll to position [416, 0]
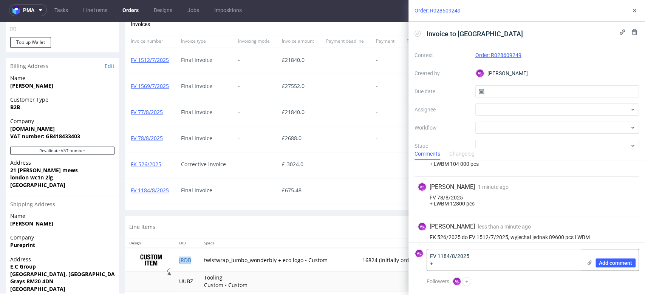
drag, startPoint x: 190, startPoint y: 268, endPoint x: 195, endPoint y: 269, distance: 5.5
click at [190, 268] on td "JRDB" at bounding box center [187, 260] width 25 height 24
copy link "JRDB"
click at [446, 264] on textarea "FV 1184/8/2025 +" at bounding box center [504, 259] width 155 height 21
paste textarea "JRDB"
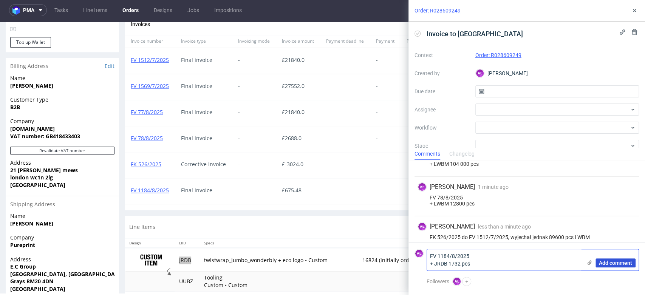
type textarea "FV 1184/8/2025 + JRDB 1732 pcs"
click at [615, 264] on span "Add comment" at bounding box center [615, 262] width 33 height 5
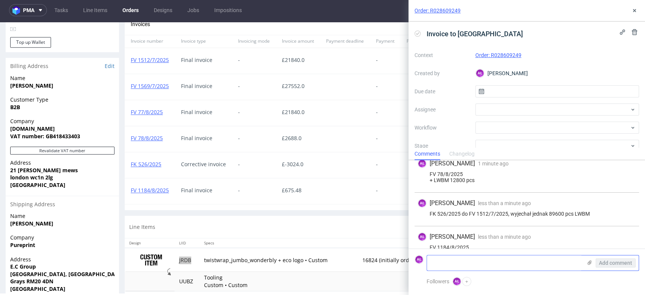
scroll to position [103, 0]
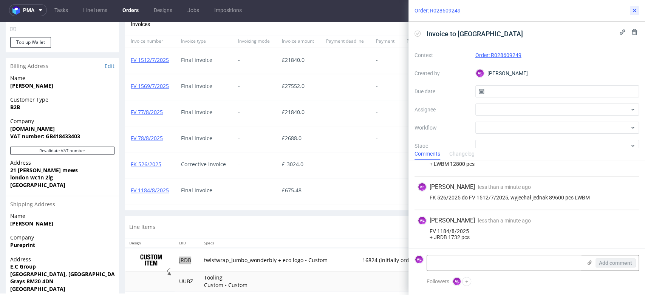
click at [631, 12] on button at bounding box center [634, 10] width 9 height 9
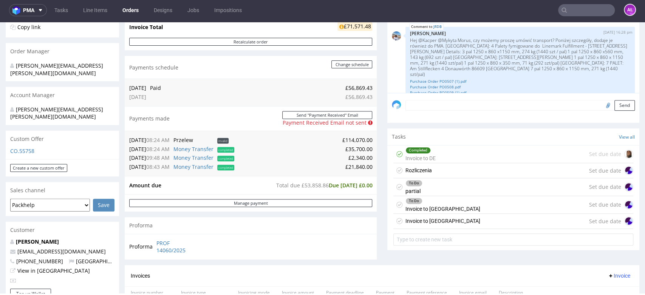
scroll to position [164, 0]
click at [437, 159] on div "Completed Invoice to DE Set due date" at bounding box center [513, 155] width 240 height 18
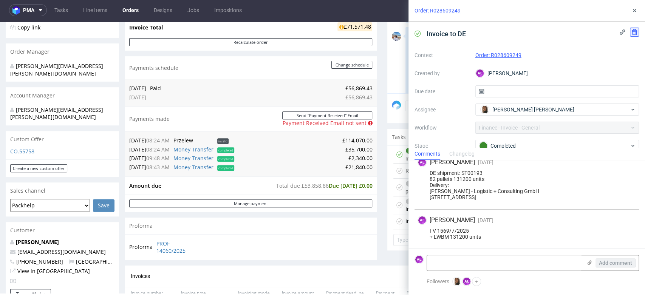
scroll to position [205, 0]
click at [636, 15] on button at bounding box center [634, 10] width 9 height 9
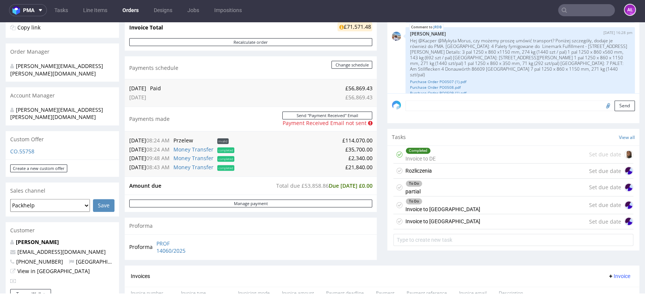
click at [461, 171] on div "Rozliczenia Set due date" at bounding box center [513, 171] width 240 height 15
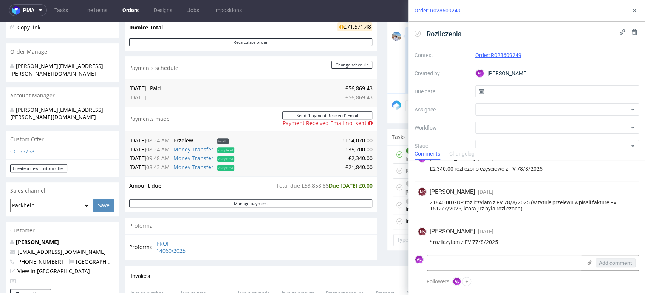
scroll to position [224, 0]
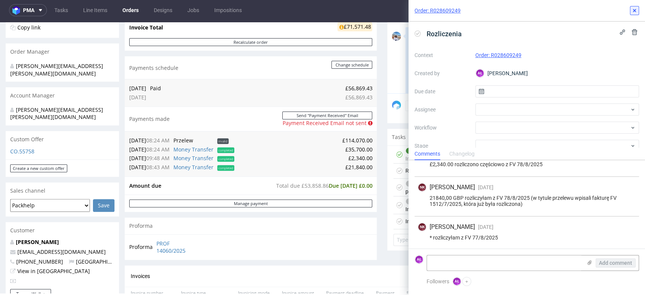
click at [632, 12] on icon at bounding box center [634, 11] width 6 height 6
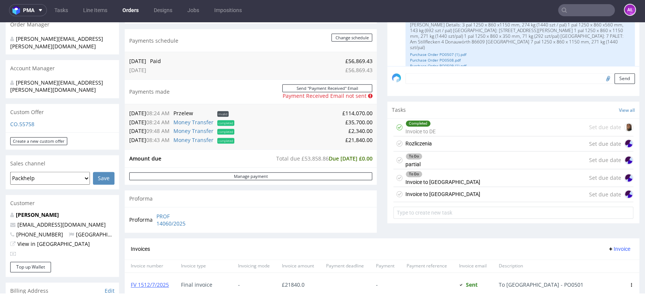
scroll to position [206, 0]
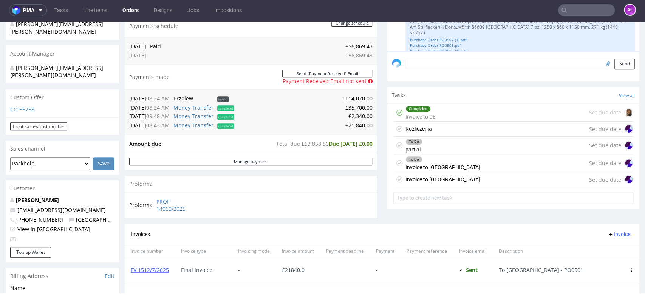
click at [438, 176] on div "Invoice to UK Set due date" at bounding box center [513, 179] width 240 height 15
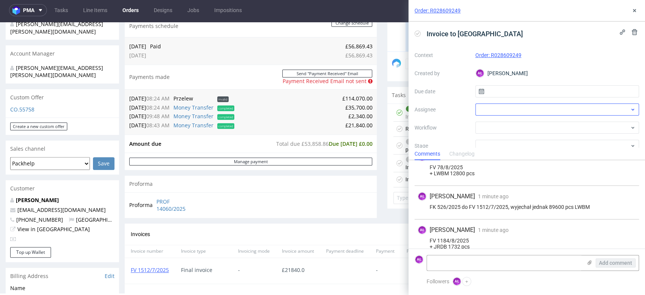
scroll to position [103, 0]
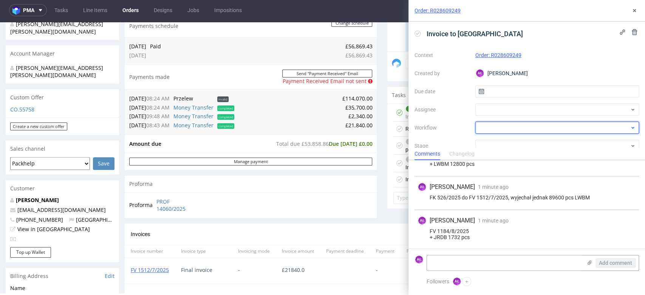
click at [523, 127] on div at bounding box center [557, 128] width 164 height 12
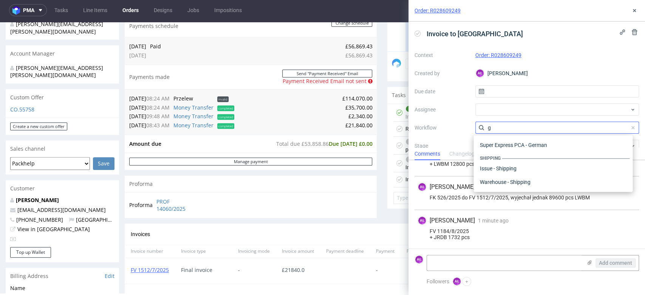
scroll to position [0, 0]
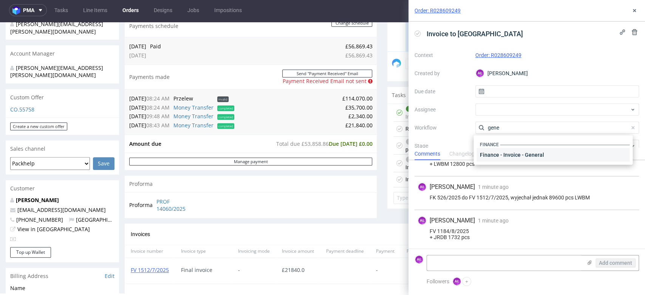
type input "gene"
click at [535, 149] on div "Finance - Invoice - General" at bounding box center [552, 155] width 153 height 14
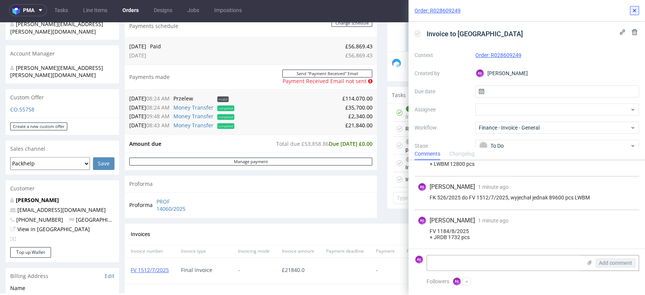
click at [635, 9] on use at bounding box center [634, 10] width 3 height 3
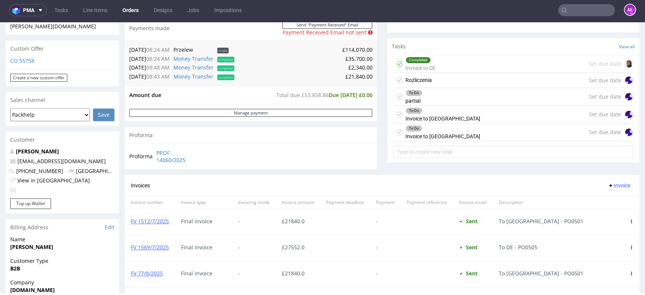
scroll to position [374, 0]
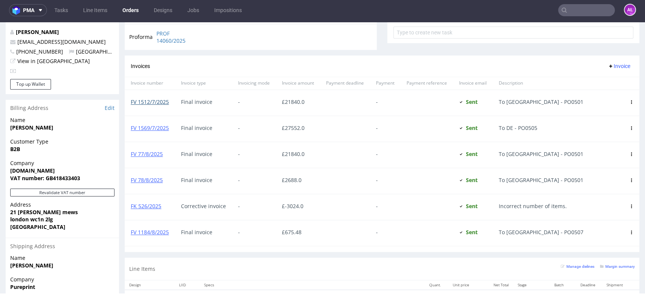
click at [158, 103] on link "FV 1512/7/2025" at bounding box center [150, 101] width 38 height 7
click at [167, 131] on link "FV 1569/7/2025" at bounding box center [150, 127] width 38 height 7
click at [153, 153] on link "FV 77/8/2025" at bounding box center [147, 153] width 32 height 7
click at [157, 182] on link "FV 78/8/2025" at bounding box center [147, 179] width 32 height 7
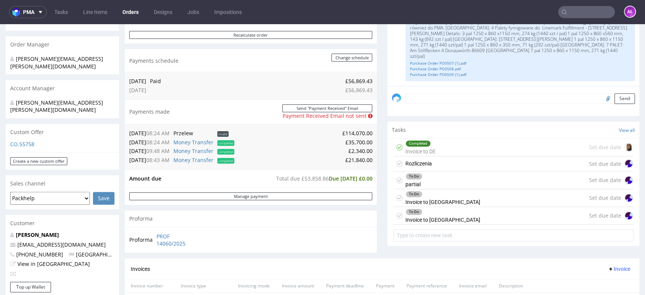
scroll to position [168, 0]
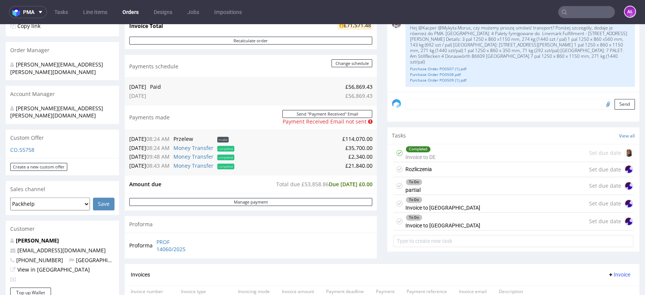
click at [422, 156] on div "Completed Invoice to DE" at bounding box center [420, 152] width 30 height 17
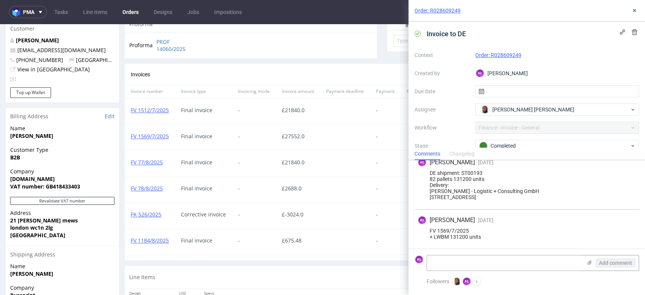
scroll to position [378, 0]
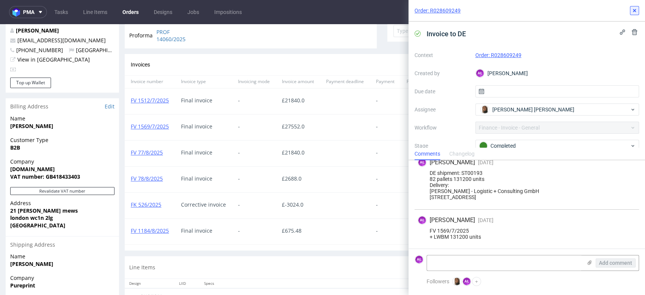
click at [635, 9] on icon at bounding box center [634, 11] width 6 height 6
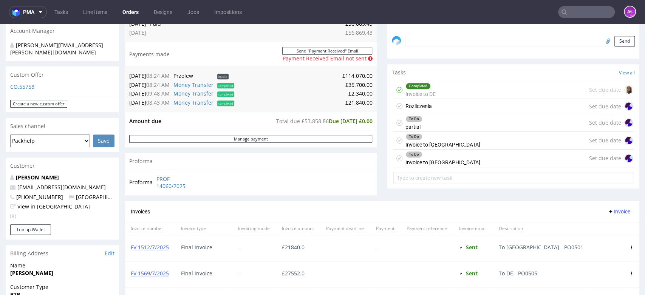
scroll to position [168, 0]
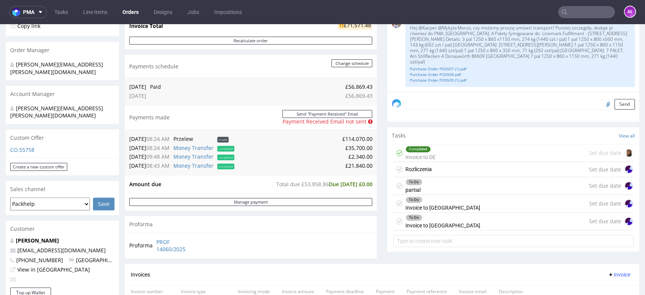
click at [436, 222] on div "To Do Invoice to UK Set due date" at bounding box center [513, 222] width 240 height 18
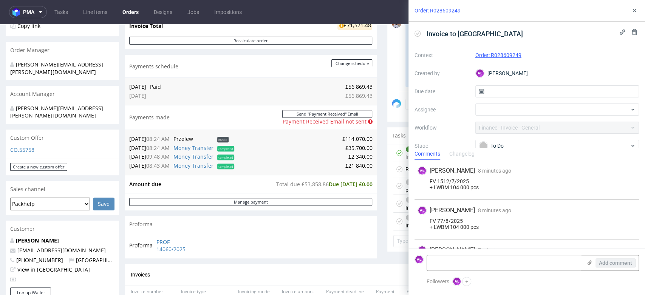
scroll to position [103, 0]
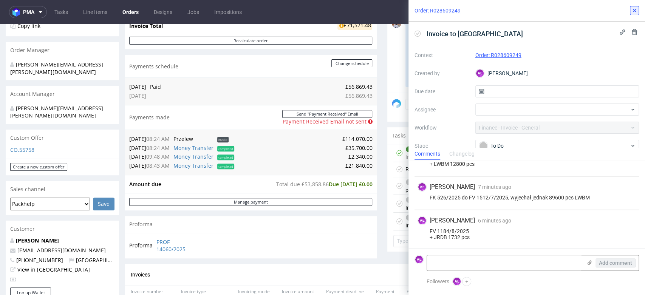
click at [632, 9] on icon at bounding box center [634, 11] width 6 height 6
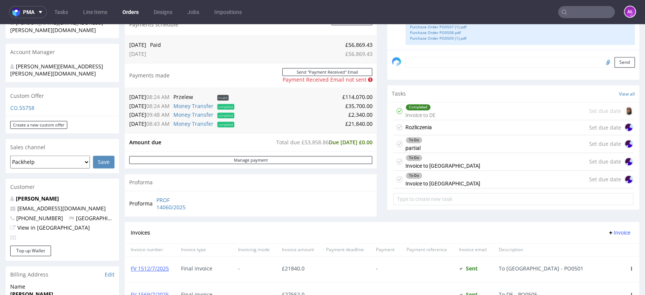
scroll to position [378, 0]
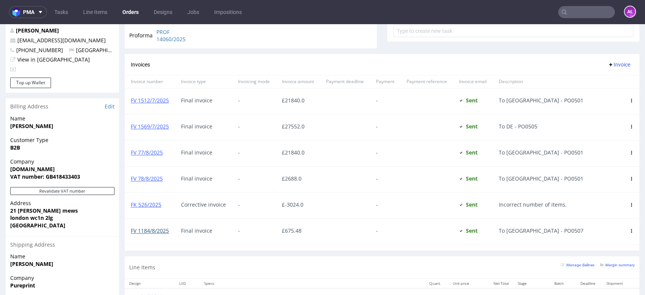
click at [154, 230] on link "FV 1184/8/2025" at bounding box center [150, 230] width 38 height 7
click at [248, 250] on section "Invoices Invoice Invoice number Invoice type Invoicing mode Invoice amount Paym…" at bounding box center [382, 152] width 514 height 197
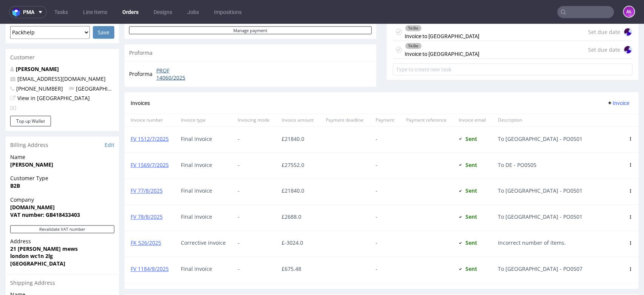
scroll to position [293, 0]
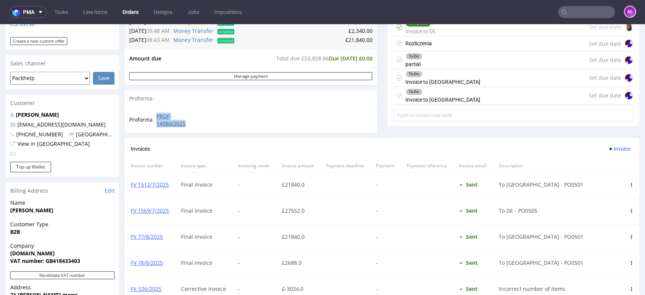
drag, startPoint x: 154, startPoint y: 116, endPoint x: 198, endPoint y: 125, distance: 44.1
click at [198, 125] on td "PROF 14060/2025" at bounding box center [176, 120] width 45 height 16
copy link "PROF 14060/2025"
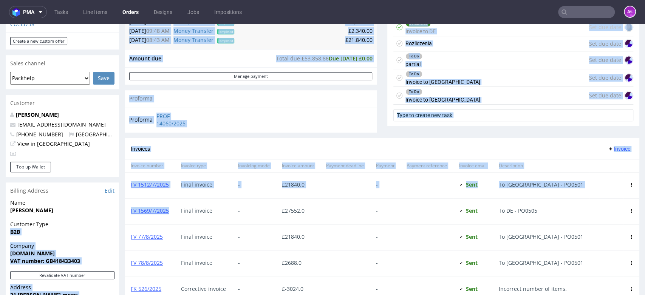
drag, startPoint x: 174, startPoint y: 215, endPoint x: 118, endPoint y: 211, distance: 56.4
click at [118, 211] on div "Order via Offer R028609249 23.06.2025 06:08 PM Mark this order as problematic I…" at bounding box center [322, 110] width 645 height 721
click at [151, 222] on div "FV 1569/7/2025" at bounding box center [150, 212] width 50 height 26
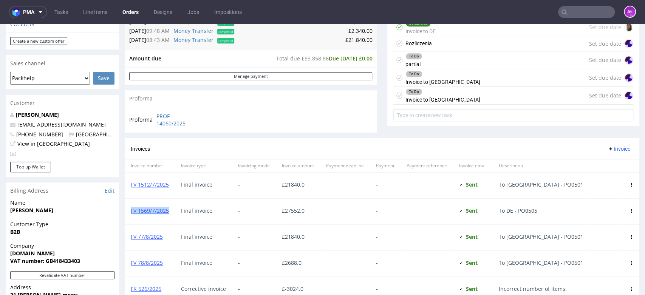
drag, startPoint x: 170, startPoint y: 218, endPoint x: 130, endPoint y: 215, distance: 40.2
click at [130, 215] on div "FV 1569/7/2025" at bounding box center [150, 212] width 50 height 26
click at [157, 213] on link "FV 1569/7/2025" at bounding box center [150, 210] width 38 height 7
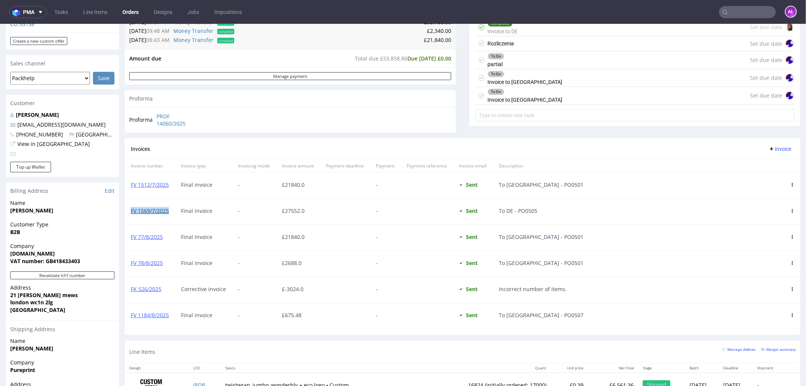
scroll to position [367, 0]
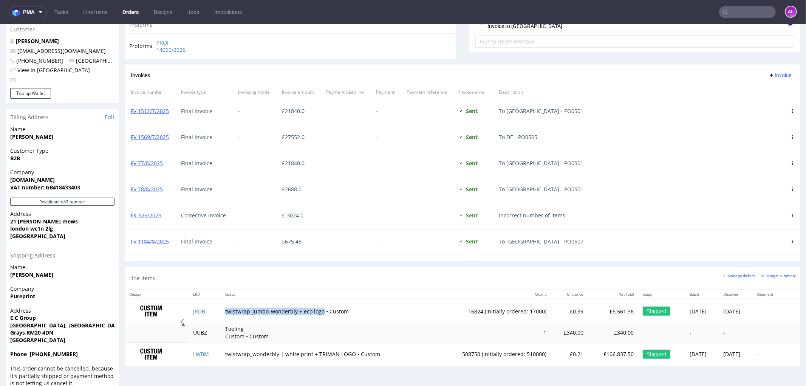
drag, startPoint x: 218, startPoint y: 312, endPoint x: 317, endPoint y: 315, distance: 98.6
click at [317, 295] on td "twistwrap_jumbo_wonderbly + eco logo • Custom" at bounding box center [326, 310] width 210 height 24
copy td "twistwrap_jumbo_wonderbly + eco logo"
click at [160, 113] on link "FV 1512/7/2025" at bounding box center [150, 110] width 38 height 7
click at [158, 137] on link "FV 1569/7/2025" at bounding box center [150, 136] width 38 height 7
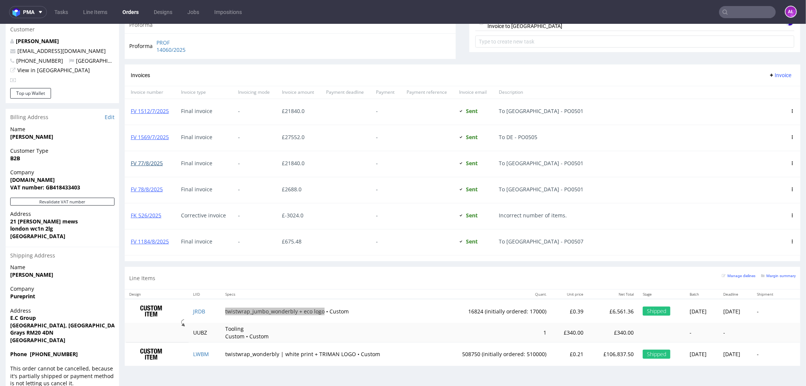
click at [157, 164] on link "FV 77/8/2025" at bounding box center [147, 162] width 32 height 7
click at [157, 192] on link "FV 78/8/2025" at bounding box center [147, 188] width 32 height 7
click at [155, 241] on link "FV 1184/8/2025" at bounding box center [150, 240] width 38 height 7
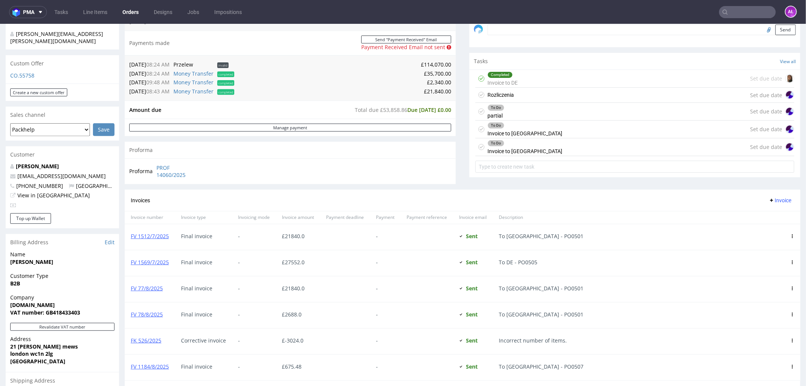
scroll to position [241, 0]
click at [511, 111] on div "To Do partial Set due date" at bounding box center [634, 112] width 319 height 18
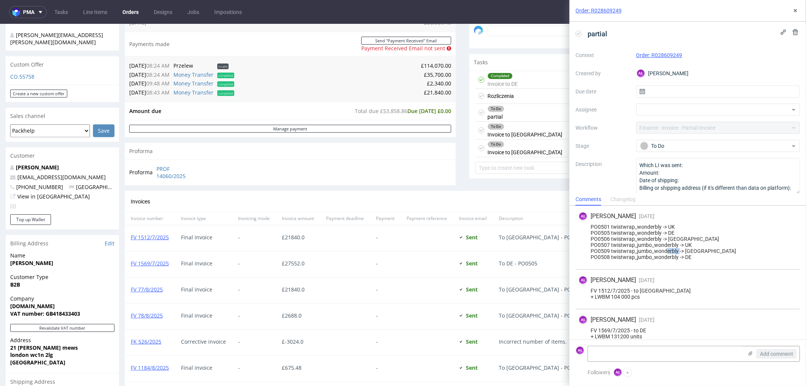
drag, startPoint x: 609, startPoint y: 258, endPoint x: 591, endPoint y: 258, distance: 17.8
click at [591, 258] on div "PO0501 twistwrap_wonderbly -> UK PO0505 twistwrap_wonderbly -> DE PO0506 twistw…" at bounding box center [687, 242] width 218 height 36
copy div "PO0508"
click at [644, 9] on icon at bounding box center [795, 11] width 6 height 6
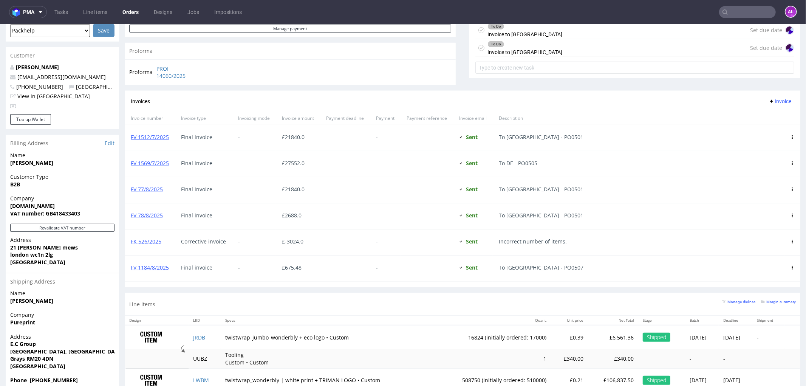
scroll to position [367, 0]
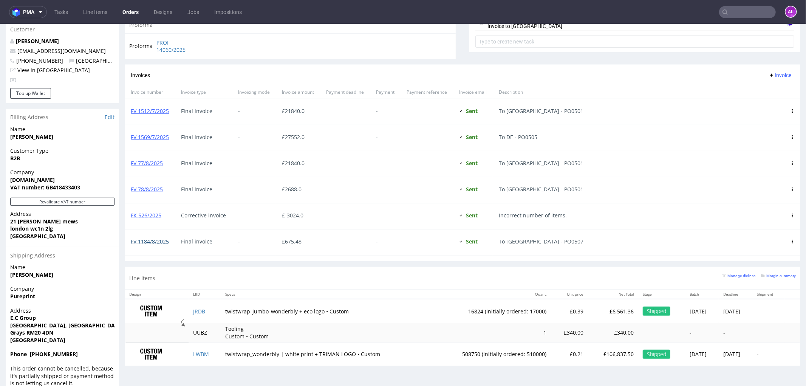
click at [159, 240] on link "FV 1184/8/2025" at bounding box center [150, 240] width 38 height 7
click at [153, 137] on link "FV 1569/7/2025" at bounding box center [150, 136] width 38 height 7
drag, startPoint x: 772, startPoint y: 75, endPoint x: 772, endPoint y: 80, distance: 4.9
click at [644, 75] on span "Invoice" at bounding box center [779, 75] width 23 height 6
click at [644, 92] on span "Upload" at bounding box center [767, 91] width 37 height 8
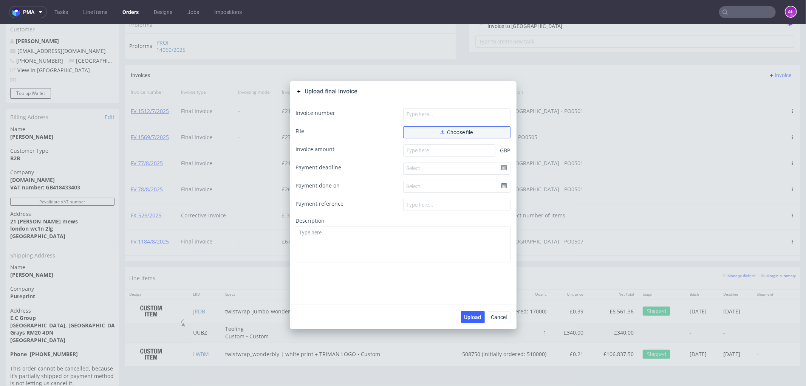
click at [450, 134] on button "Choose file" at bounding box center [456, 132] width 107 height 12
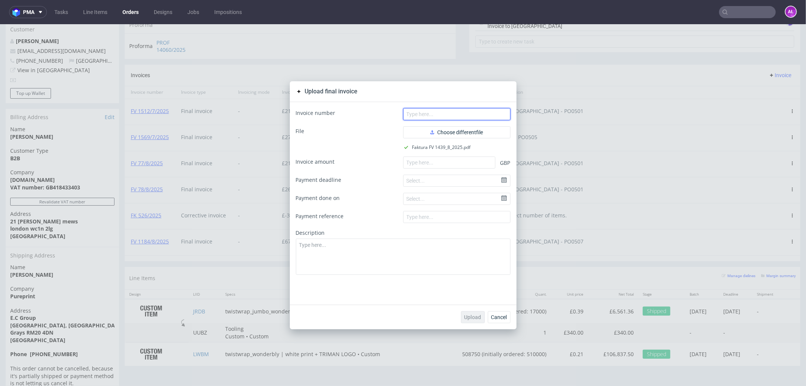
paste input ". FV 1439/8/2025"
click at [476, 114] on input "text" at bounding box center [456, 114] width 107 height 12
click at [405, 116] on input ". FV 1439/8/2025" at bounding box center [456, 114] width 107 height 12
type input "FV 1439/8/2025"
paste input "3931.20"
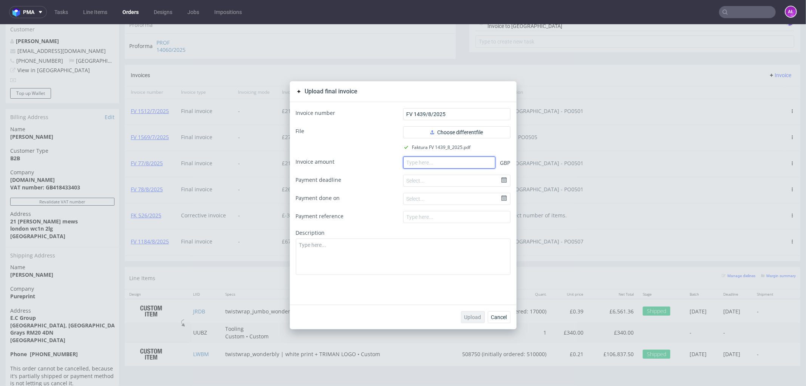
drag, startPoint x: 462, startPoint y: 159, endPoint x: 442, endPoint y: 235, distance: 78.4
click at [462, 159] on input "number" at bounding box center [449, 162] width 92 height 12
type input "3931.20"
click at [470, 255] on textarea at bounding box center [403, 256] width 215 height 36
paste textarea "PO0508"
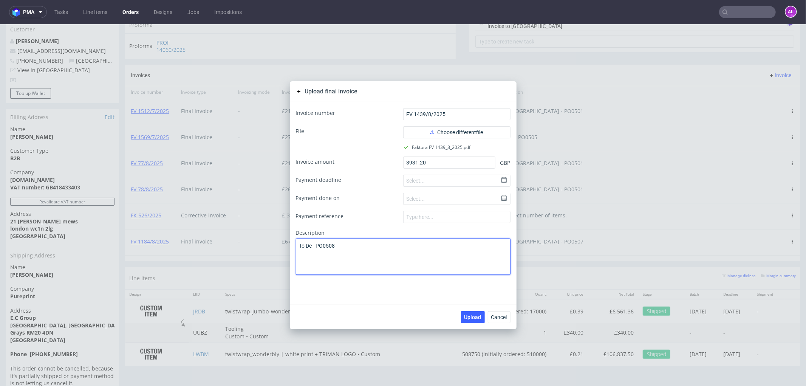
click at [307, 247] on textarea "To De - PO0508" at bounding box center [403, 256] width 215 height 36
type textarea "To DE - PO0508"
click at [469, 295] on button "Upload" at bounding box center [473, 316] width 24 height 12
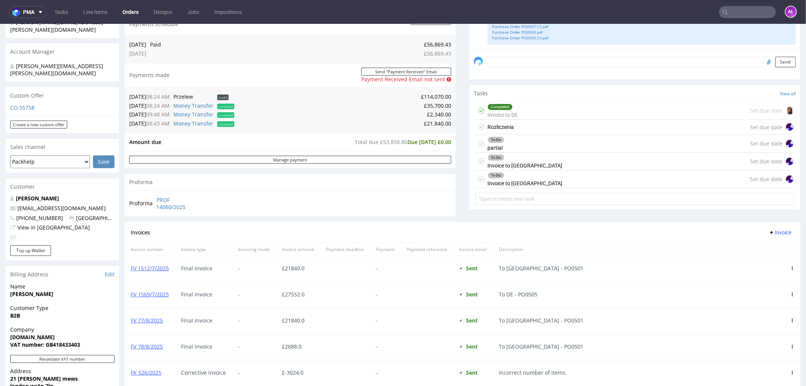
scroll to position [210, 0]
click at [516, 117] on div "Completed Invoice to DE Set due date" at bounding box center [634, 111] width 319 height 18
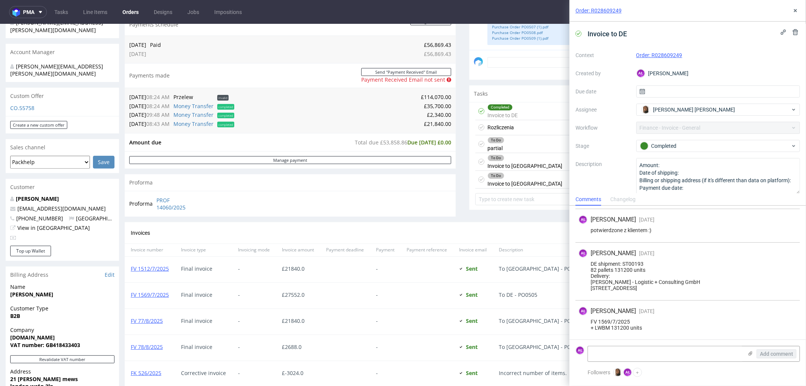
scroll to position [161, 0]
click at [578, 32] on icon at bounding box center [578, 34] width 6 height 6
click at [596, 346] on div "Add comment" at bounding box center [693, 354] width 212 height 16
click at [602, 350] on textarea at bounding box center [665, 353] width 155 height 15
paste textarea "FV 1439/8/2025"
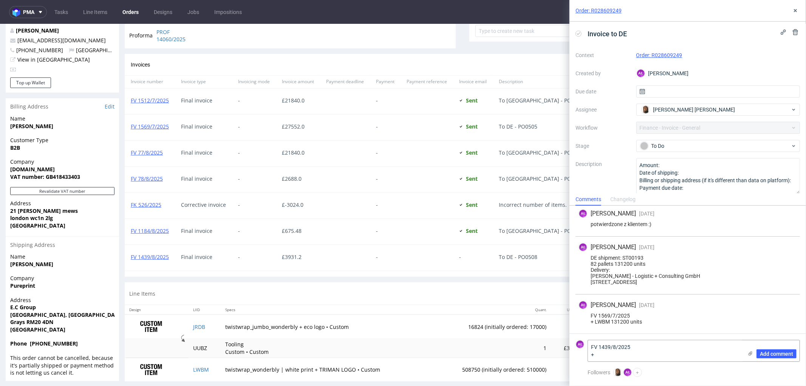
scroll to position [389, 0]
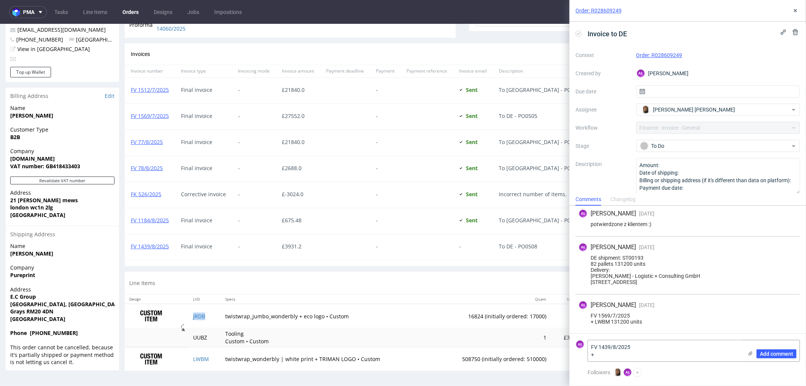
copy link "JRDB"
click at [631, 353] on textarea "FV 1439/8/2025 +" at bounding box center [665, 350] width 155 height 21
paste textarea "JRDB"
click at [628, 351] on textarea "FV 1439/8/2025 + JRDB" at bounding box center [665, 350] width 155 height 21
paste textarea "10080"
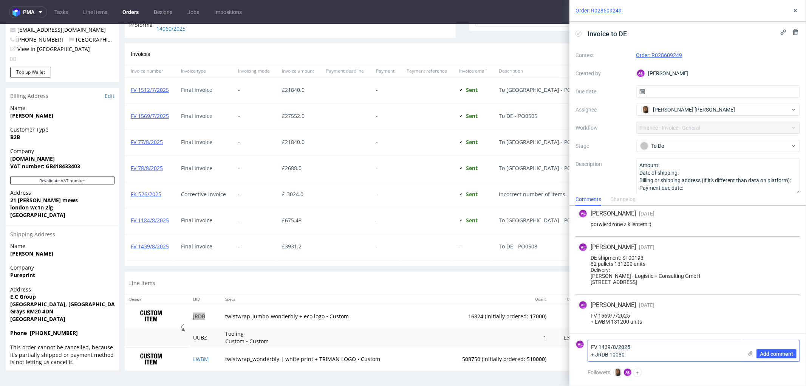
click at [616, 356] on textarea "FV 1439/8/2025 + JRDB 10080" at bounding box center [665, 350] width 155 height 21
click at [633, 356] on textarea "FV 1439/8/2025 + JRDB 10 080" at bounding box center [665, 350] width 155 height 21
type textarea "FV 1439/8/2025 + JRDB 10 080 pcs"
click at [771, 353] on span "Add comment" at bounding box center [776, 353] width 33 height 5
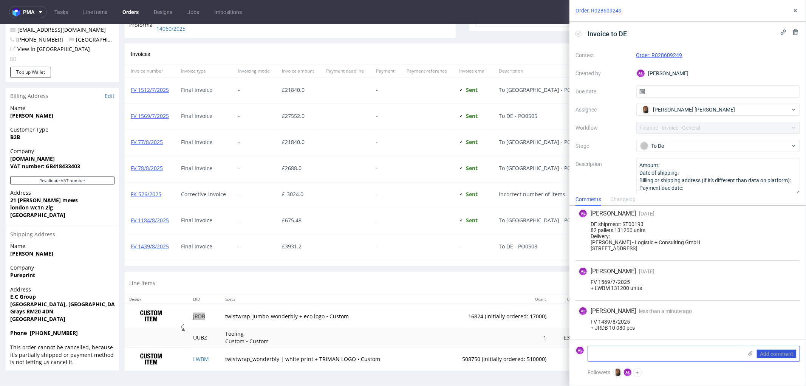
scroll to position [201, 0]
click at [795, 12] on icon at bounding box center [795, 11] width 6 height 6
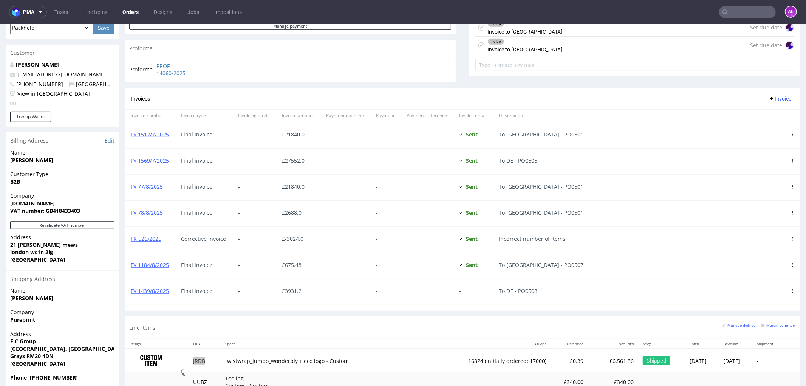
scroll to position [347, 0]
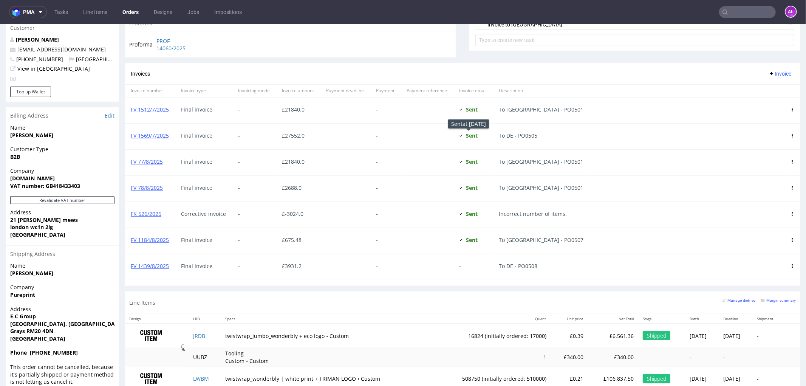
scroll to position [378, 0]
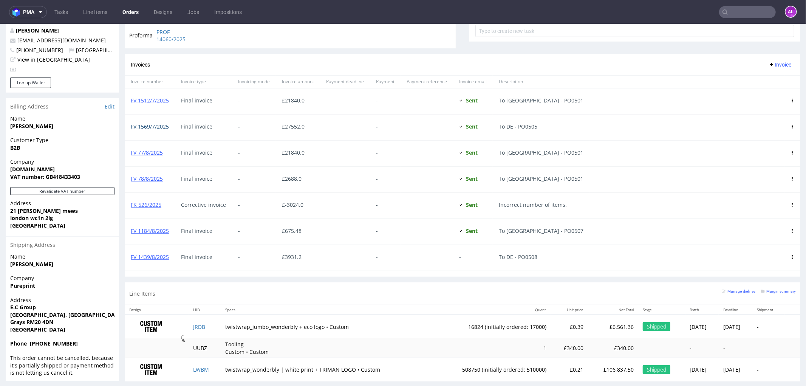
click at [159, 129] on link "FV 1569/7/2025" at bounding box center [150, 125] width 38 height 7
click at [158, 99] on link "FV 1512/7/2025" at bounding box center [150, 99] width 38 height 7
click at [154, 125] on link "FV 1569/7/2025" at bounding box center [150, 125] width 38 height 7
click at [160, 156] on link "FV 77/8/2025" at bounding box center [147, 151] width 32 height 7
click at [158, 180] on link "FV 78/8/2025" at bounding box center [147, 178] width 32 height 7
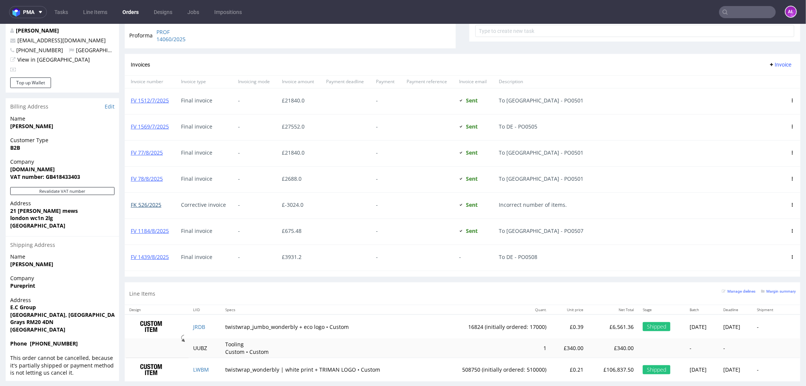
click at [145, 207] on link "FK 526/2025" at bounding box center [146, 204] width 31 height 7
click at [158, 232] on link "FV 1184/8/2025" at bounding box center [150, 230] width 38 height 7
click at [167, 259] on link "FV 1439/8/2025" at bounding box center [150, 256] width 38 height 7
click at [790, 258] on icon at bounding box center [792, 257] width 4 height 4
click at [760, 329] on span "Delete invoice" at bounding box center [761, 325] width 46 height 8
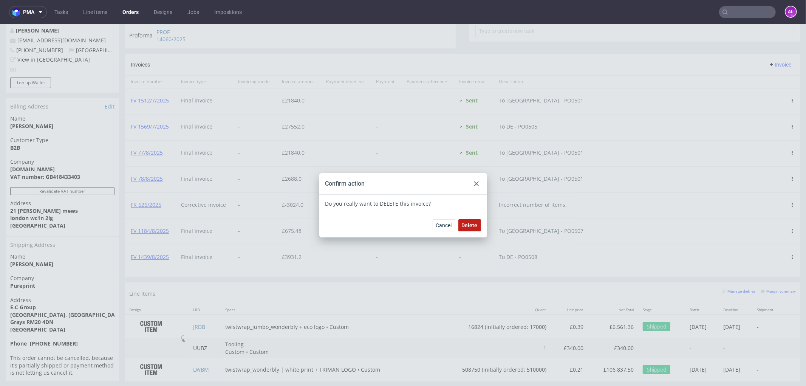
click at [469, 223] on span "Delete" at bounding box center [470, 224] width 16 height 5
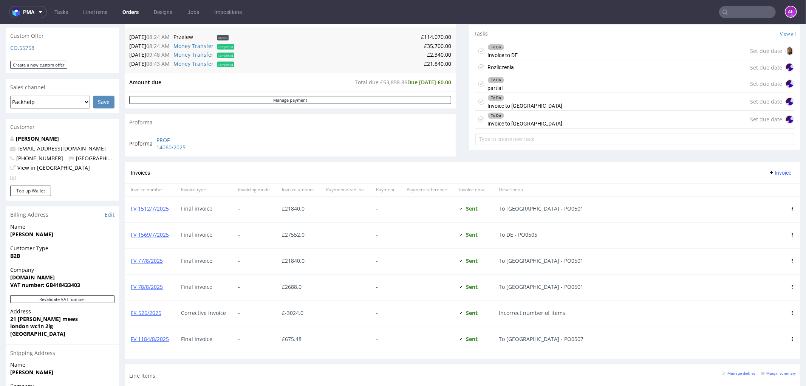
scroll to position [367, 0]
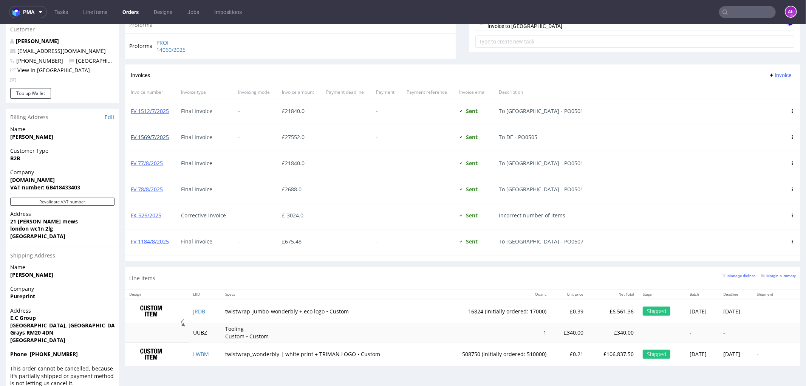
click at [153, 139] on link "FV 1569/7/2025" at bounding box center [150, 136] width 38 height 7
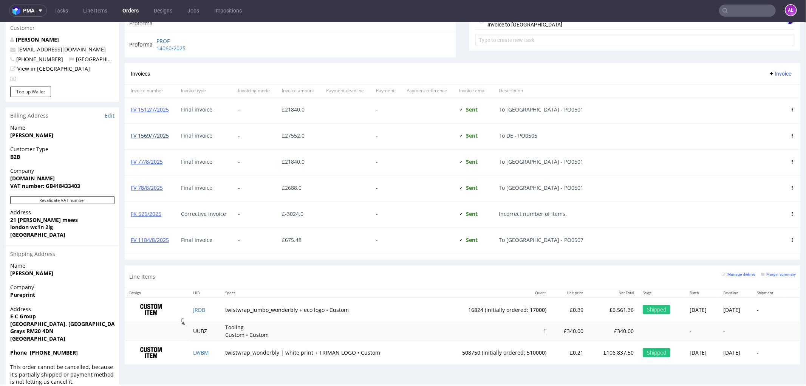
scroll to position [2, 0]
click at [150, 238] on link "FV 1184/8/2025" at bounding box center [150, 238] width 38 height 7
click at [155, 134] on link "FV 1569/7/2025" at bounding box center [150, 134] width 38 height 7
click at [768, 72] on icon at bounding box center [771, 73] width 6 height 6
click at [760, 88] on span "Upload" at bounding box center [767, 89] width 37 height 8
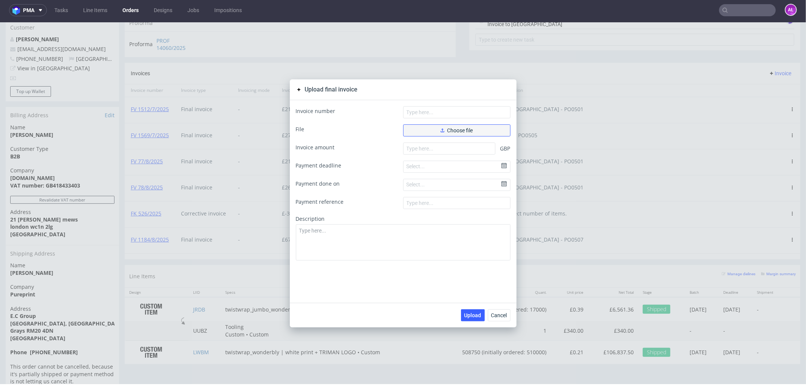
click at [431, 129] on button "Choose file" at bounding box center [456, 130] width 107 height 12
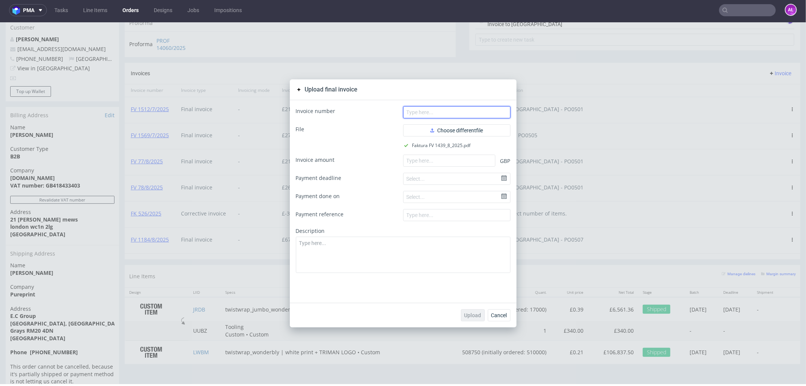
drag, startPoint x: 436, startPoint y: 112, endPoint x: 520, endPoint y: 142, distance: 89.7
click at [436, 112] on input "text" at bounding box center [456, 112] width 107 height 12
paste input "FV 1439/8/2025"
type input "FV 1439/8/2025"
click at [482, 163] on input "number" at bounding box center [449, 160] width 92 height 12
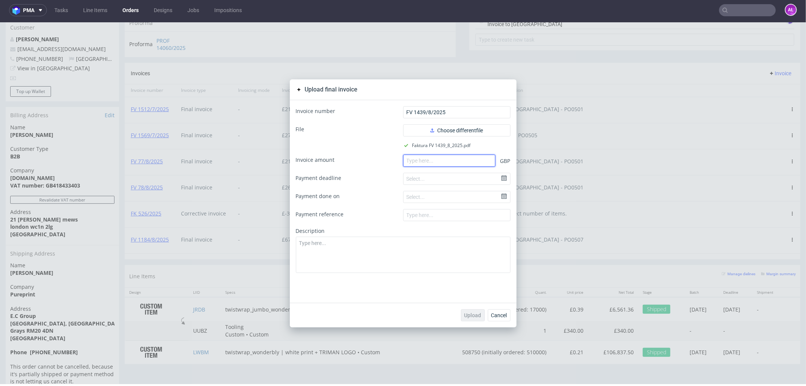
paste input "3931.20"
type input "3931.20"
click at [466, 253] on textarea at bounding box center [403, 254] width 215 height 36
click at [327, 249] on textarea "To DE -" at bounding box center [403, 254] width 215 height 36
paste textarea "PO0508"
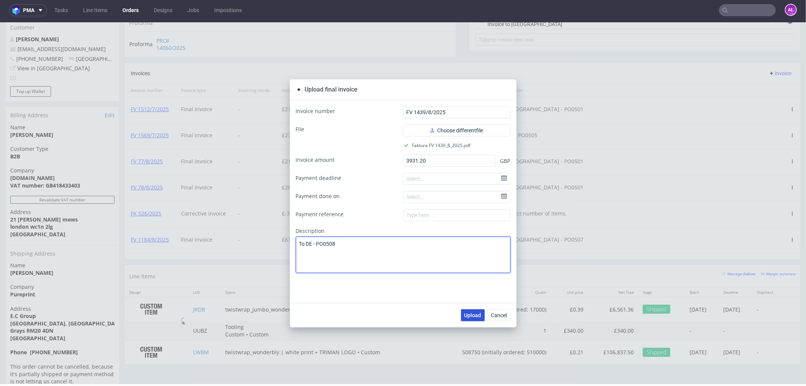
type textarea "To DE - PO0508"
click at [465, 313] on span "Upload" at bounding box center [472, 314] width 17 height 5
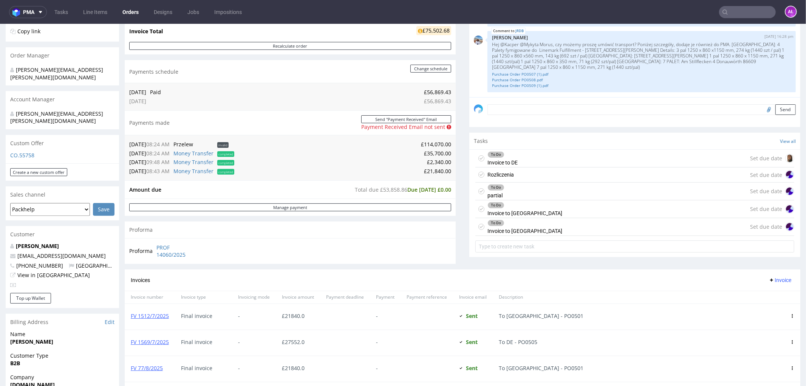
scroll to position [252, 0]
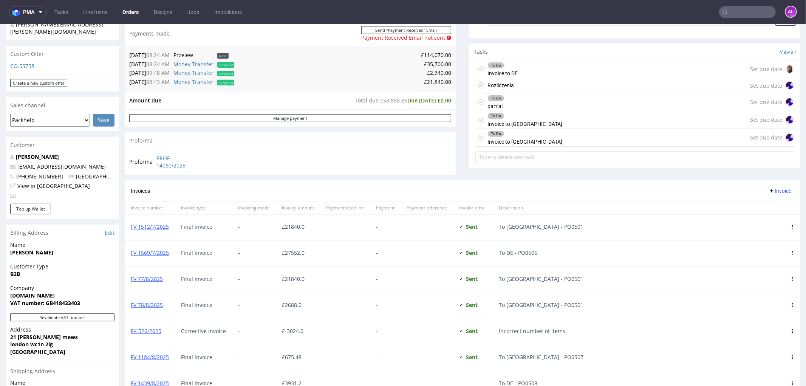
click at [512, 61] on div "To Do Invoice to DE Set due date" at bounding box center [634, 69] width 319 height 18
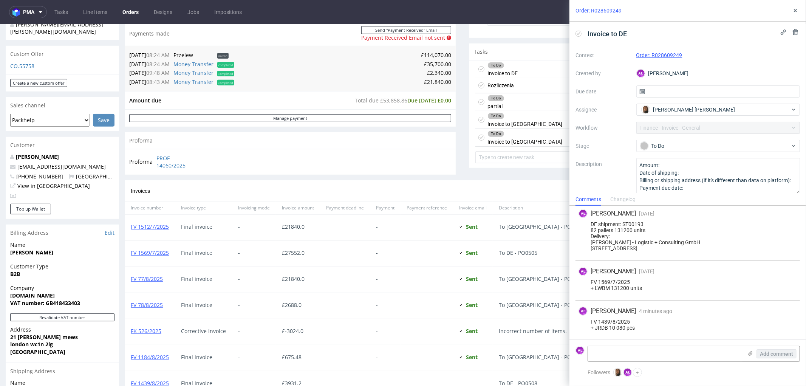
scroll to position [201, 0]
click at [797, 13] on icon at bounding box center [795, 11] width 6 height 6
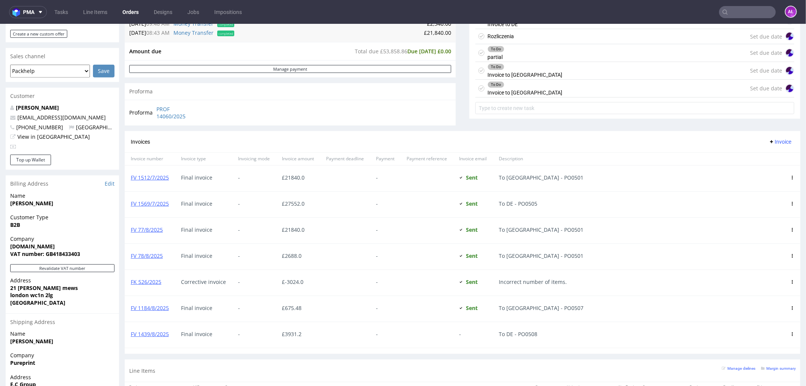
scroll to position [389, 0]
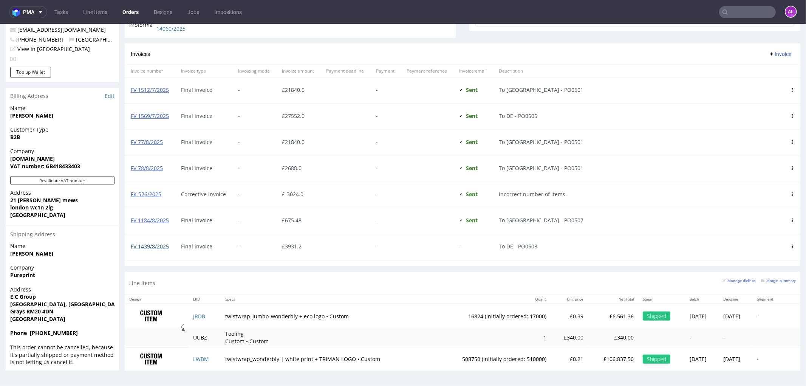
click at [144, 248] on link "FV 1439/8/2025" at bounding box center [150, 245] width 38 height 7
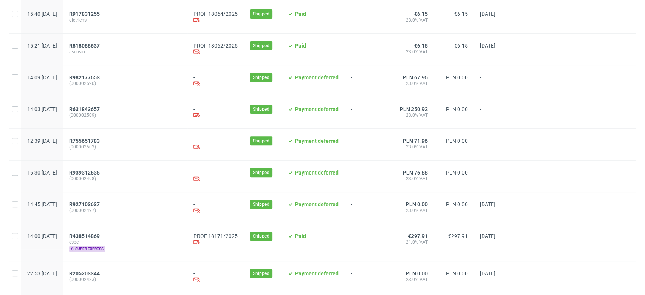
scroll to position [293, 0]
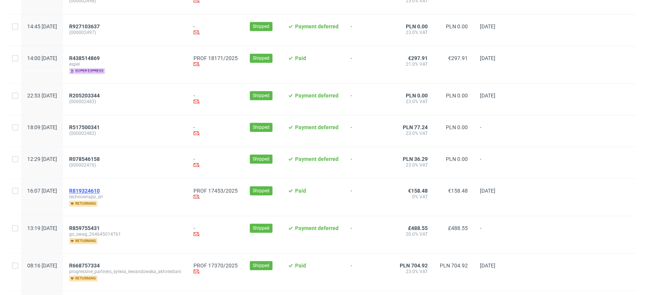
click at [100, 192] on span "R819324610" at bounding box center [84, 191] width 31 height 6
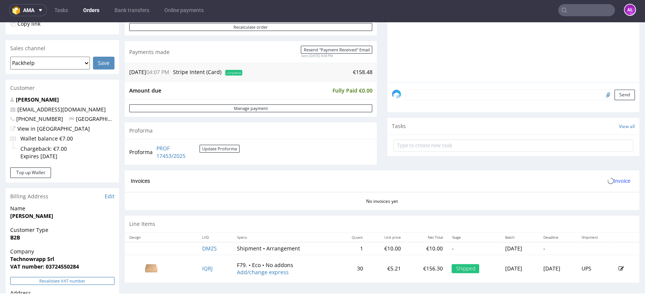
scroll to position [293, 0]
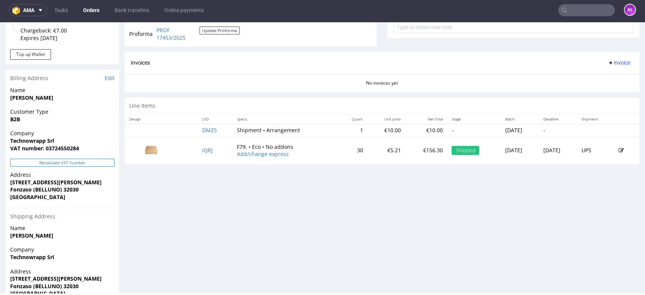
click at [89, 161] on button "Revalidate VAT number" at bounding box center [62, 163] width 104 height 8
click at [605, 65] on button "Invoice" at bounding box center [618, 62] width 29 height 9
click at [608, 82] on li "Generate" at bounding box center [602, 79] width 49 height 14
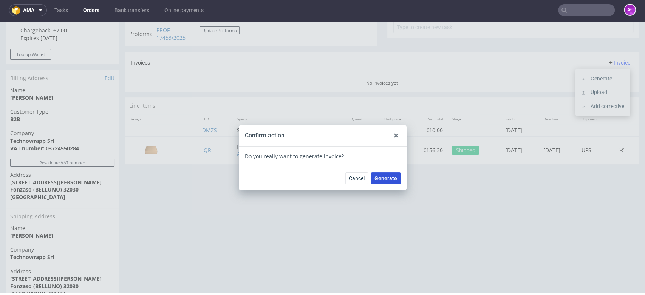
click at [391, 179] on span "Generate" at bounding box center [385, 178] width 23 height 5
drag, startPoint x: 392, startPoint y: 136, endPoint x: 392, endPoint y: 142, distance: 6.4
click at [394, 136] on icon at bounding box center [396, 135] width 5 height 5
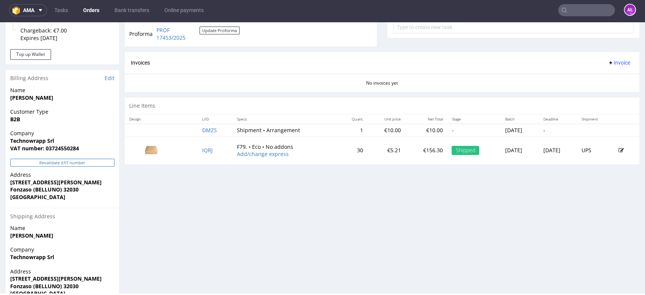
click at [100, 162] on button "Revalidate VAT number" at bounding box center [62, 163] width 104 height 8
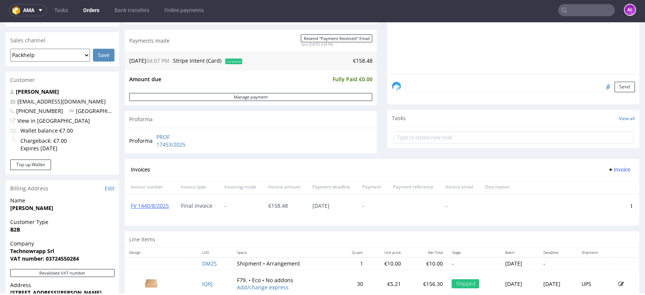
scroll to position [252, 0]
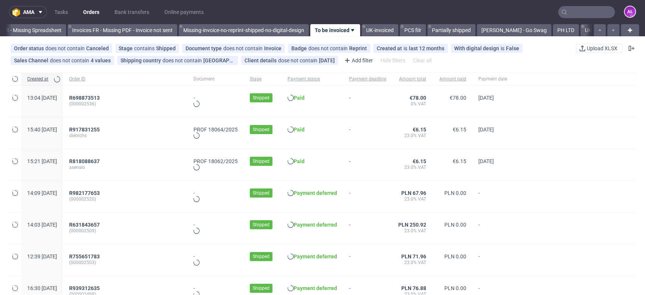
scroll to position [0, 1266]
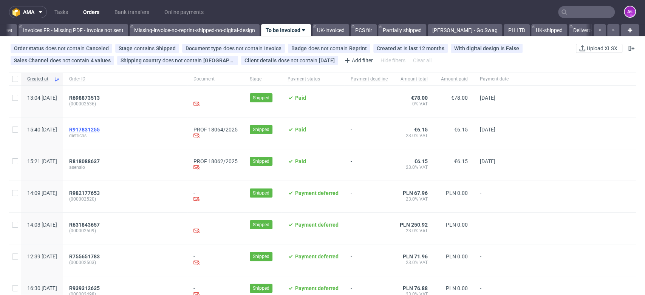
click at [100, 129] on span "R917831255" at bounding box center [84, 130] width 31 height 6
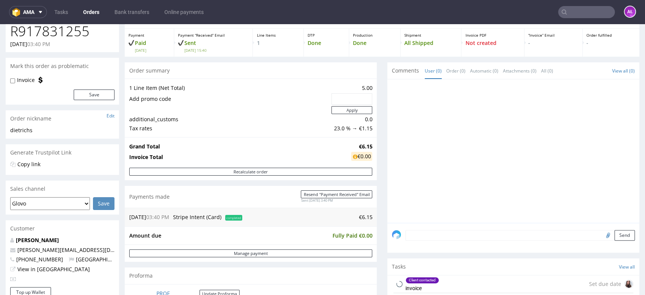
scroll to position [42, 0]
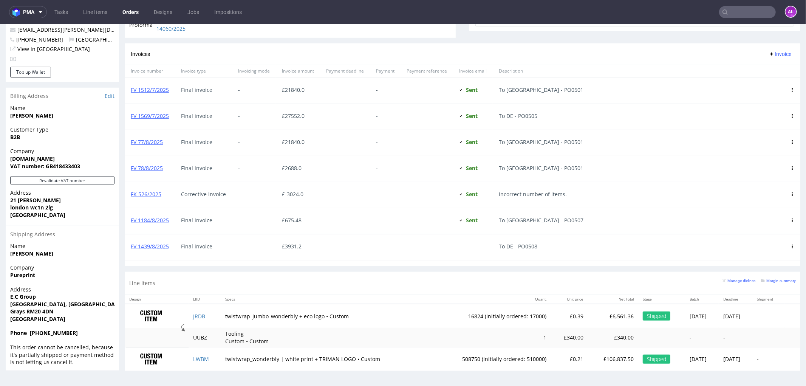
scroll to position [523, 0]
